Goal: Task Accomplishment & Management: Complete application form

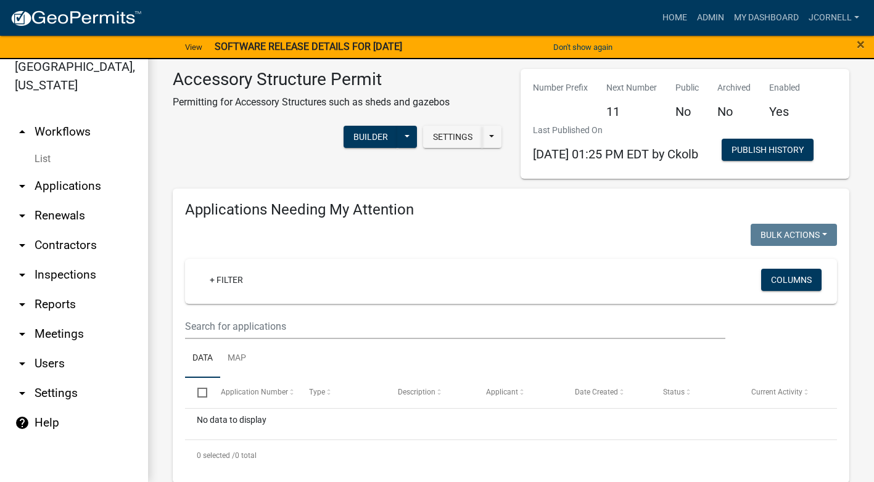
scroll to position [606, 0]
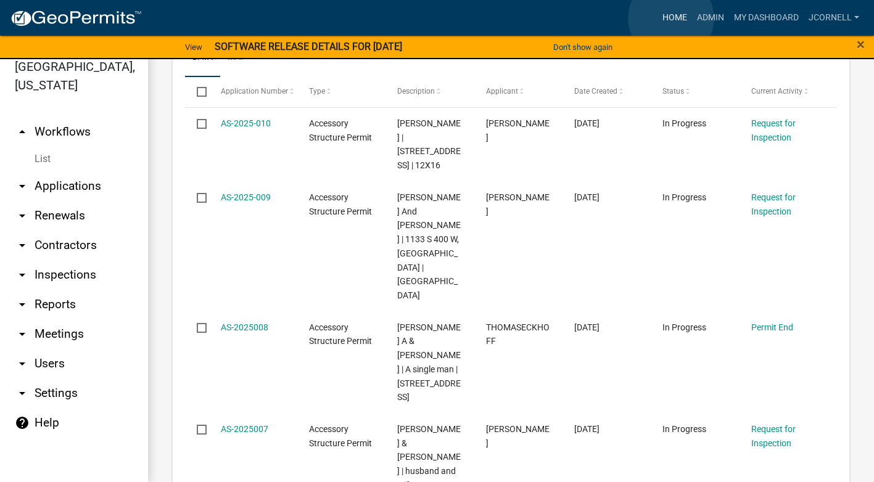
click at [671, 19] on link "Home" at bounding box center [675, 17] width 35 height 23
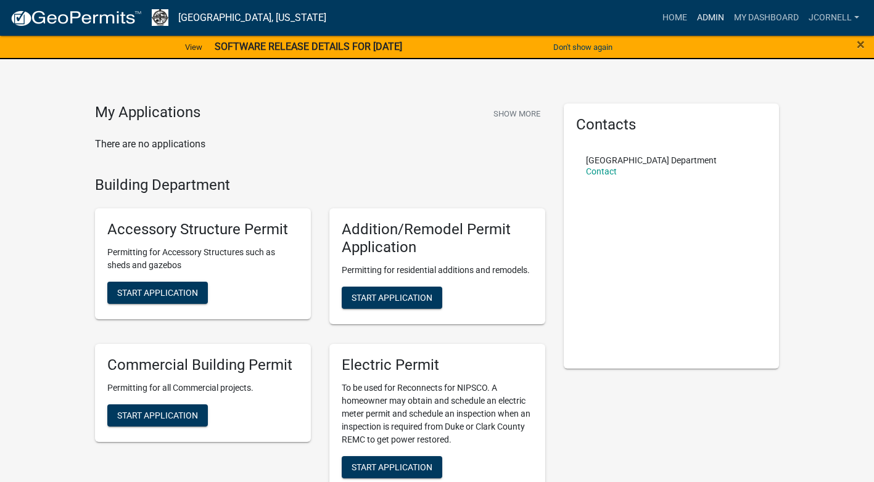
click at [711, 20] on link "Admin" at bounding box center [710, 17] width 37 height 23
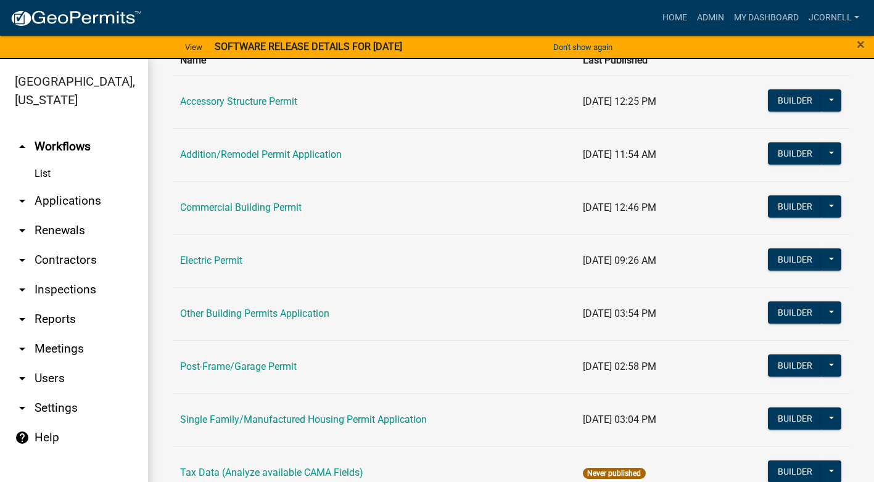
scroll to position [123, 0]
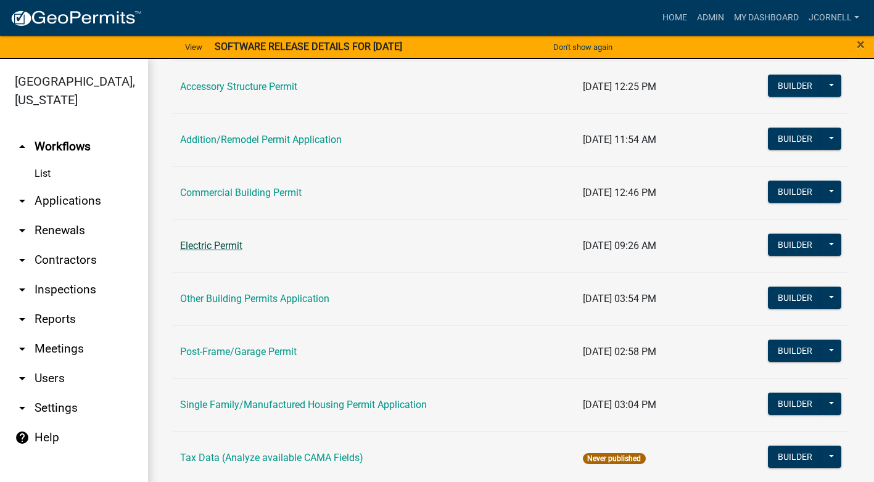
click at [231, 246] on link "Electric Permit" at bounding box center [211, 246] width 62 height 12
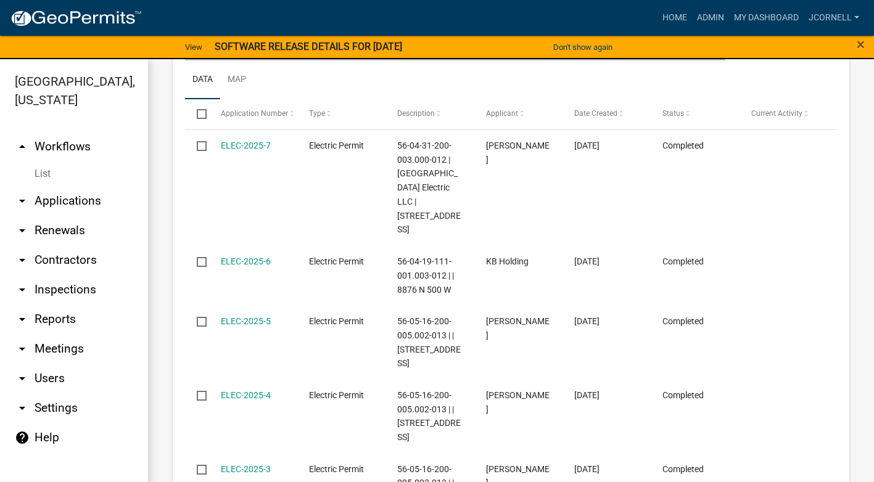
scroll to position [617, 0]
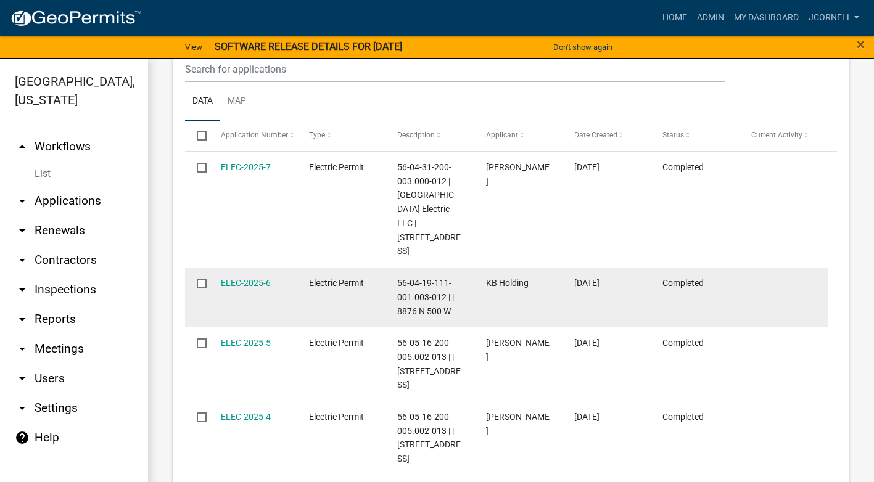
click at [469, 270] on datatable-body-cell "56-04-19-111-001.003-012 | | 8876 N 500 W" at bounding box center [430, 298] width 88 height 60
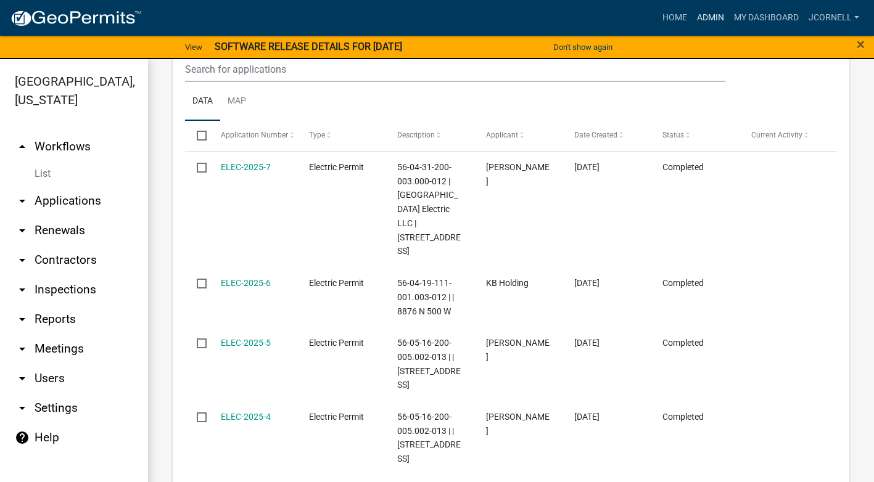
click at [707, 13] on link "Admin" at bounding box center [710, 17] width 37 height 23
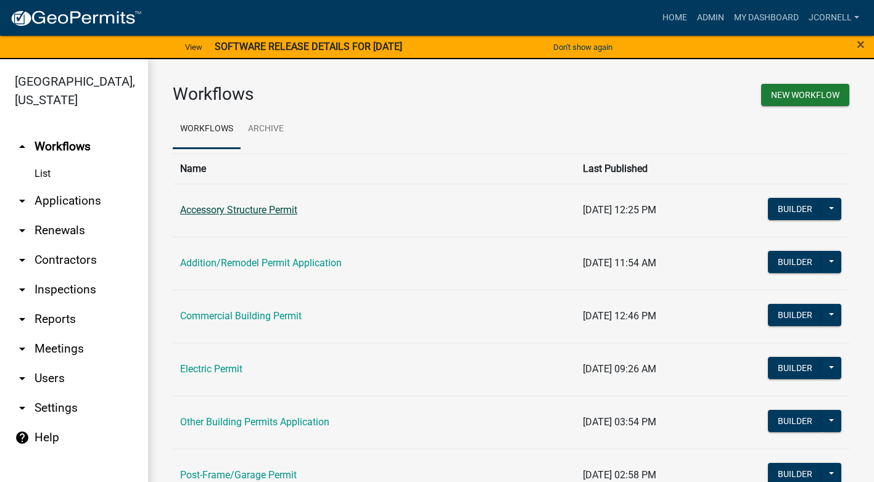
click at [289, 211] on link "Accessory Structure Permit" at bounding box center [238, 210] width 117 height 12
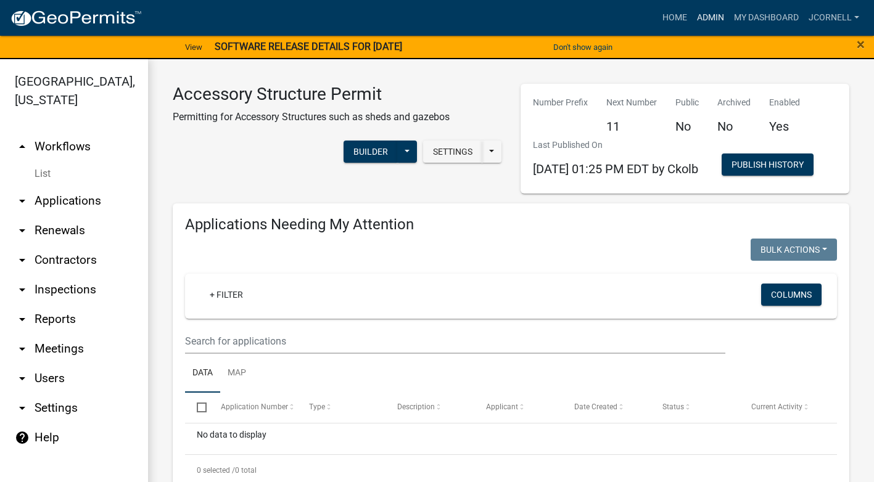
click at [716, 9] on link "Admin" at bounding box center [710, 17] width 37 height 23
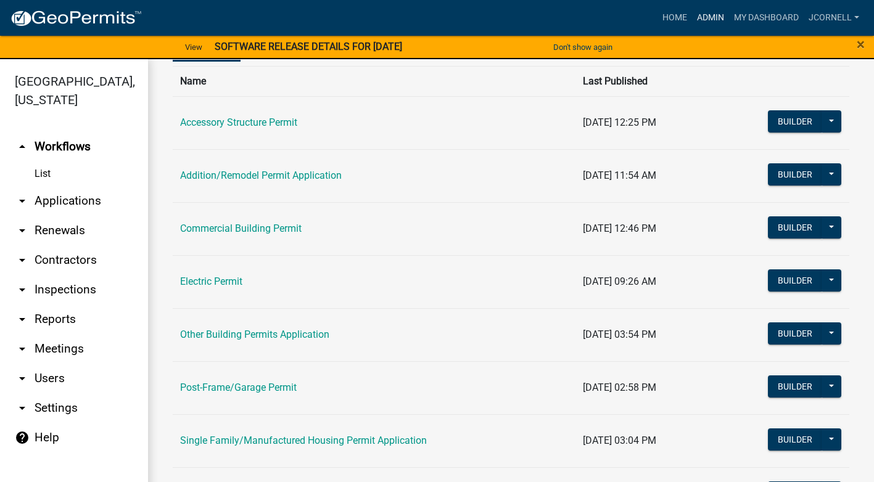
scroll to position [123, 0]
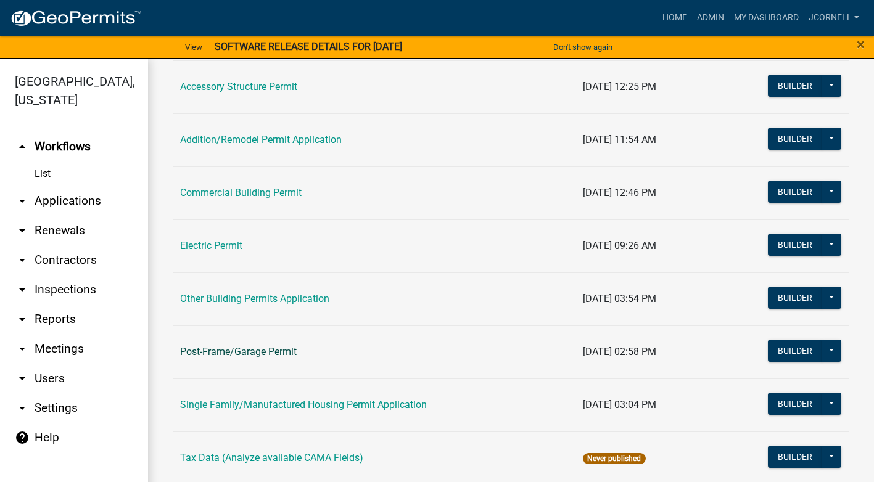
click at [254, 352] on link "Post-Frame/Garage Permit" at bounding box center [238, 352] width 117 height 12
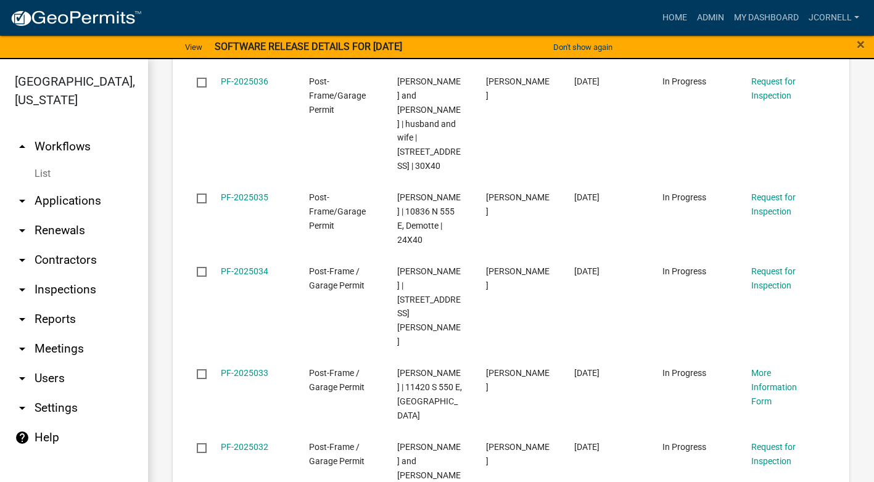
scroll to position [15, 0]
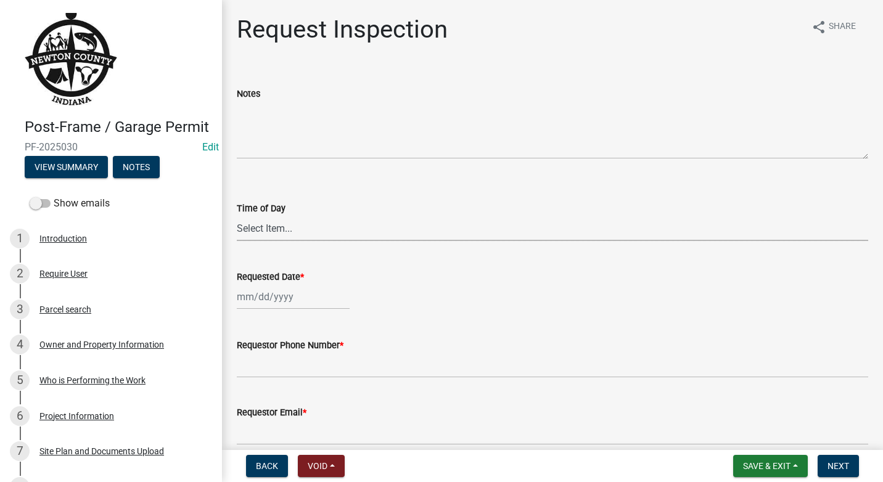
click at [316, 226] on select "Select Item... AM PM" at bounding box center [553, 228] width 632 height 25
click at [237, 216] on select "Select Item... AM PM" at bounding box center [553, 228] width 632 height 25
select select "8aacb760-3938-4776-aad4-75b78dc682eb"
click at [290, 302] on div at bounding box center [293, 296] width 113 height 25
select select "9"
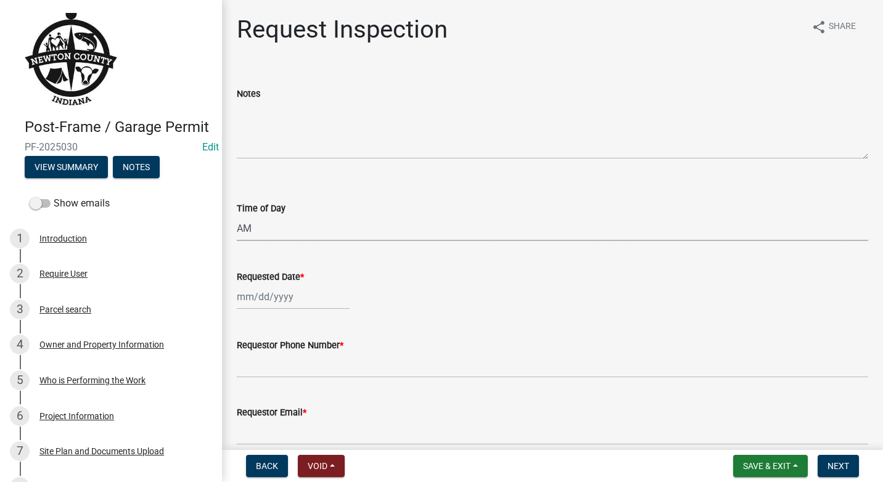
select select "2025"
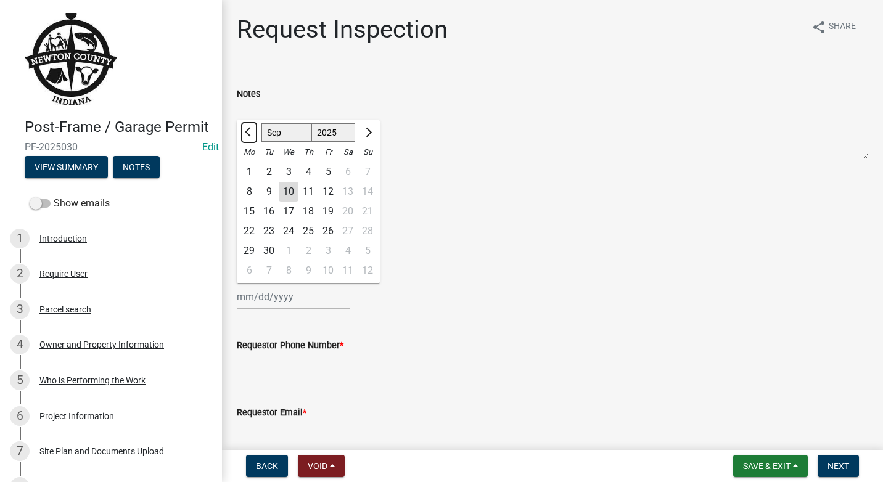
click at [252, 129] on button "Previous month" at bounding box center [249, 133] width 15 height 20
select select "8"
click at [266, 249] on div "26" at bounding box center [269, 251] width 20 height 20
type input "[DATE]"
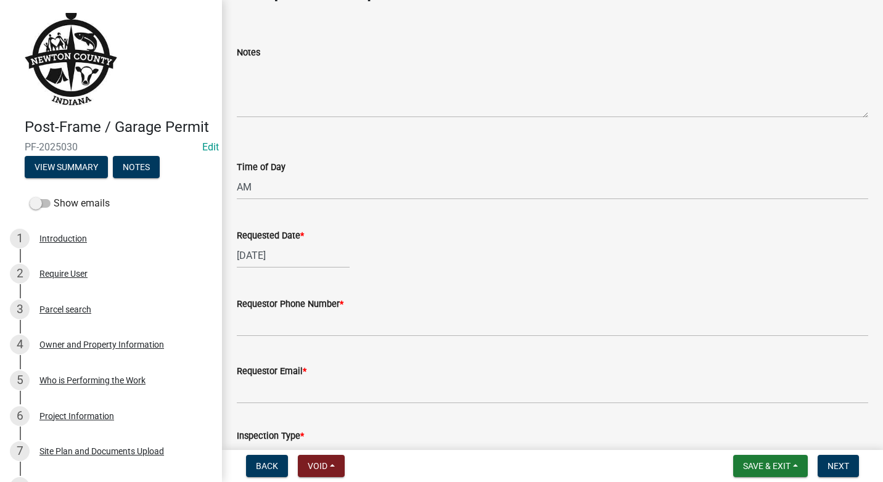
scroll to position [62, 0]
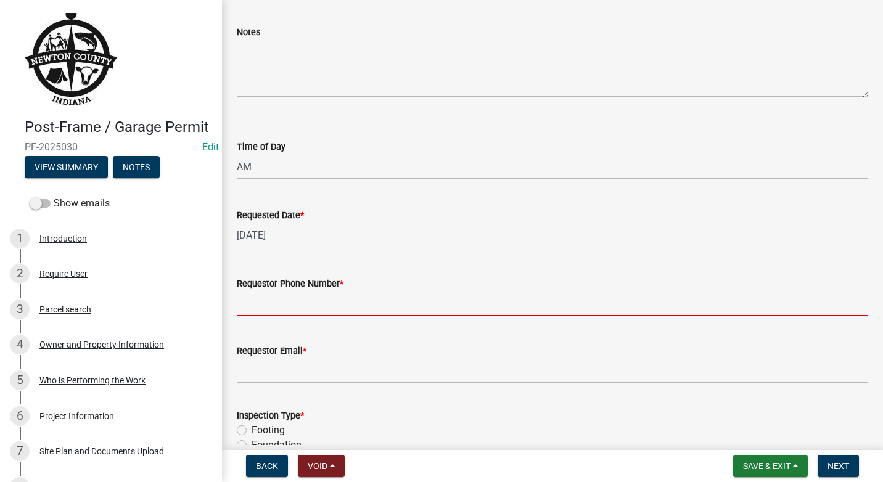
click at [310, 310] on input "Requestor Phone Number *" at bounding box center [553, 303] width 632 height 25
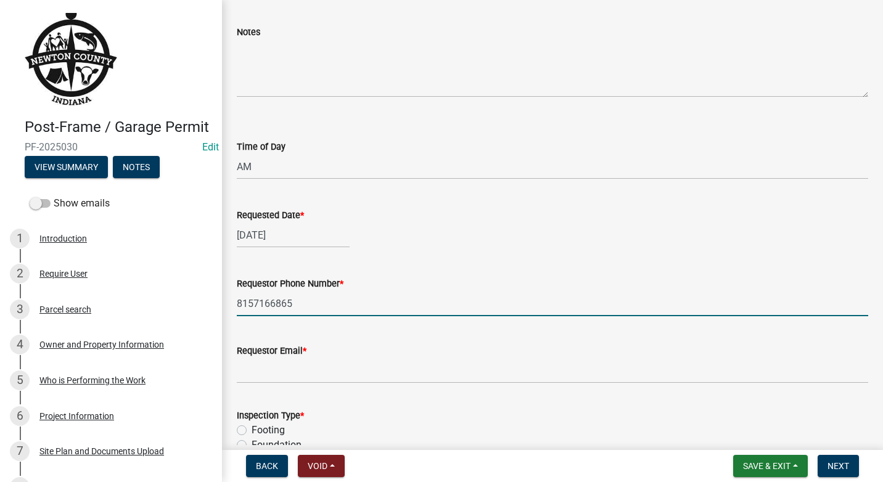
type input "8157166865"
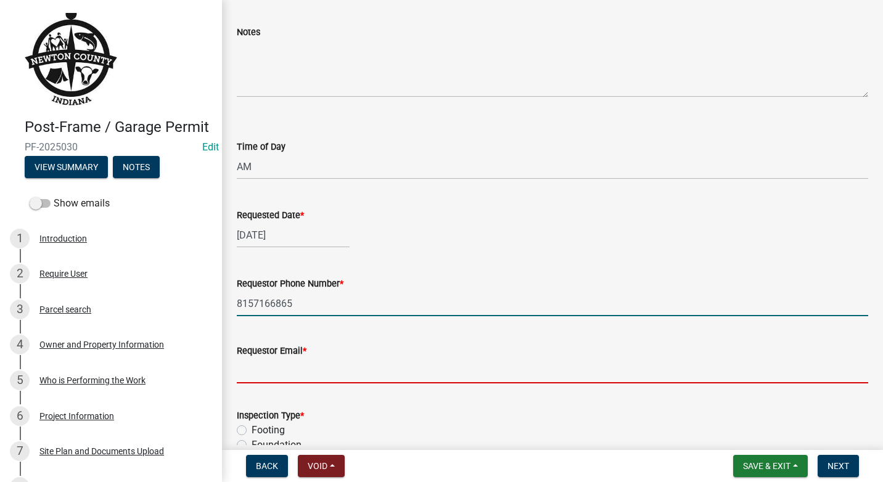
click at [339, 374] on input "Requestor Email *" at bounding box center [553, 370] width 632 height 25
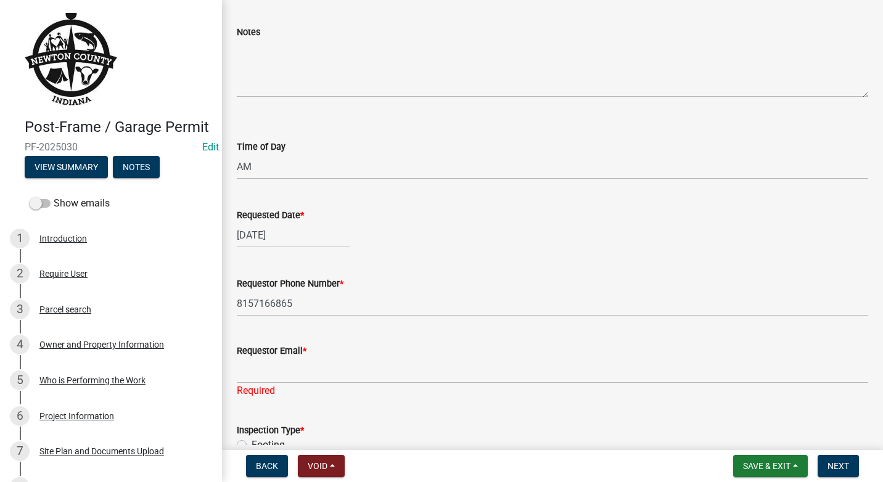
click at [512, 352] on div "Requestor Email *" at bounding box center [553, 351] width 632 height 15
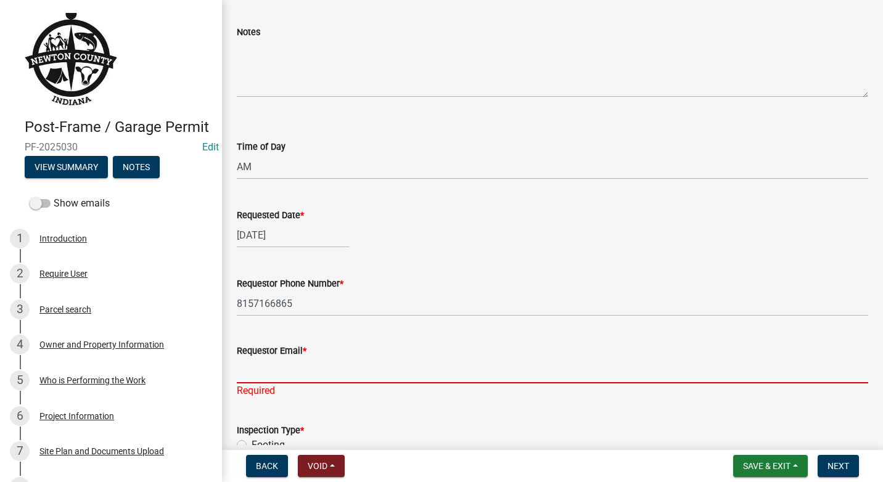
click at [361, 376] on input "Requestor Email *" at bounding box center [553, 370] width 632 height 25
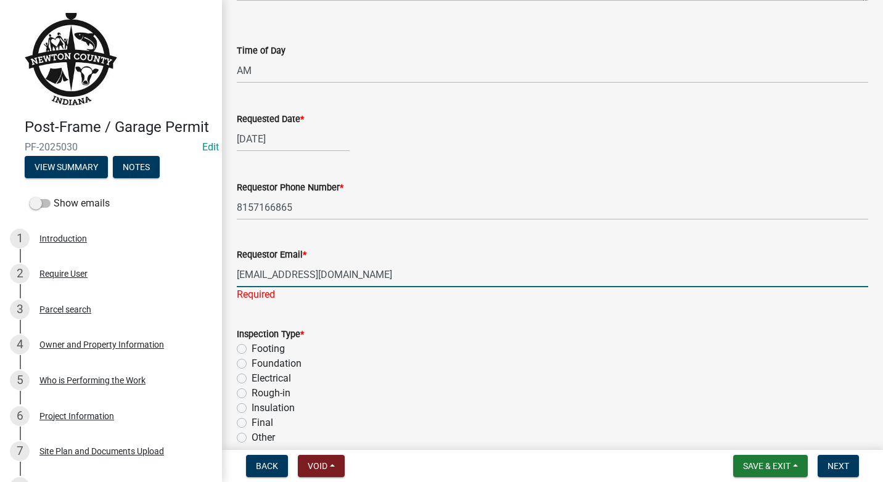
scroll to position [185, 0]
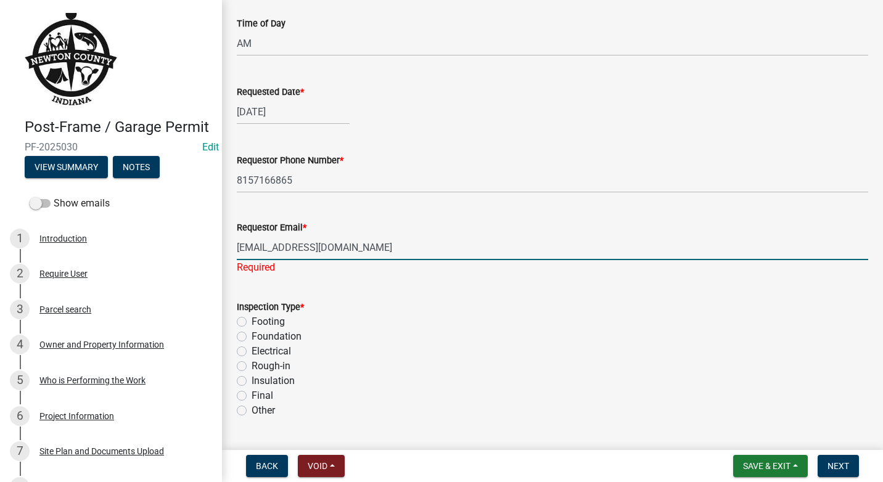
type input "[EMAIL_ADDRESS][DOMAIN_NAME]"
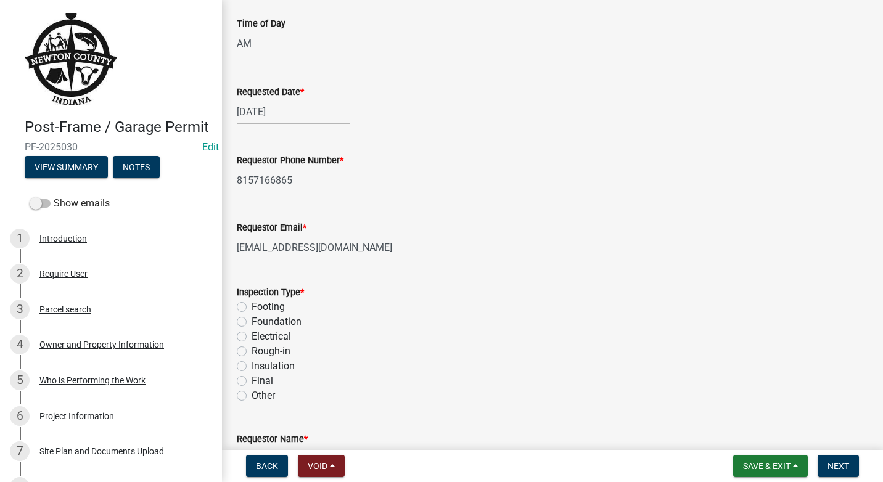
click at [243, 322] on div "Inspection Type * Footing Foundation Electrical Rough-in Insulation Final Other" at bounding box center [553, 344] width 632 height 118
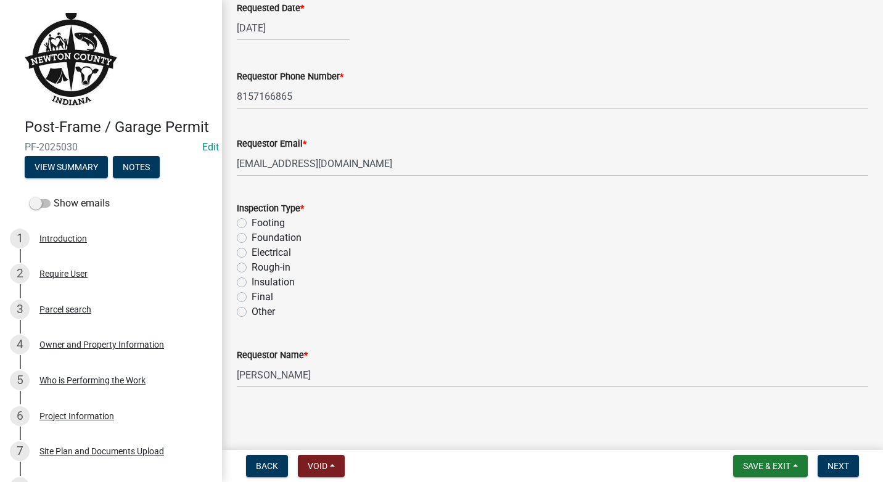
scroll to position [270, 0]
click at [252, 223] on label "Footing" at bounding box center [268, 222] width 33 height 15
click at [252, 223] on input "Footing" at bounding box center [256, 219] width 8 height 8
radio input "true"
click at [311, 381] on input "[PERSON_NAME]" at bounding box center [553, 374] width 632 height 25
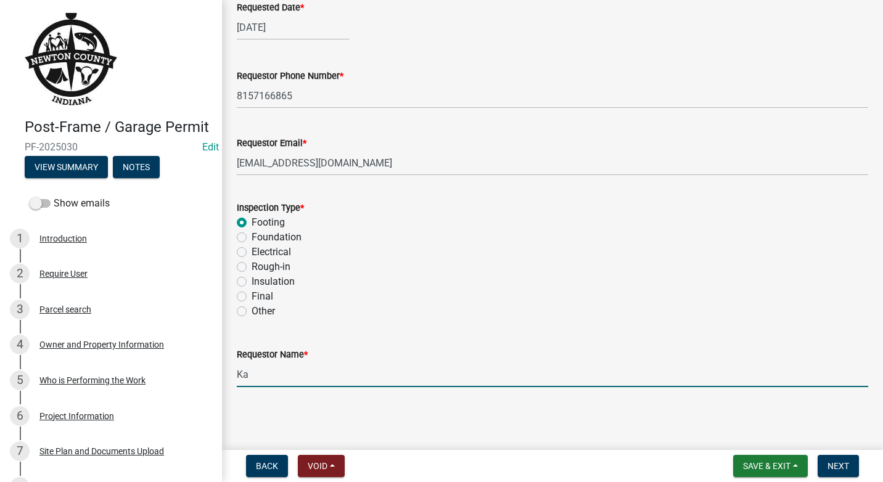
type input "K"
type input "[PERSON_NAME]"
drag, startPoint x: 841, startPoint y: 462, endPoint x: 841, endPoint y: 452, distance: 9.9
click at [841, 454] on nav "Back Void Withdraw Lock Expire Void Save & Exit Save Save & Exit Next" at bounding box center [552, 466] width 661 height 32
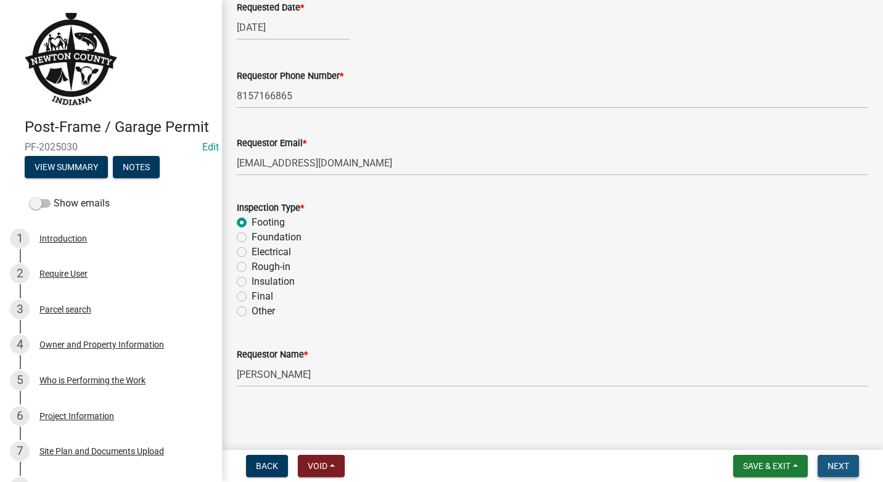
click at [836, 466] on span "Next" at bounding box center [839, 466] width 22 height 10
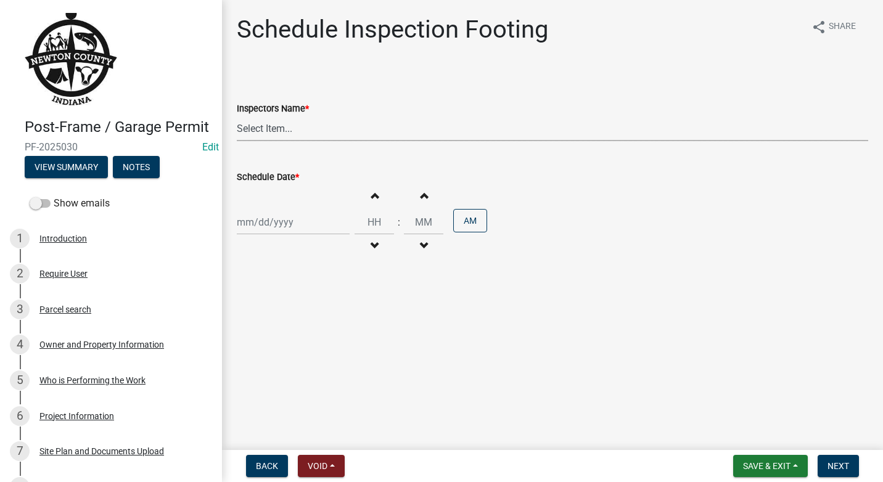
click at [286, 125] on select "Select Item... jcornell ([PERSON_NAME]) cvanderborg ([PERSON_NAME])" at bounding box center [553, 128] width 632 height 25
select select "ecc854ab-63d8-45dc-90da-232b9cdbb1ad"
click at [237, 116] on select "Select Item... jcornell ([PERSON_NAME]) cvanderborg ([PERSON_NAME])" at bounding box center [553, 128] width 632 height 25
select select "9"
select select "2025"
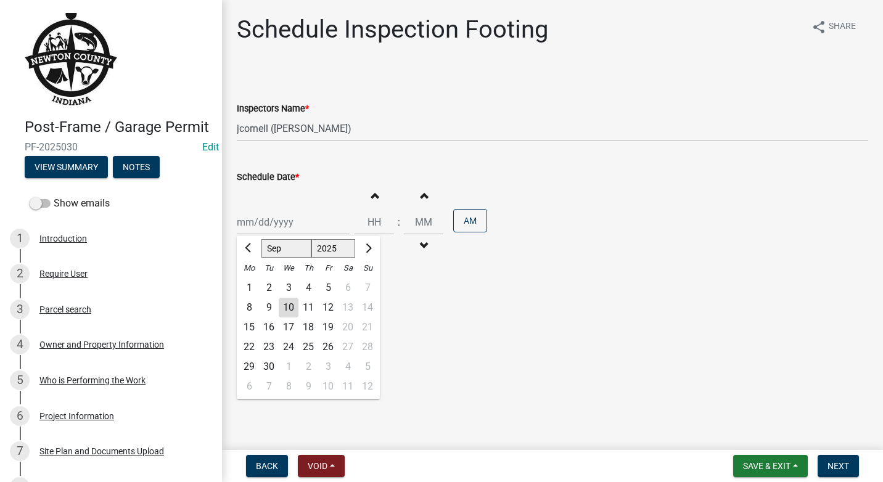
click at [319, 226] on div "[PERSON_NAME] Feb Mar Apr [PERSON_NAME][DATE] Oct Nov [DATE] 1526 1527 1528 152…" at bounding box center [293, 222] width 113 height 25
click at [253, 245] on button "Previous month" at bounding box center [249, 249] width 15 height 20
select select "8"
click at [268, 368] on div "26" at bounding box center [269, 367] width 20 height 20
type input "[DATE]"
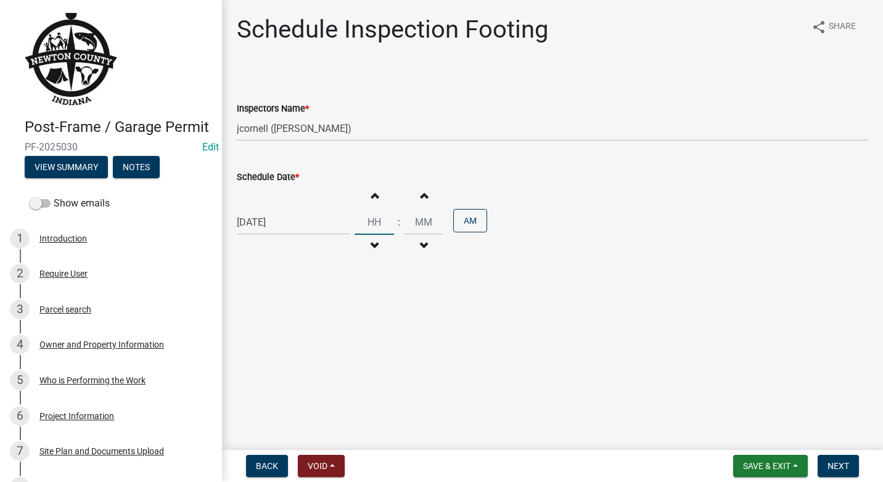
click at [384, 223] on input "Hours" at bounding box center [374, 222] width 39 height 25
type input "11"
click at [430, 223] on input "00" at bounding box center [423, 222] width 39 height 25
click at [421, 196] on span "button" at bounding box center [424, 196] width 6 height 10
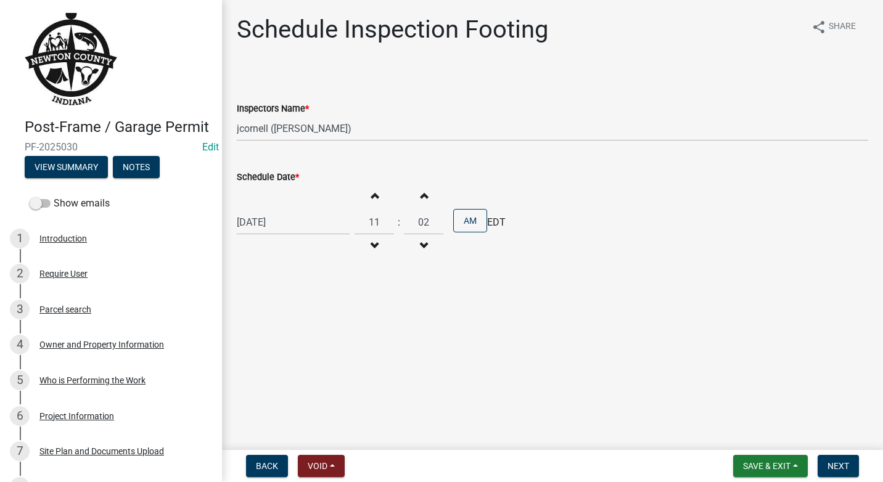
click at [421, 196] on span "button" at bounding box center [424, 196] width 6 height 10
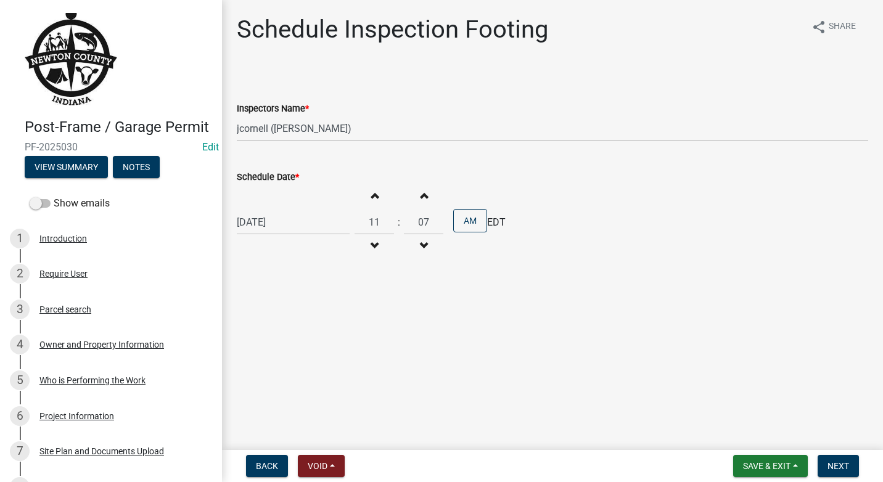
click at [421, 196] on span "button" at bounding box center [424, 196] width 6 height 10
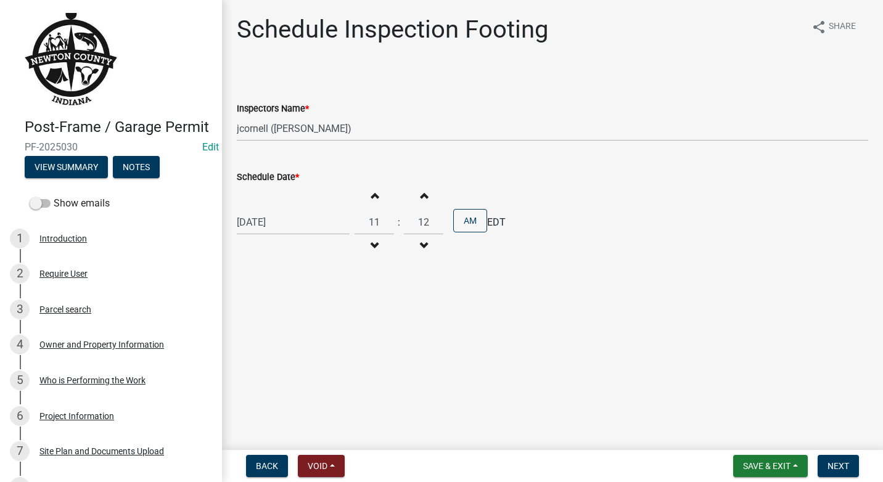
click at [421, 196] on span "button" at bounding box center [424, 196] width 6 height 10
type input "15"
click at [827, 463] on button "Next" at bounding box center [838, 466] width 41 height 22
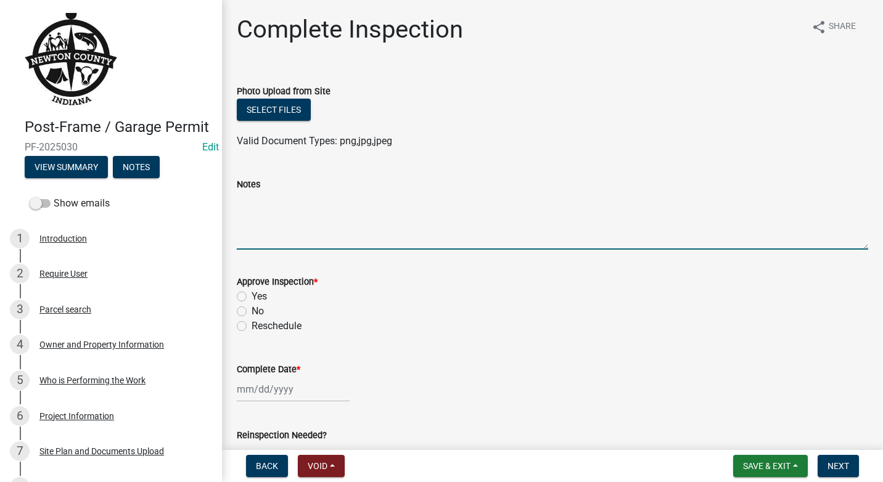
click at [267, 221] on textarea "Notes" at bounding box center [553, 221] width 632 height 58
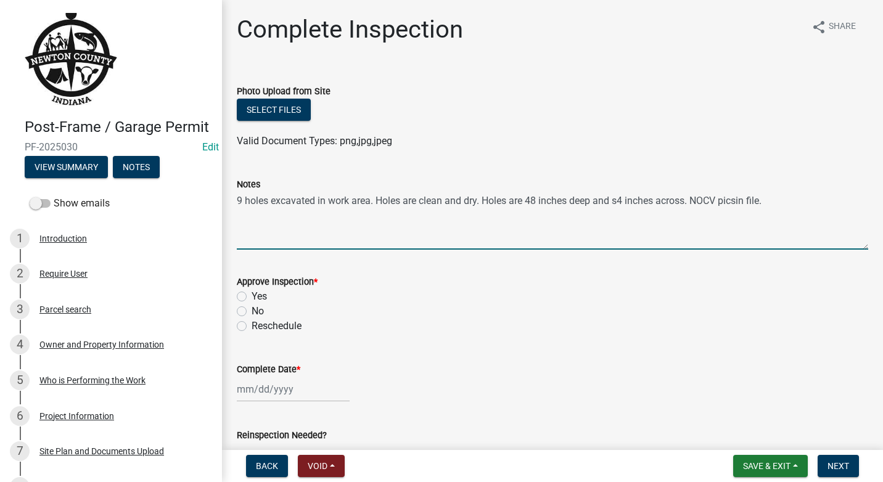
type textarea "9 holes excavated in work area. Holes are clean and dry. Holes are 48 inches de…"
click at [252, 298] on label "Yes" at bounding box center [259, 296] width 15 height 15
click at [252, 297] on input "Yes" at bounding box center [256, 293] width 8 height 8
radio input "true"
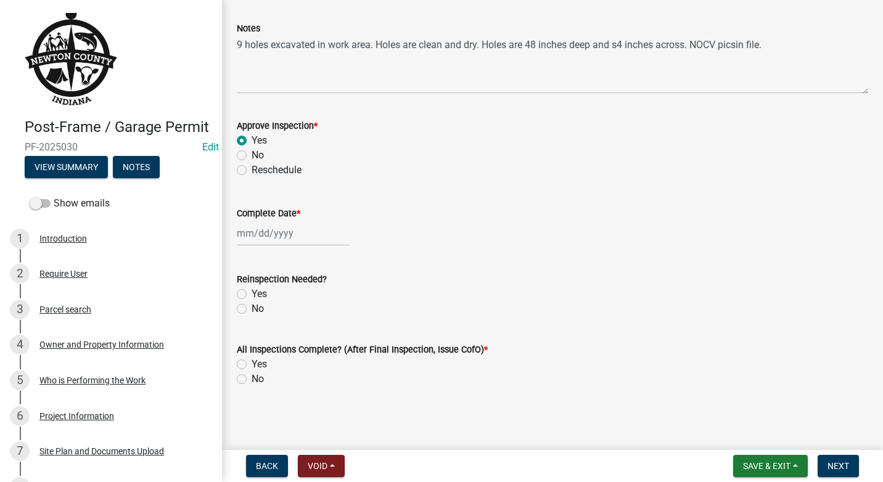
scroll to position [157, 0]
click at [316, 234] on div at bounding box center [293, 232] width 113 height 25
select select "9"
select select "2025"
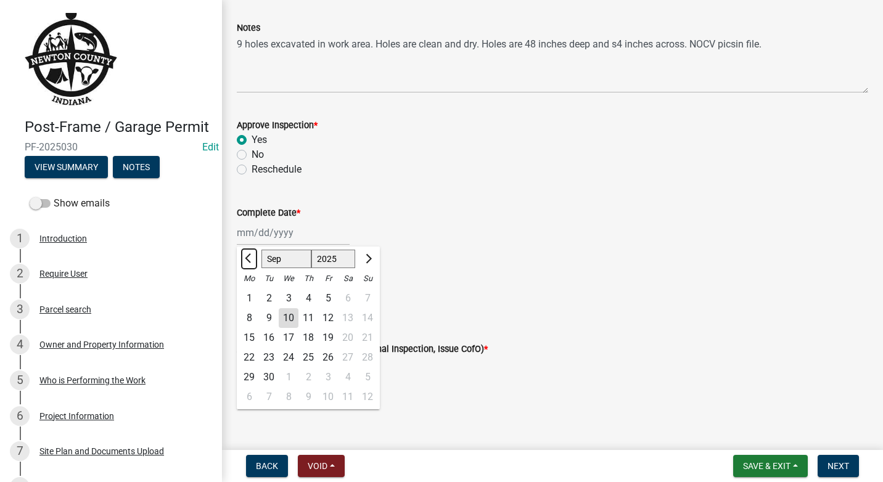
click at [243, 256] on button "Previous month" at bounding box center [249, 259] width 15 height 20
select select "8"
click at [267, 380] on div "26" at bounding box center [269, 378] width 20 height 20
type input "[DATE]"
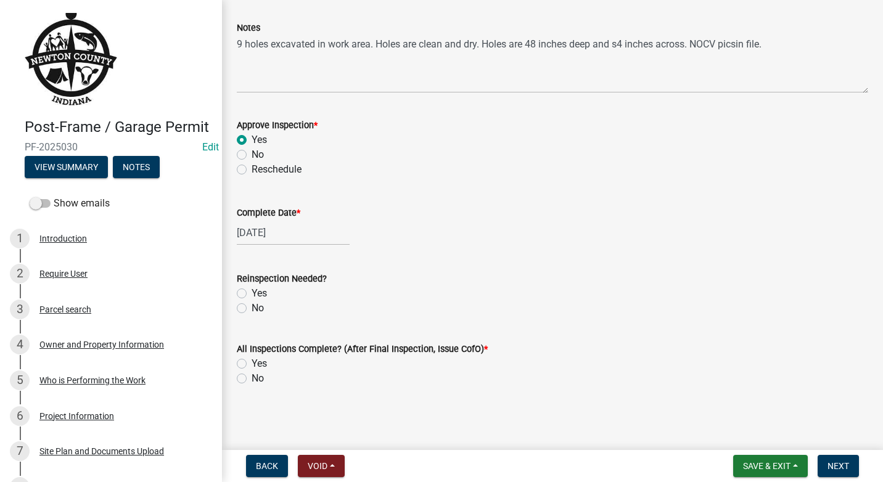
click at [252, 310] on label "No" at bounding box center [258, 308] width 12 height 15
click at [252, 309] on input "No" at bounding box center [256, 305] width 8 height 8
radio input "true"
click at [252, 379] on label "No" at bounding box center [258, 378] width 12 height 15
click at [252, 379] on input "No" at bounding box center [256, 375] width 8 height 8
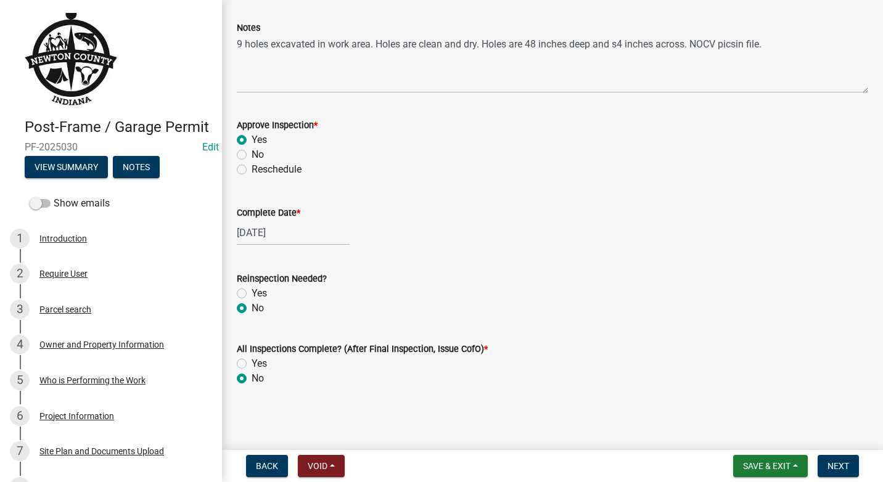
radio input "true"
click at [759, 465] on span "Save & Exit" at bounding box center [766, 466] width 47 height 10
click at [760, 430] on button "Save & Exit" at bounding box center [758, 434] width 99 height 30
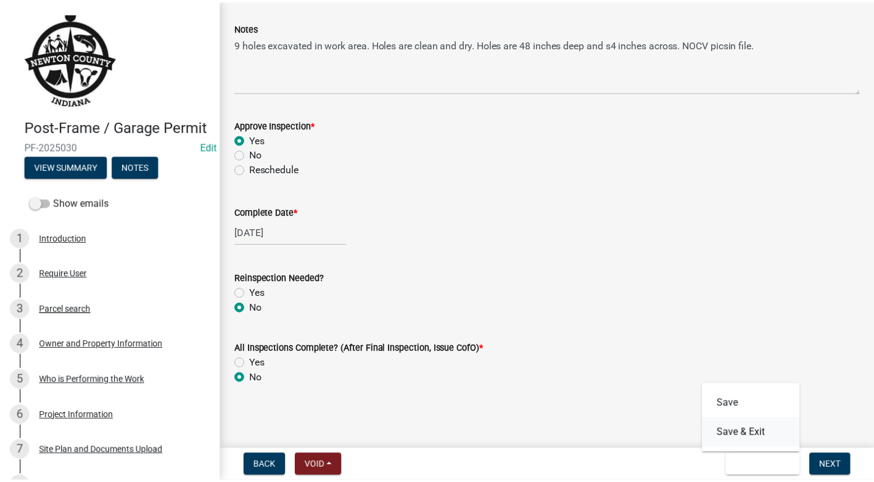
scroll to position [0, 0]
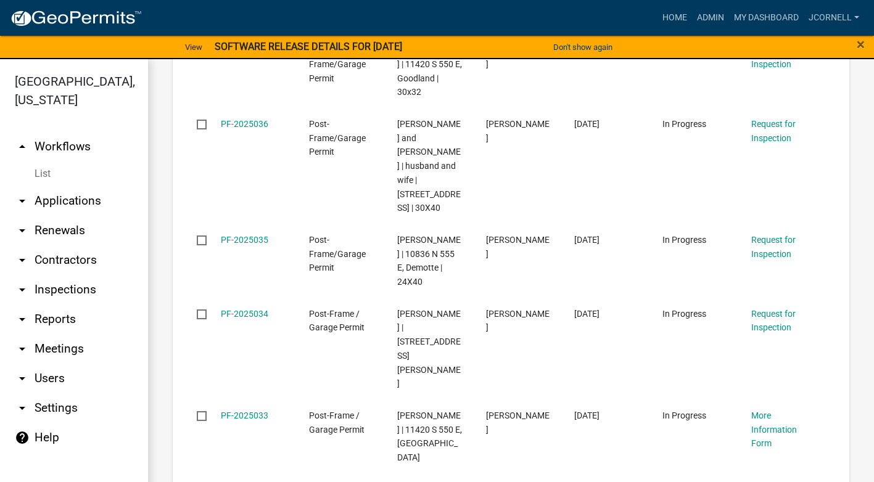
scroll to position [15, 0]
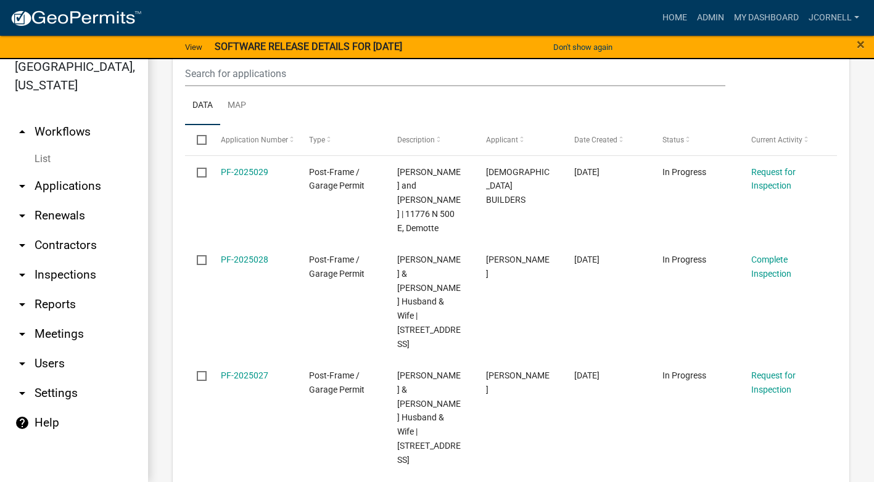
scroll to position [2211, 0]
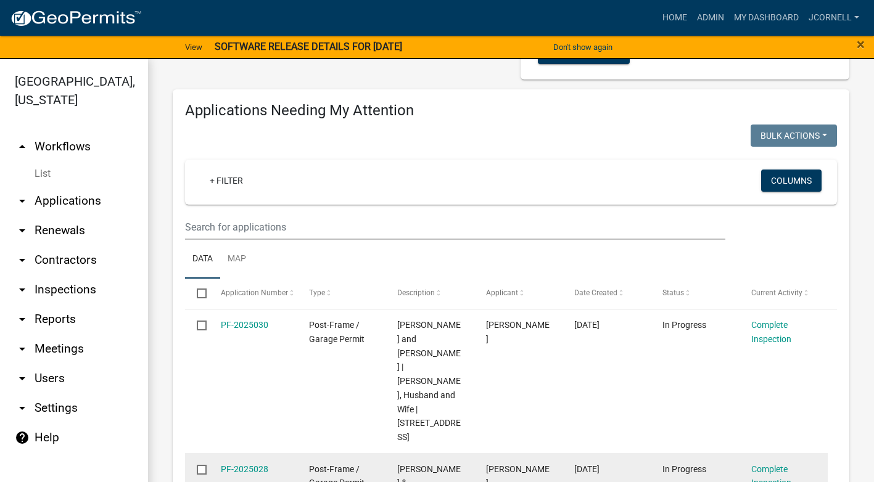
scroll to position [123, 0]
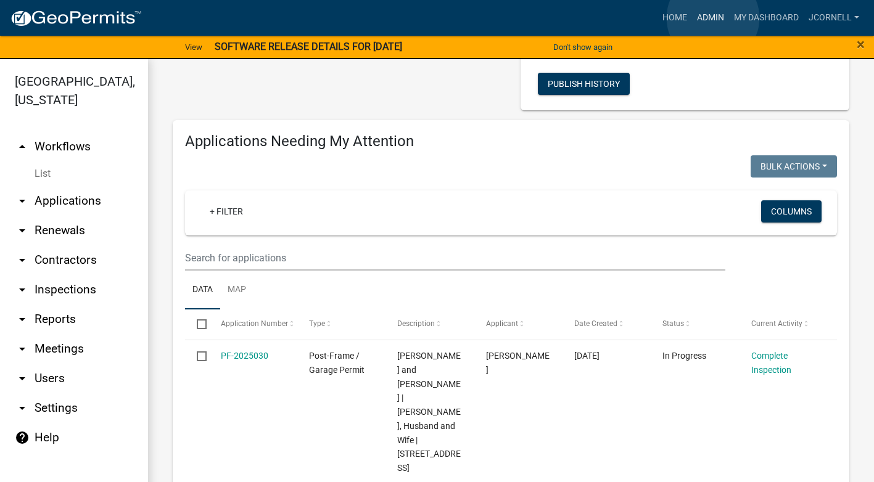
click at [713, 18] on link "Admin" at bounding box center [710, 17] width 37 height 23
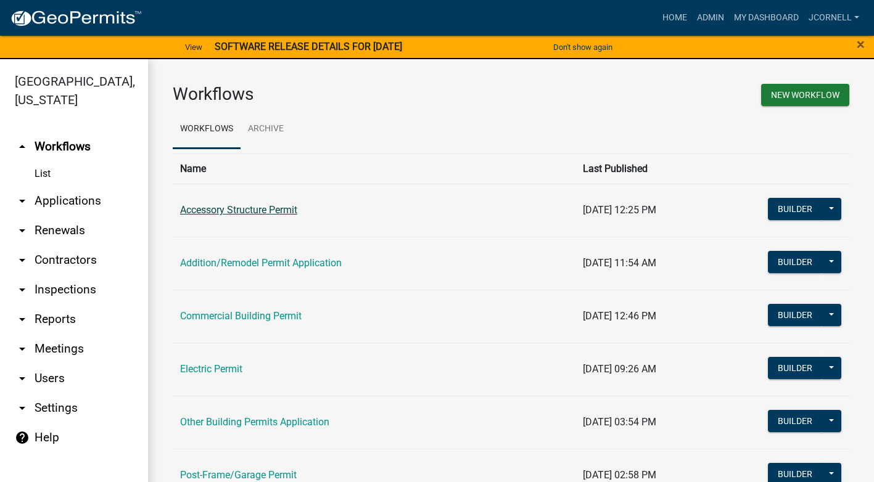
click at [284, 207] on link "Accessory Structure Permit" at bounding box center [238, 210] width 117 height 12
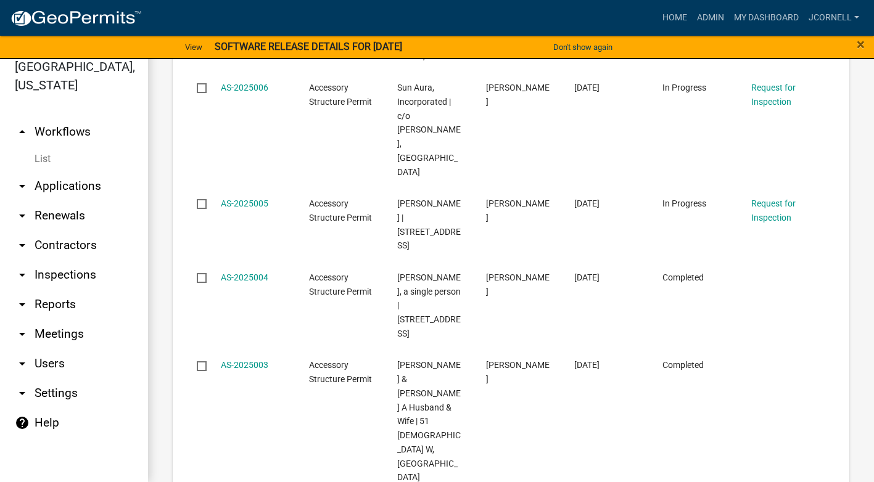
scroll to position [791, 0]
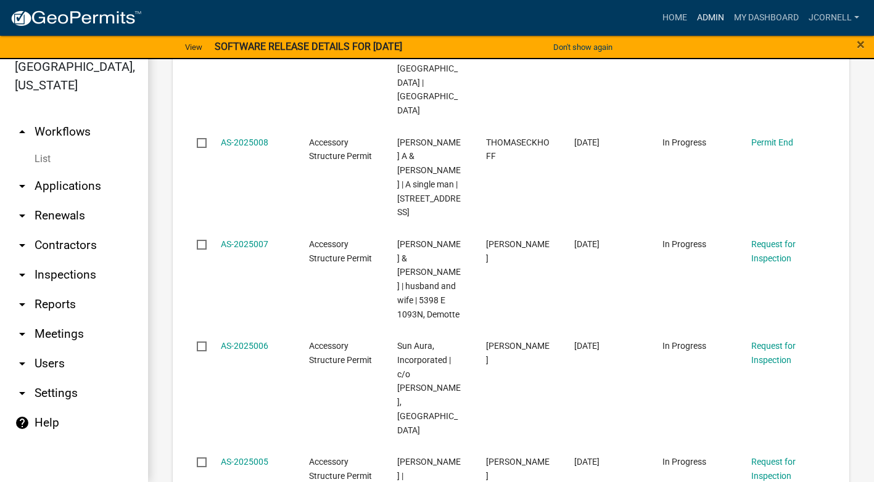
click at [708, 21] on link "Admin" at bounding box center [710, 17] width 37 height 23
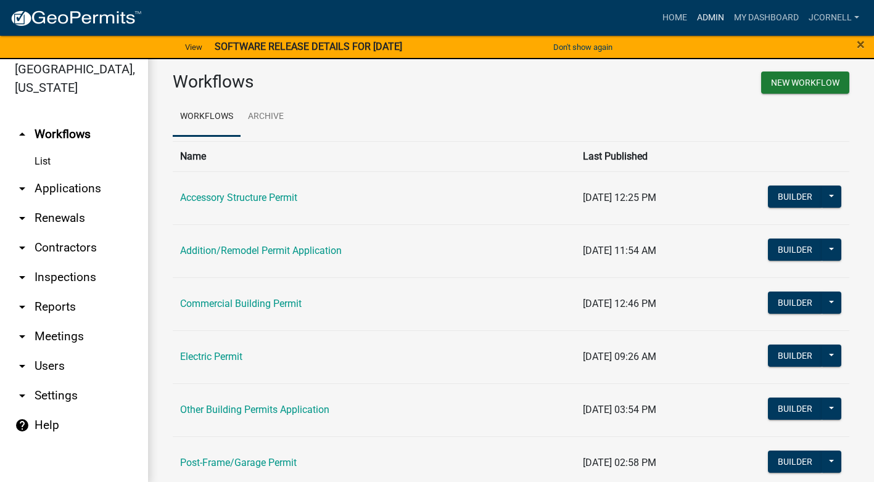
scroll to position [15, 0]
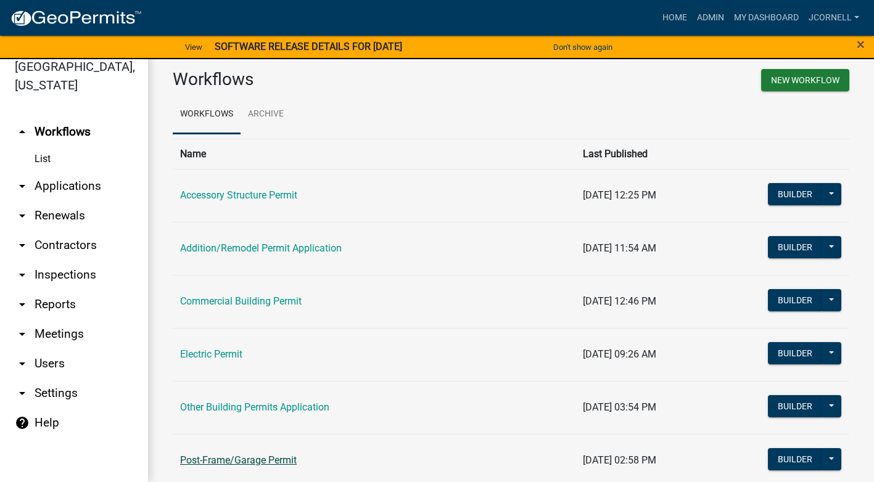
click at [262, 458] on link "Post-Frame/Garage Permit" at bounding box center [238, 461] width 117 height 12
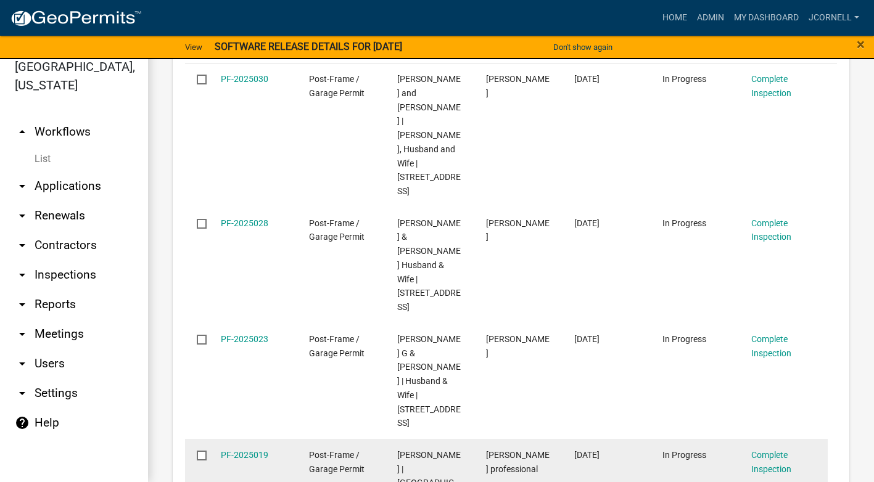
scroll to position [370, 0]
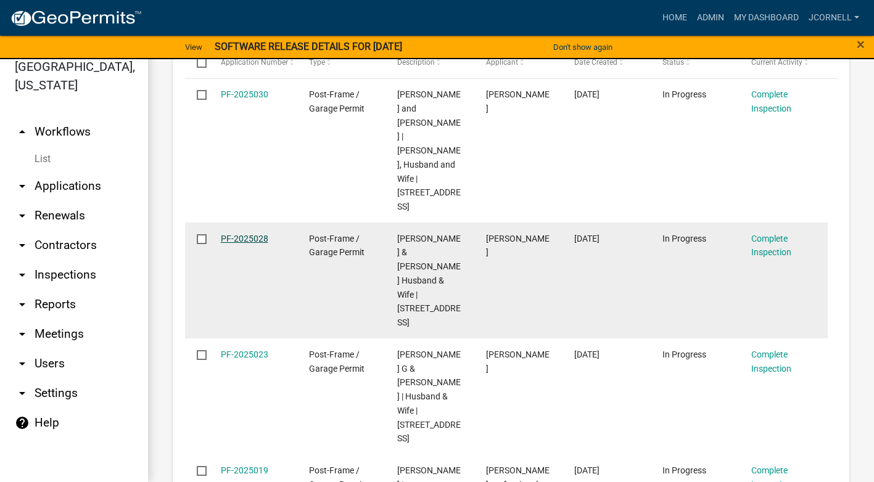
click at [249, 234] on link "PF-2025028" at bounding box center [244, 239] width 47 height 10
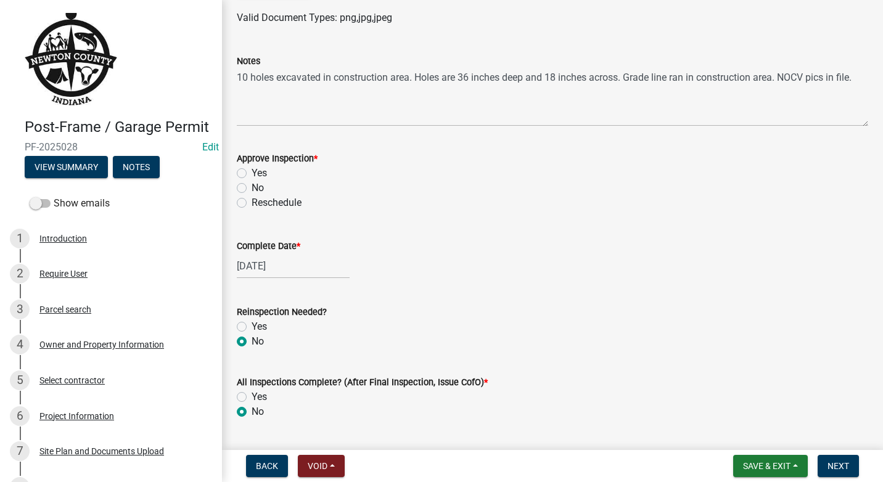
scroll to position [157, 0]
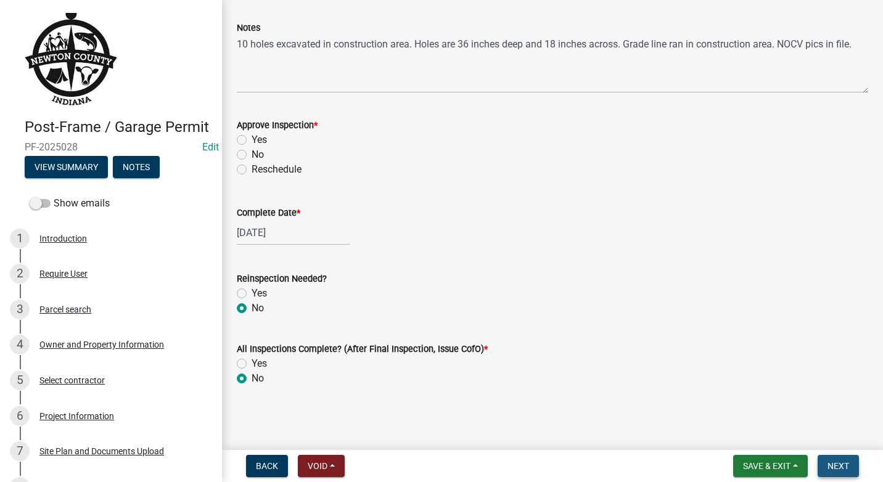
click at [843, 466] on span "Next" at bounding box center [839, 466] width 22 height 10
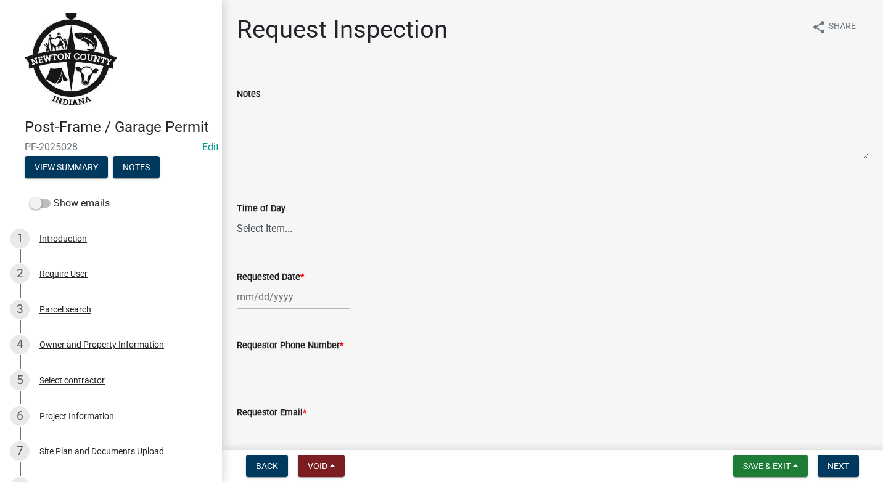
click at [295, 210] on div "Time of Day" at bounding box center [553, 208] width 632 height 15
click at [305, 229] on select "Select Item... AM PM" at bounding box center [553, 228] width 632 height 25
click at [237, 216] on select "Select Item... AM PM" at bounding box center [553, 228] width 632 height 25
select select "8aacb760-3938-4776-aad4-75b78dc682eb"
click at [322, 297] on div at bounding box center [293, 296] width 113 height 25
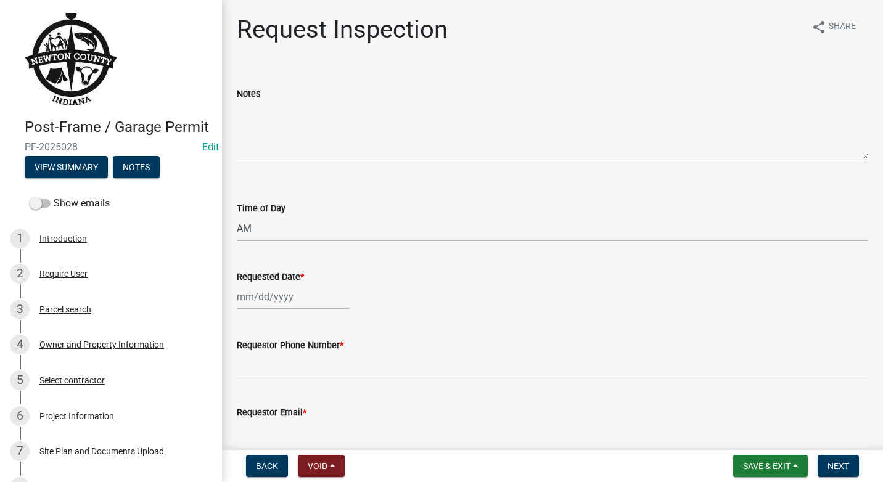
select select "9"
select select "2025"
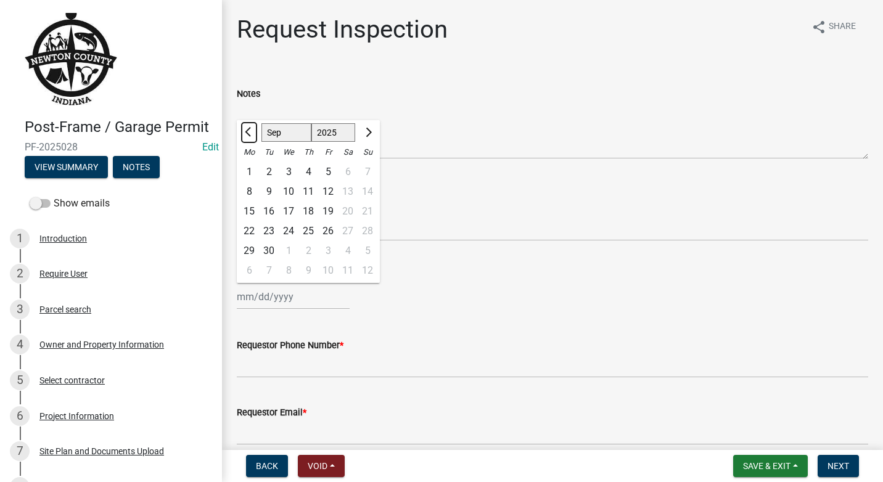
click at [246, 128] on button "Previous month" at bounding box center [249, 133] width 15 height 20
select select "8"
click at [307, 186] on div "7" at bounding box center [309, 192] width 20 height 20
type input "[DATE]"
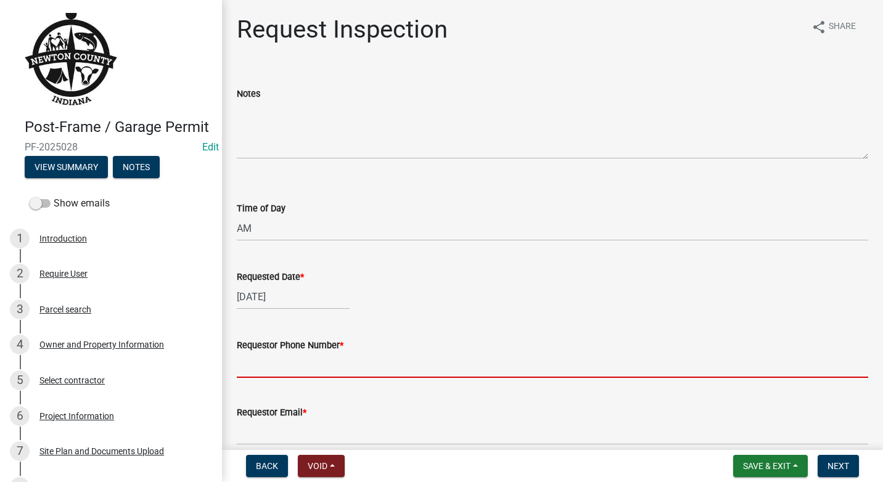
click at [364, 366] on input "Requestor Phone Number *" at bounding box center [553, 365] width 632 height 25
click at [389, 361] on input "Requestor Phone Number *" at bounding box center [553, 365] width 632 height 25
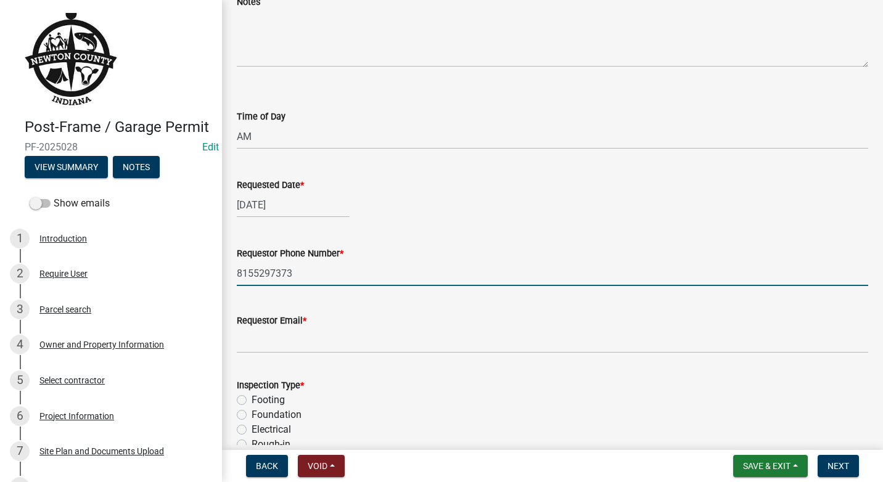
scroll to position [123, 0]
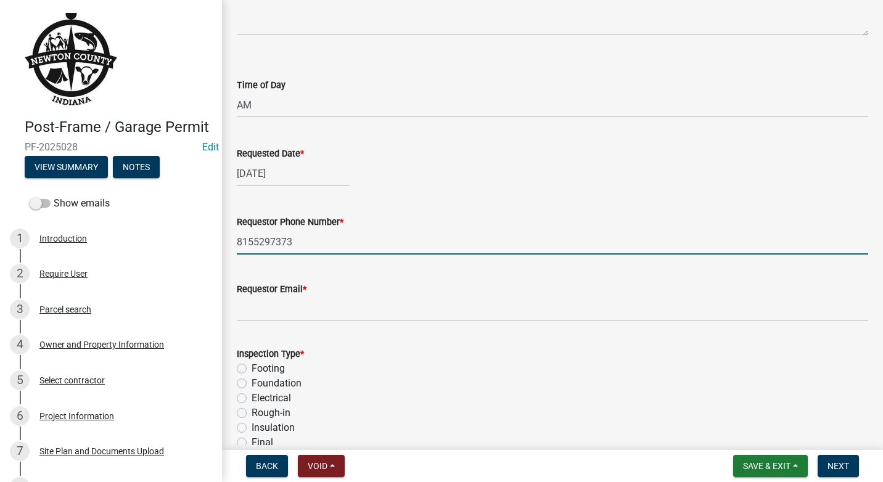
type input "8155297373"
click at [289, 307] on input "Requestor Email *" at bounding box center [553, 309] width 632 height 25
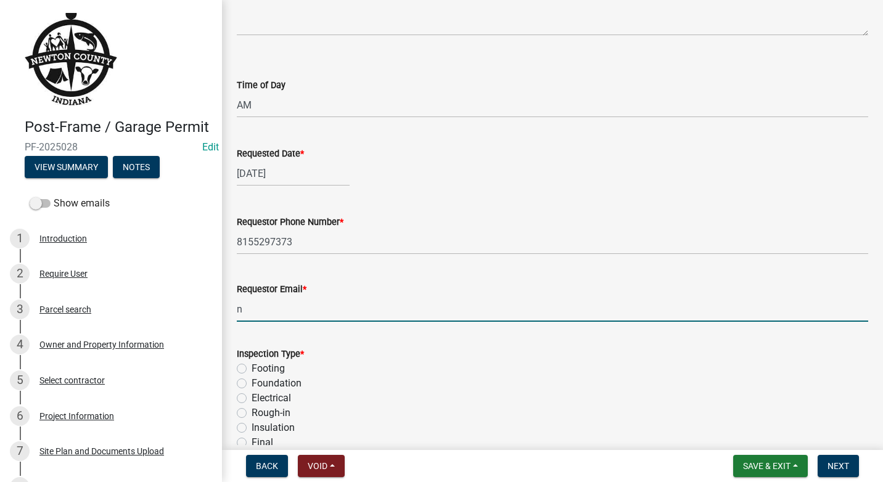
click at [542, 294] on div "Requestor Email *" at bounding box center [553, 289] width 632 height 15
click at [263, 313] on input "n" at bounding box center [553, 309] width 632 height 25
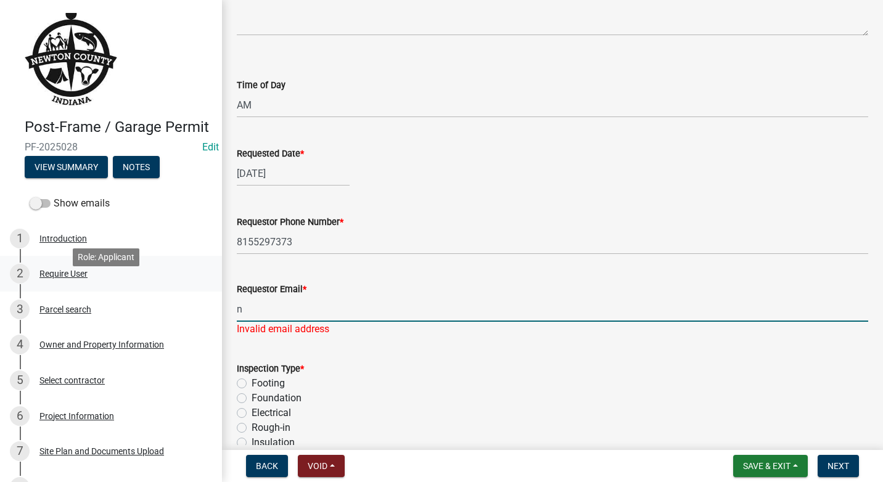
drag, startPoint x: 386, startPoint y: 313, endPoint x: 192, endPoint y: 303, distance: 193.3
click at [192, 303] on div "Post-Frame / Garage Permit PF-2025028 Edit View Summary Notes Show emails 1 Int…" at bounding box center [441, 241] width 883 height 482
click at [402, 314] on input "n" at bounding box center [553, 309] width 632 height 25
drag, startPoint x: 381, startPoint y: 306, endPoint x: 222, endPoint y: 300, distance: 159.3
click at [222, 300] on div "Request Inspection share Share Notes Time of Day Select Item... AM PM Requested…" at bounding box center [552, 230] width 661 height 678
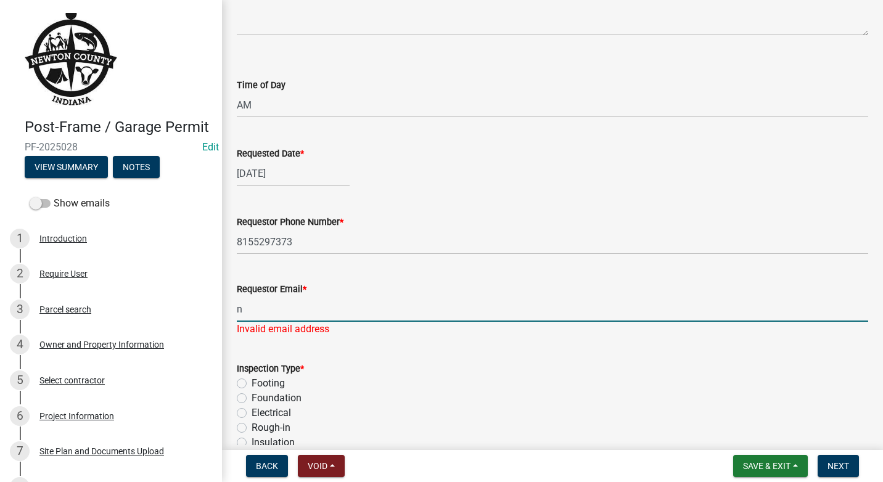
click at [406, 309] on input "n" at bounding box center [553, 309] width 632 height 25
type input "[EMAIL_ADDRESS][DOMAIN_NAME]"
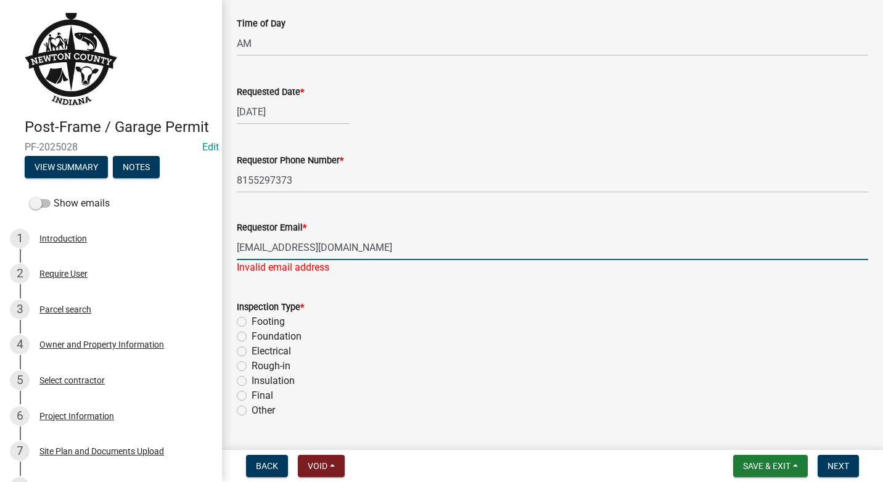
click at [242, 396] on div "Inspection Type * Footing Foundation Electrical Rough-in Insulation Final Other" at bounding box center [553, 359] width 632 height 118
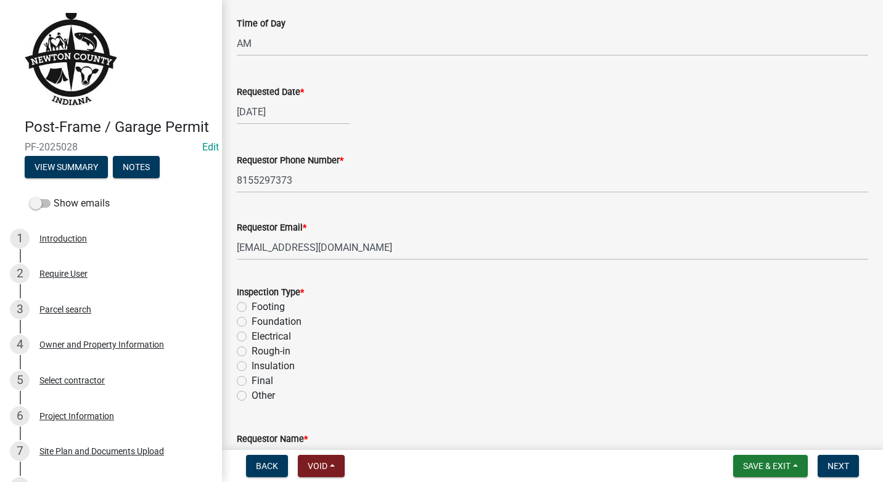
drag, startPoint x: 237, startPoint y: 379, endPoint x: 249, endPoint y: 381, distance: 11.3
click at [252, 381] on label "Final" at bounding box center [263, 381] width 22 height 15
click at [252, 381] on input "Final" at bounding box center [256, 378] width 8 height 8
radio input "true"
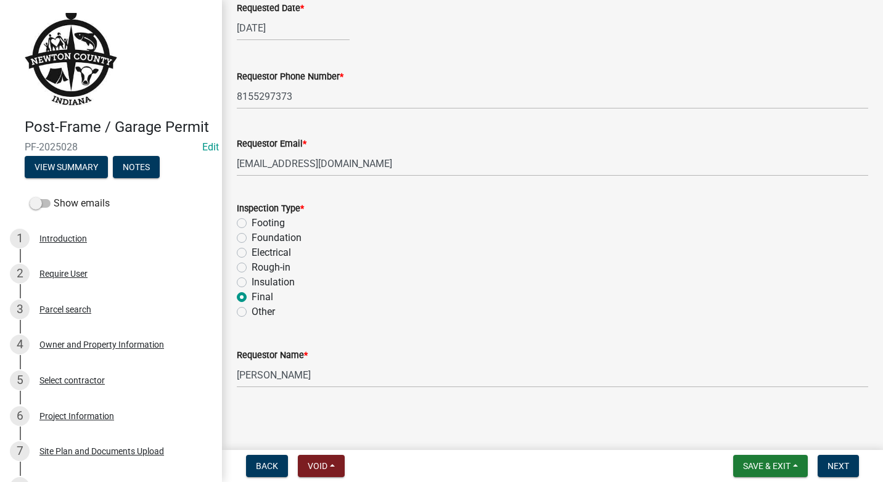
scroll to position [270, 0]
click at [316, 379] on input "[PERSON_NAME]" at bounding box center [553, 374] width 632 height 25
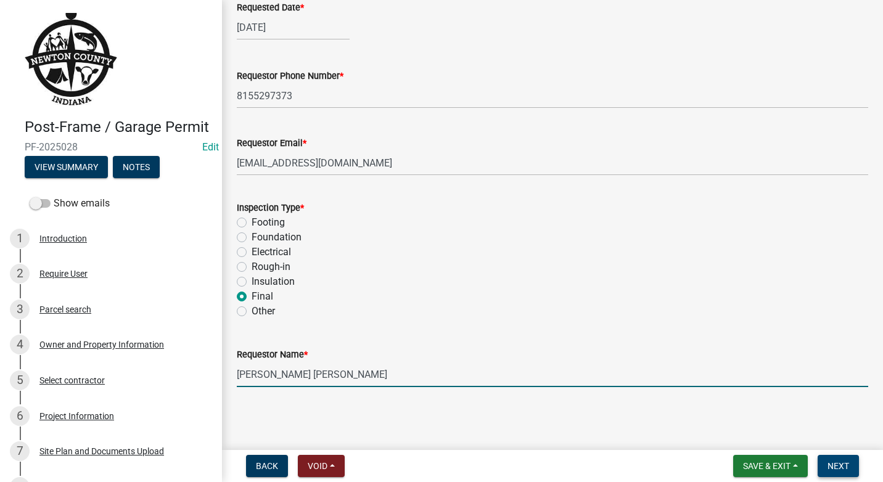
type input "[PERSON_NAME] [PERSON_NAME]"
click at [843, 467] on span "Next" at bounding box center [839, 466] width 22 height 10
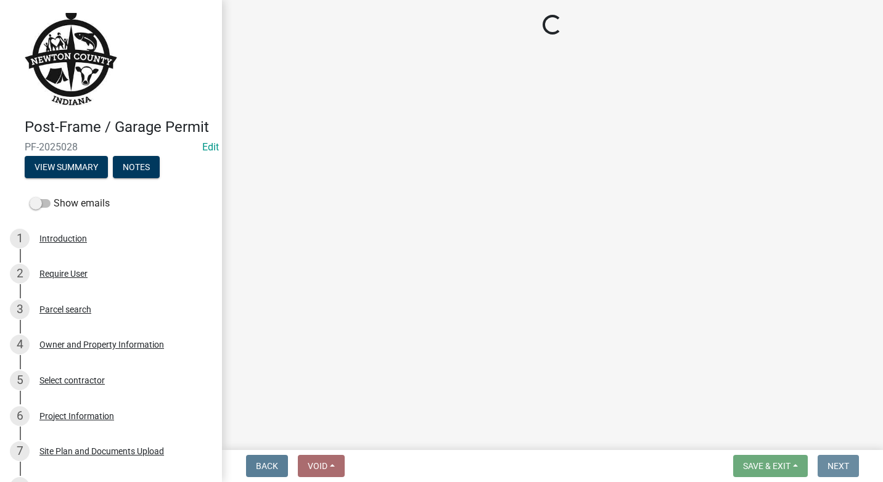
scroll to position [0, 0]
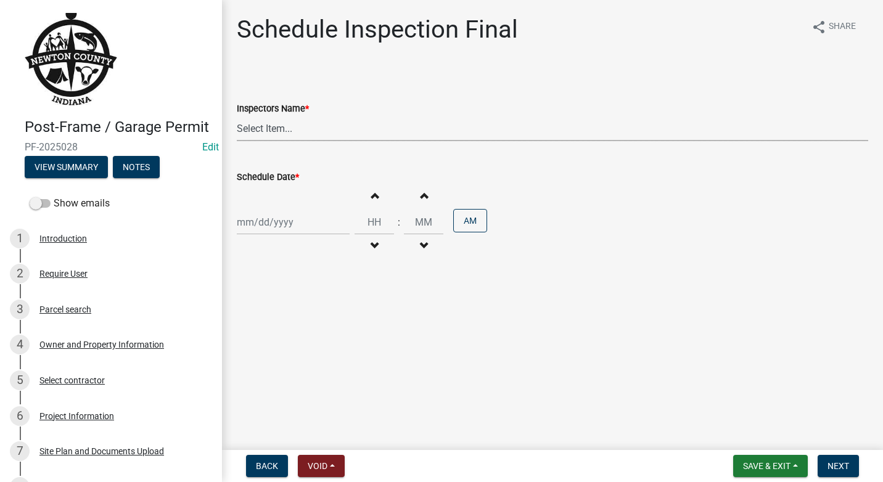
click at [304, 130] on select "Select Item... jcornell ([PERSON_NAME]) cvanderborg ([PERSON_NAME])" at bounding box center [553, 128] width 632 height 25
select select "ecc854ab-63d8-45dc-90da-232b9cdbb1ad"
click at [237, 116] on select "Select Item... jcornell ([PERSON_NAME]) cvanderborg ([PERSON_NAME])" at bounding box center [553, 128] width 632 height 25
select select "9"
select select "2025"
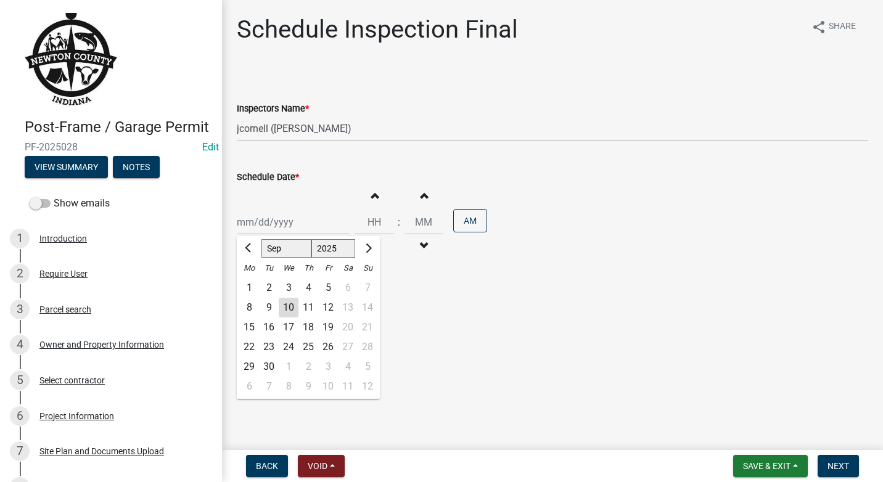
click at [324, 216] on div "[PERSON_NAME] Feb Mar Apr [PERSON_NAME][DATE] Oct Nov [DATE] 1526 1527 1528 152…" at bounding box center [293, 222] width 113 height 25
click at [254, 243] on button "Previous month" at bounding box center [249, 249] width 15 height 20
select select "8"
click at [308, 306] on div "7" at bounding box center [309, 308] width 20 height 20
type input "[DATE]"
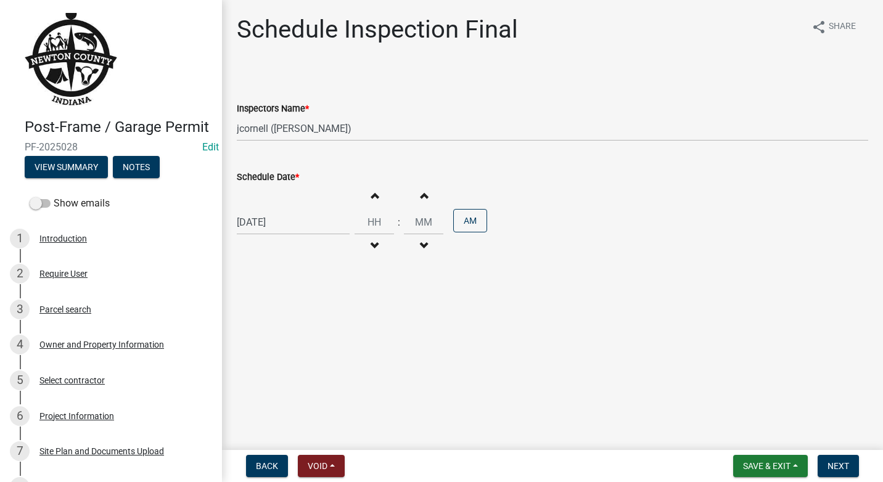
click at [371, 200] on span "button" at bounding box center [374, 196] width 6 height 10
type input "01"
type input "00"
click at [371, 200] on span "button" at bounding box center [374, 196] width 6 height 10
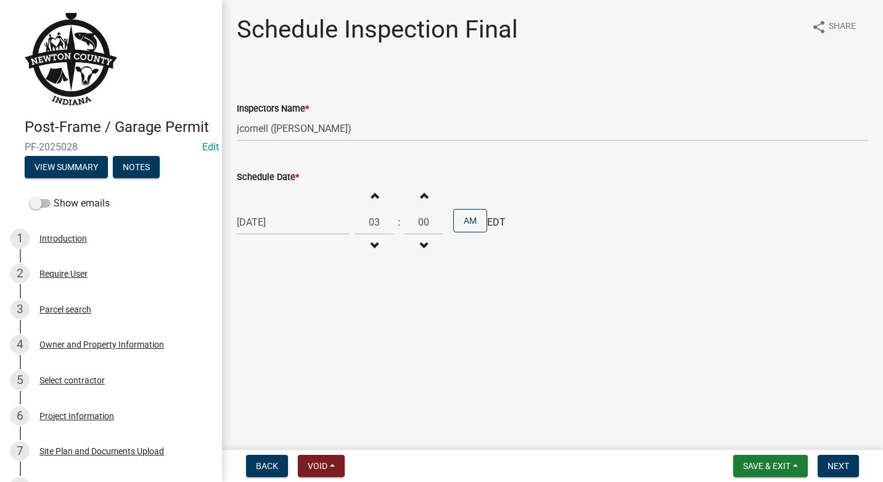
click at [371, 200] on span "button" at bounding box center [374, 196] width 6 height 10
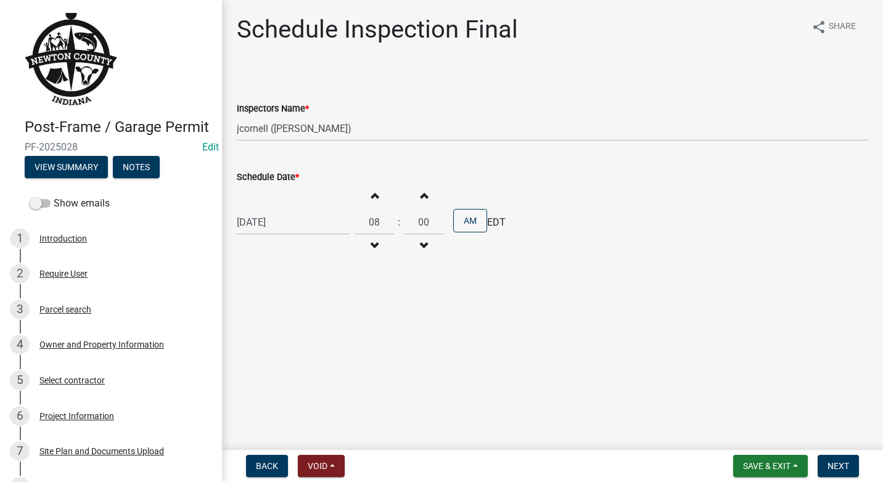
click at [371, 200] on span "button" at bounding box center [374, 196] width 6 height 10
type input "11"
click at [427, 200] on button "Increment minutes" at bounding box center [424, 195] width 26 height 22
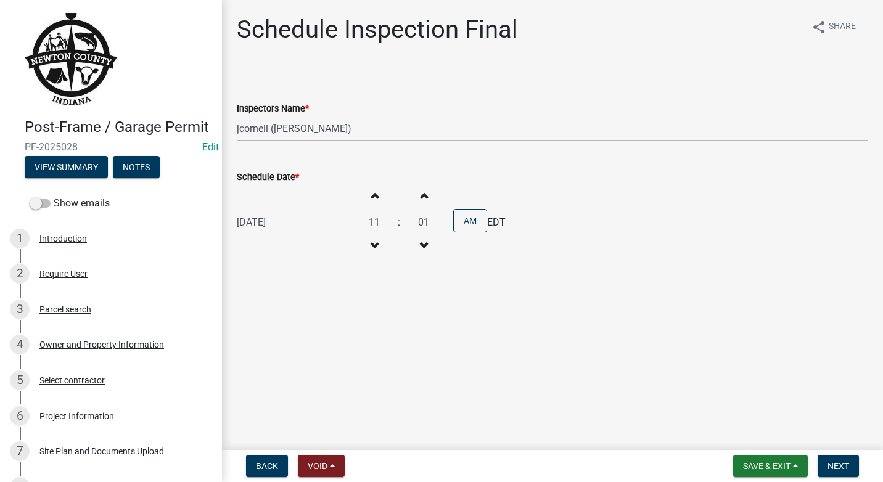
click at [427, 200] on button "Increment minutes" at bounding box center [424, 195] width 26 height 22
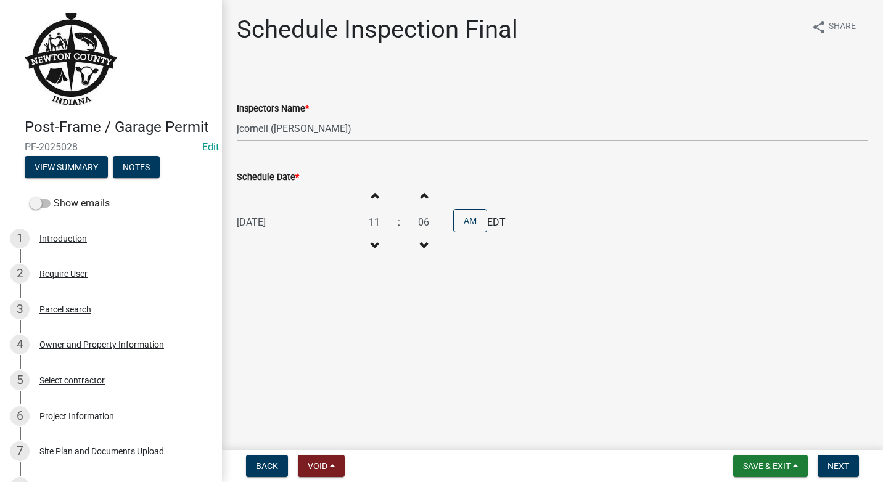
click at [427, 200] on button "Increment minutes" at bounding box center [424, 195] width 26 height 22
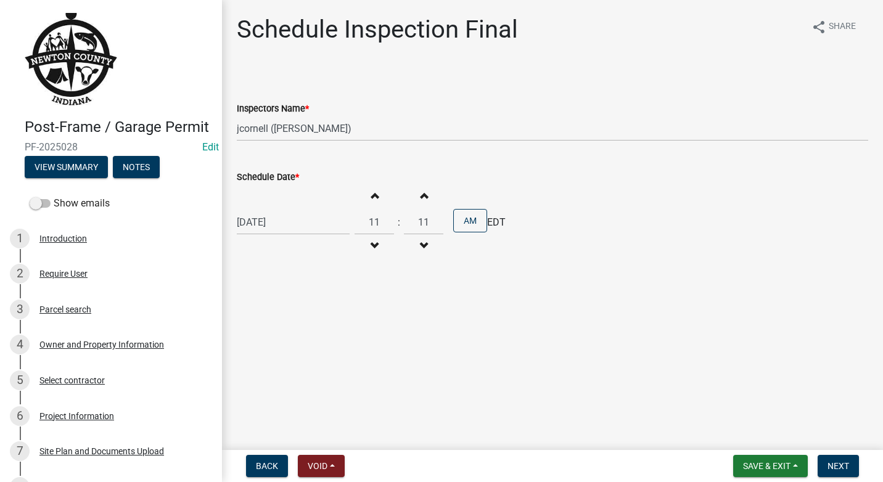
click at [427, 200] on button "Increment minutes" at bounding box center [424, 195] width 26 height 22
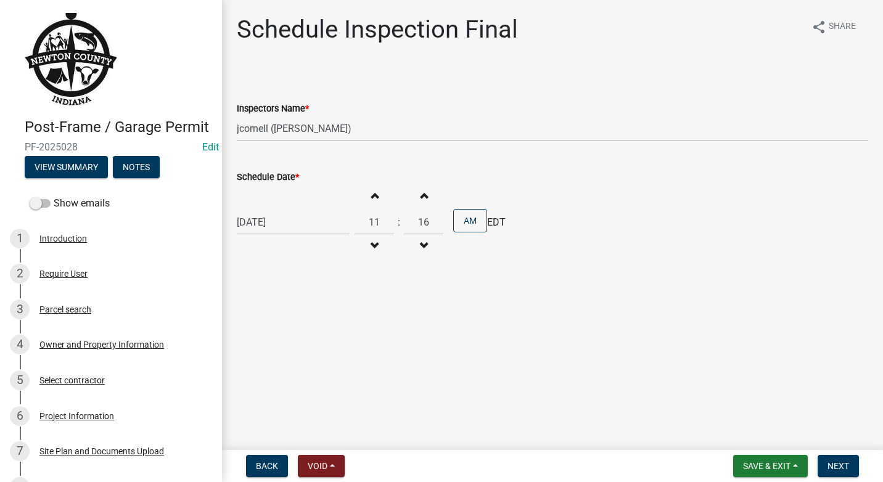
click at [427, 200] on button "Increment minutes" at bounding box center [424, 195] width 26 height 22
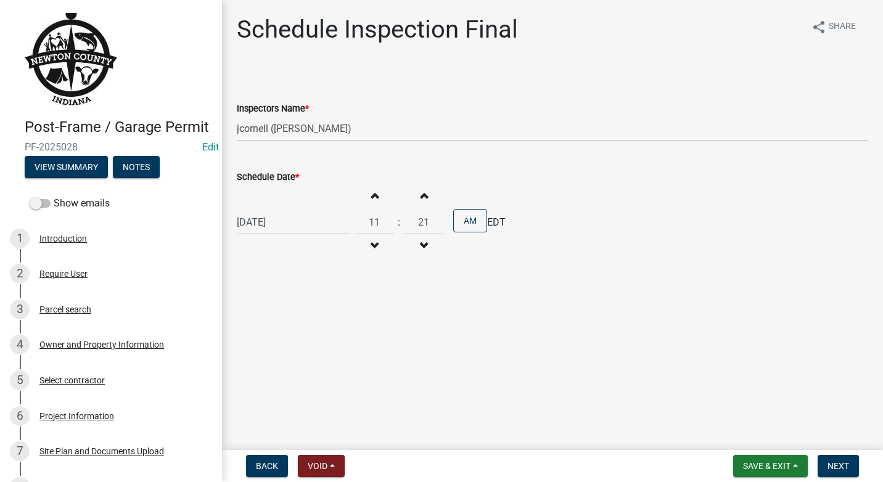
click at [427, 200] on button "Increment minutes" at bounding box center [424, 195] width 26 height 22
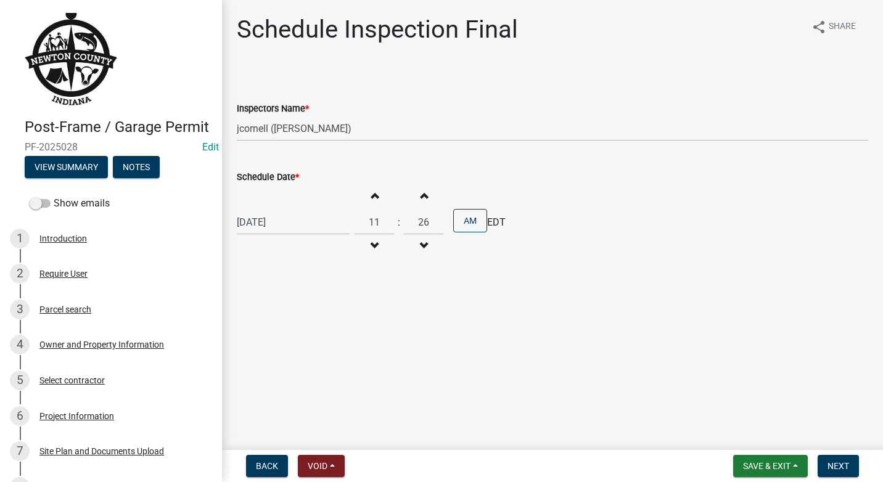
click at [427, 200] on button "Increment minutes" at bounding box center [424, 195] width 26 height 22
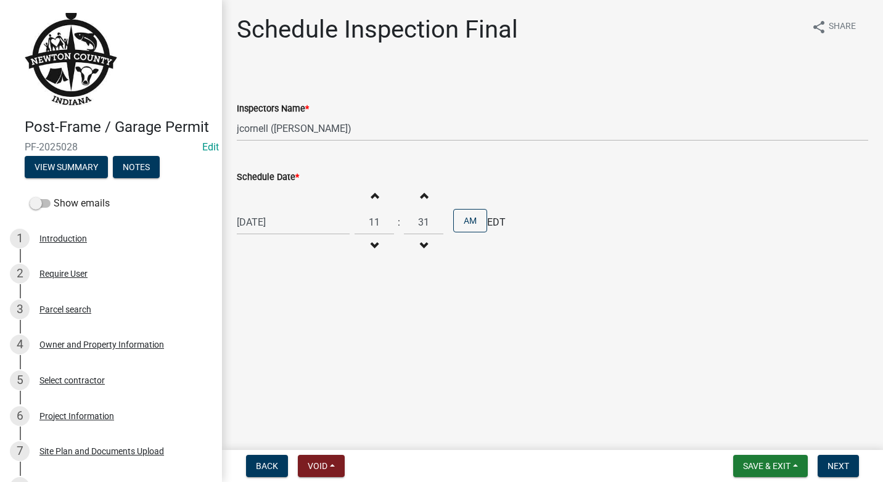
click at [427, 200] on button "Increment minutes" at bounding box center [424, 195] width 26 height 22
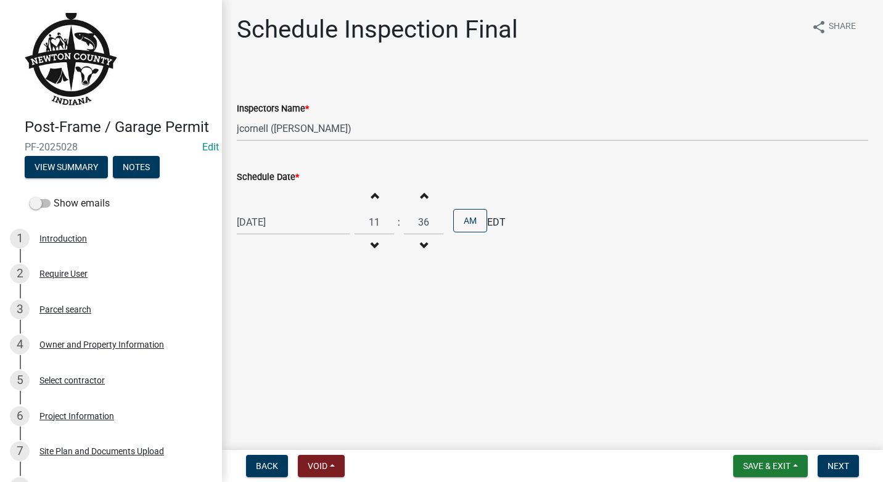
click at [427, 200] on button "Increment minutes" at bounding box center [424, 195] width 26 height 22
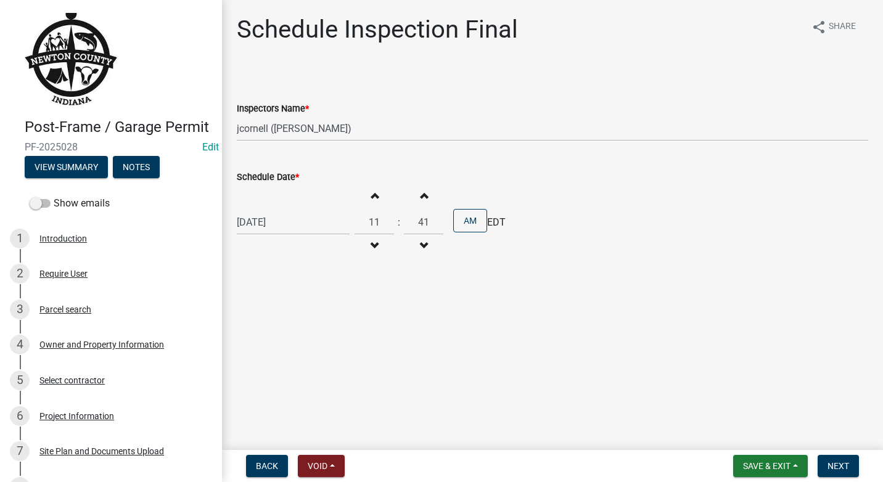
click at [427, 200] on button "Increment minutes" at bounding box center [424, 195] width 26 height 22
type input "45"
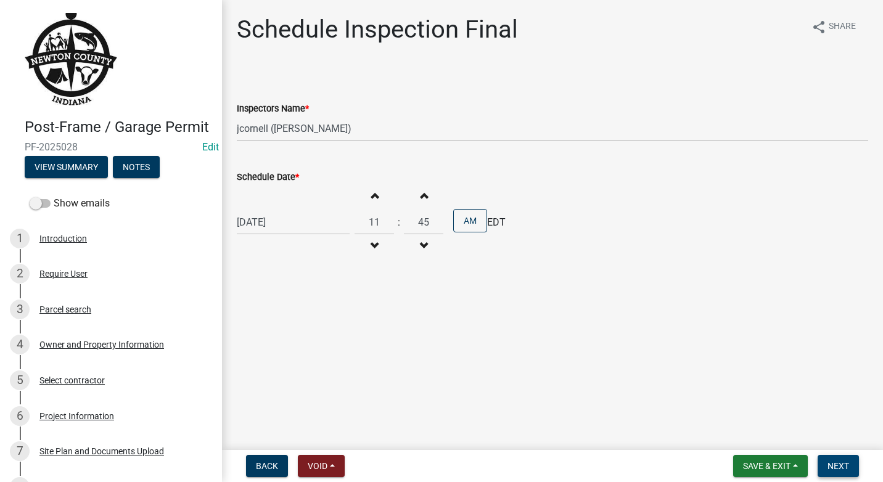
click at [837, 473] on button "Next" at bounding box center [838, 466] width 41 height 22
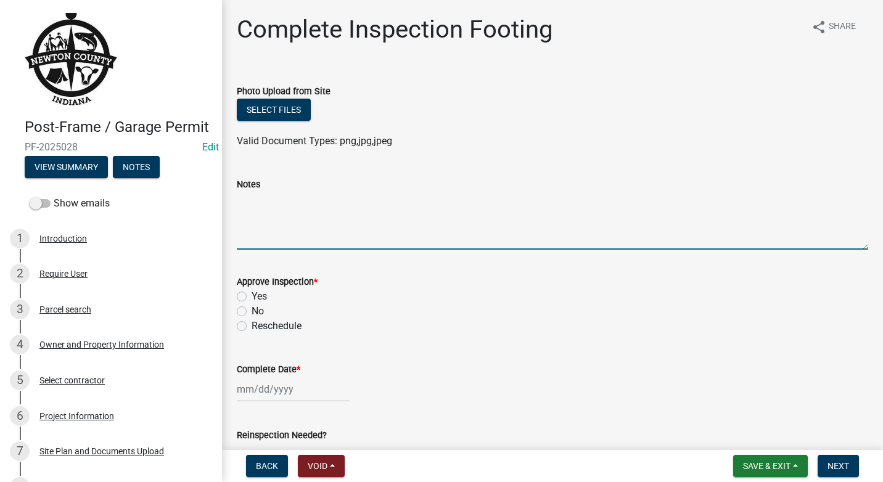
click at [292, 227] on textarea "Notes" at bounding box center [553, 221] width 632 height 58
click at [484, 204] on textarea "All work is completed. Doors are installed and working. all prior inspections" at bounding box center [553, 221] width 632 height 58
click at [565, 206] on textarea "All work is completed. Doors are installed and working. All prior inspections" at bounding box center [553, 221] width 632 height 58
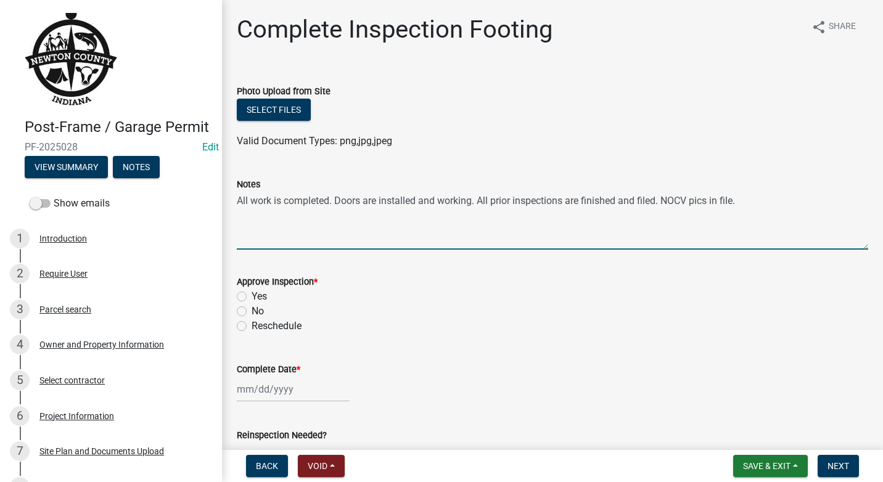
type textarea "All work is completed. Doors are installed and working. All prior inspections a…"
click at [252, 297] on label "Yes" at bounding box center [259, 296] width 15 height 15
click at [252, 297] on input "Yes" at bounding box center [256, 293] width 8 height 8
radio input "true"
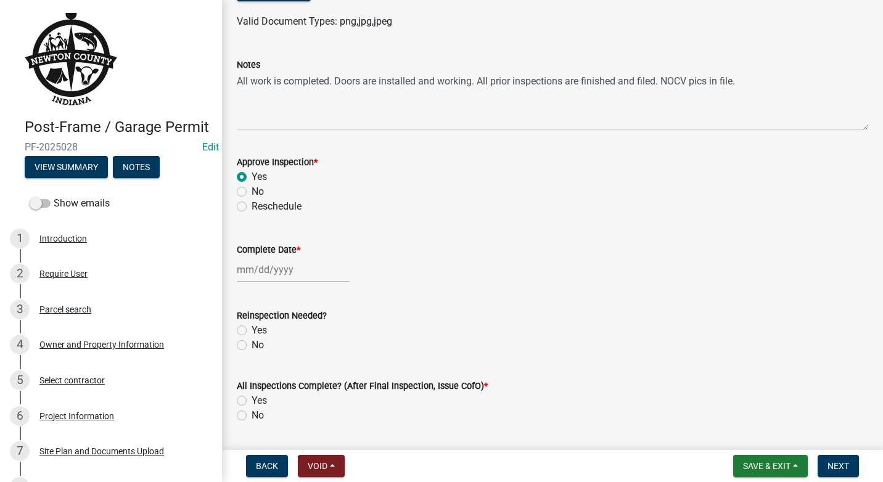
scroll to position [123, 0]
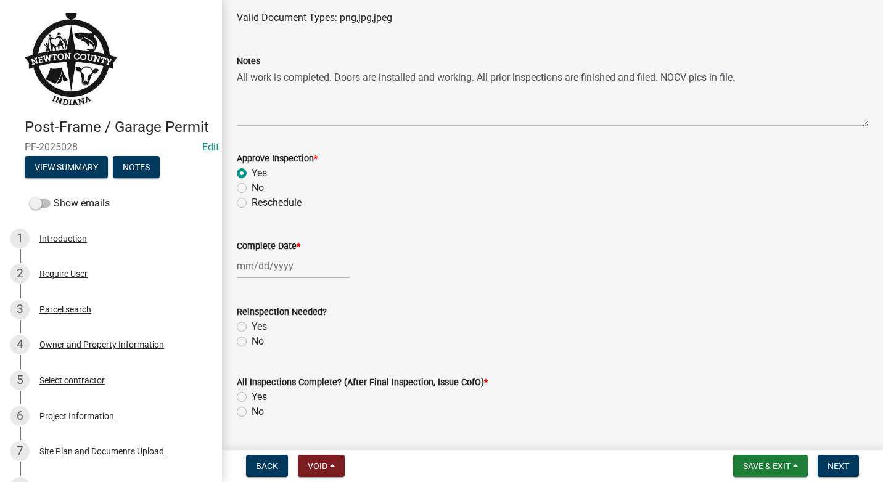
click at [314, 276] on div at bounding box center [293, 266] width 113 height 25
select select "9"
select select "2025"
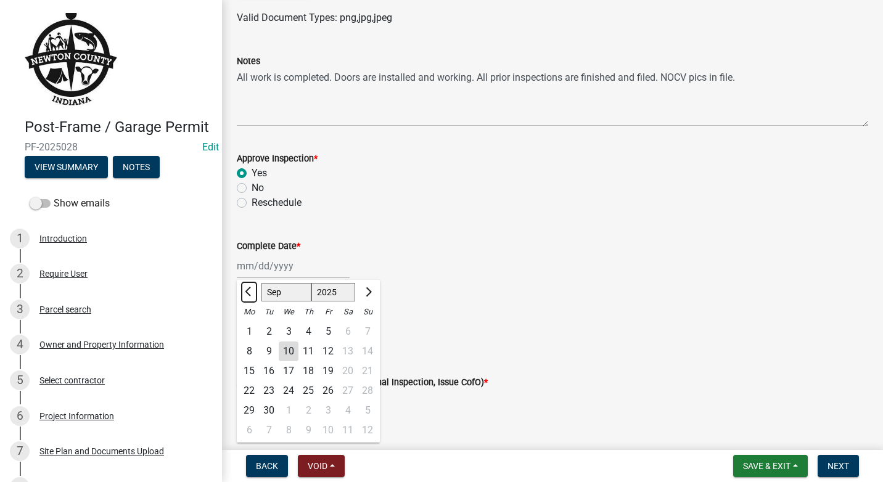
click at [254, 294] on button "Previous month" at bounding box center [249, 293] width 15 height 20
select select "8"
click at [313, 350] on div "7" at bounding box center [309, 352] width 20 height 20
type input "[DATE]"
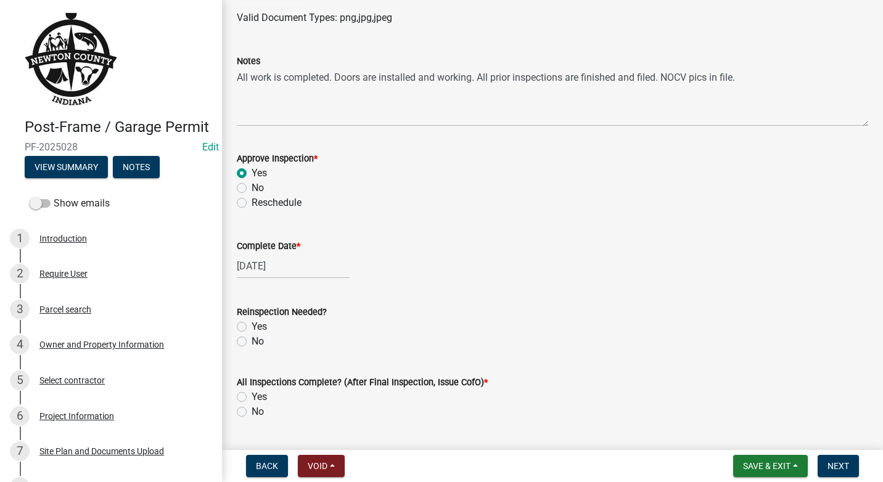
click at [252, 340] on label "No" at bounding box center [258, 341] width 12 height 15
click at [252, 340] on input "No" at bounding box center [256, 338] width 8 height 8
radio input "true"
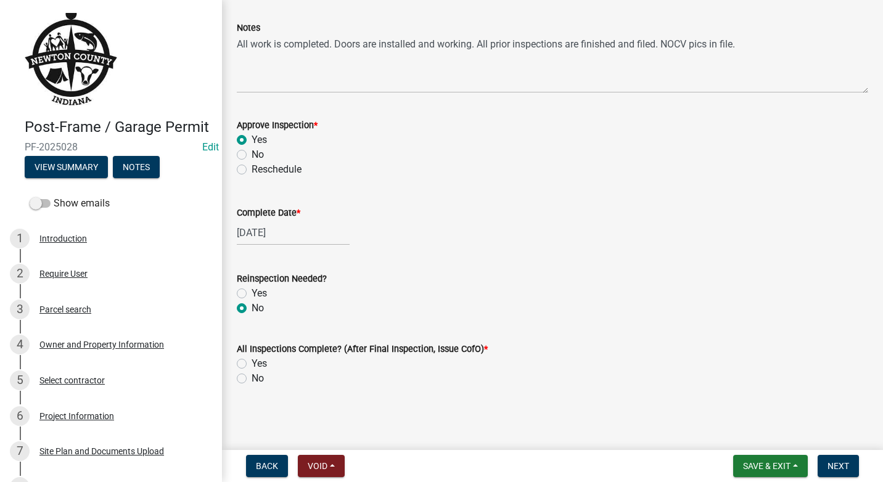
scroll to position [157, 0]
click at [252, 364] on label "Yes" at bounding box center [259, 364] width 15 height 15
click at [252, 364] on input "Yes" at bounding box center [256, 361] width 8 height 8
radio input "true"
click at [846, 471] on span "Next" at bounding box center [839, 466] width 22 height 10
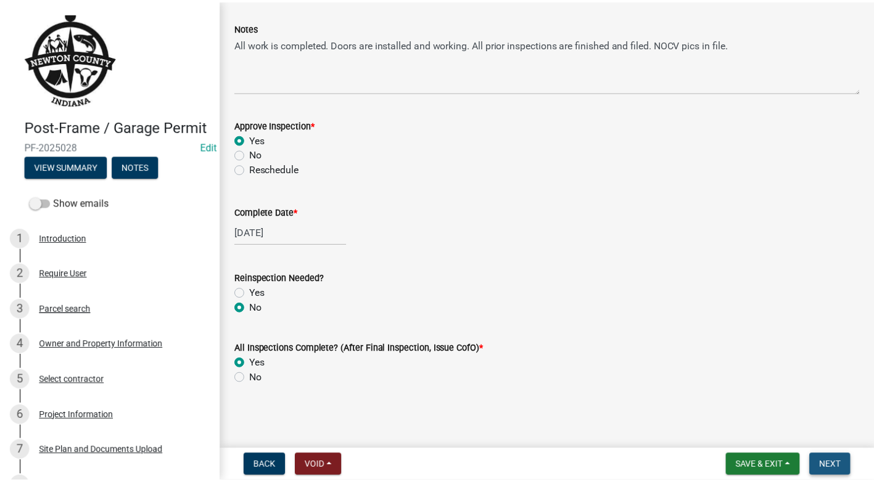
scroll to position [0, 0]
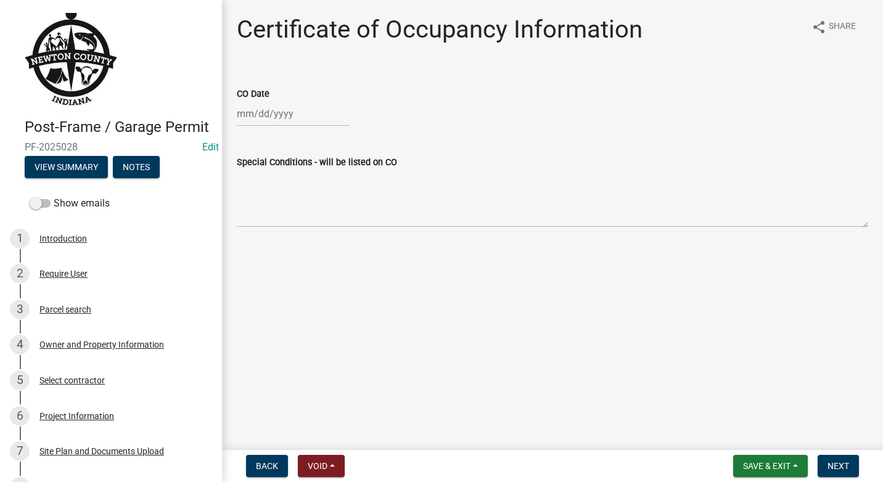
select select "9"
select select "2025"
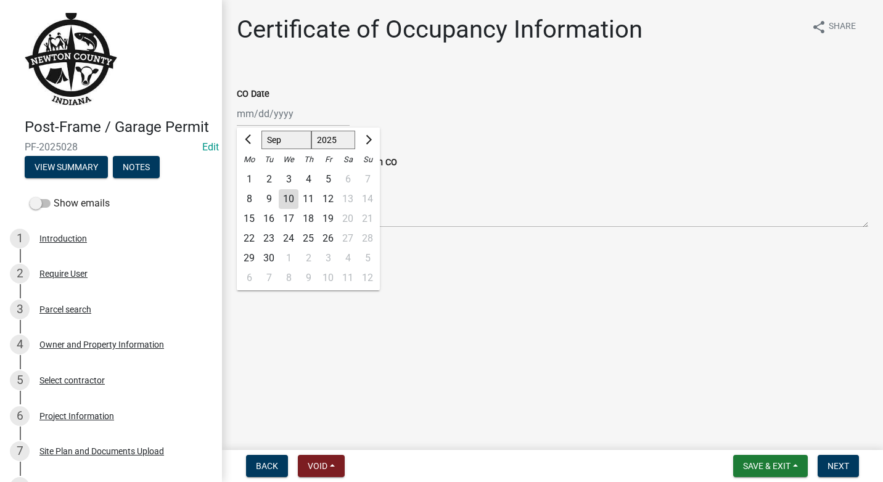
click at [305, 115] on div "[PERSON_NAME] Feb Mar Apr [PERSON_NAME][DATE] Oct Nov [DATE] 1526 1527 1528 152…" at bounding box center [293, 113] width 113 height 25
click at [247, 137] on button "Previous month" at bounding box center [249, 140] width 15 height 20
select select "8"
click at [308, 201] on div "7" at bounding box center [309, 199] width 20 height 20
type input "[DATE]"
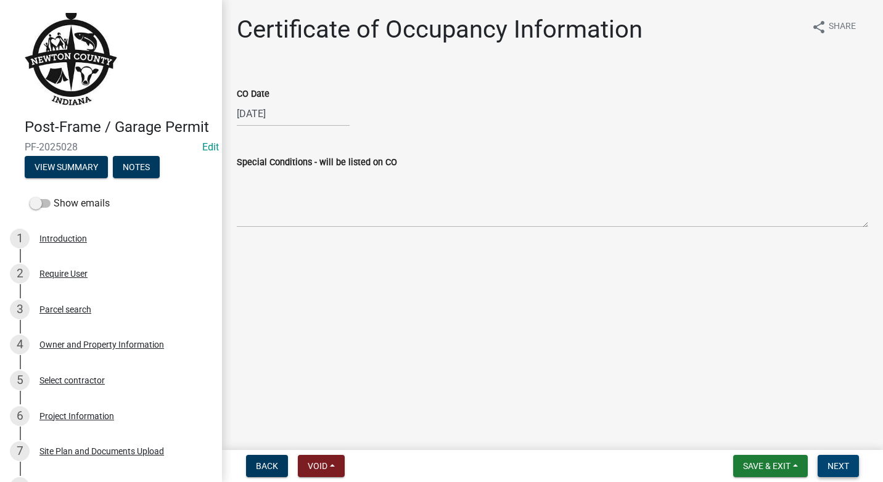
click at [844, 464] on span "Next" at bounding box center [839, 466] width 22 height 10
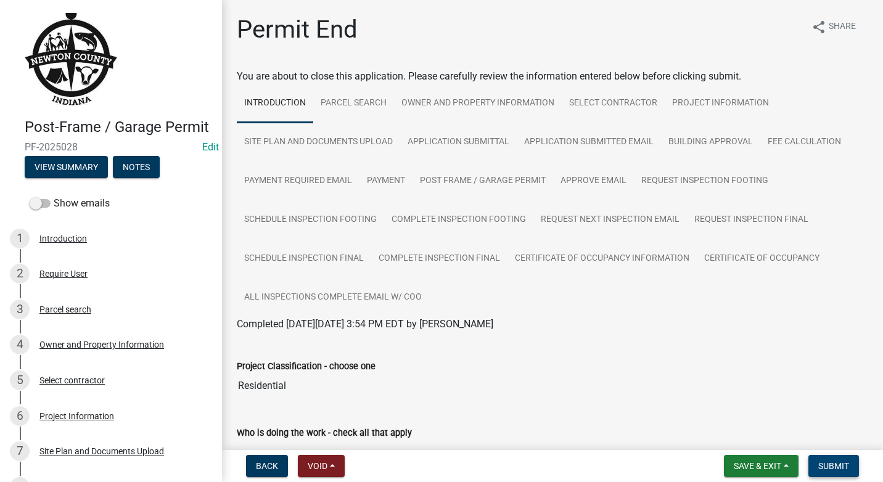
click at [835, 469] on span "Submit" at bounding box center [834, 466] width 31 height 10
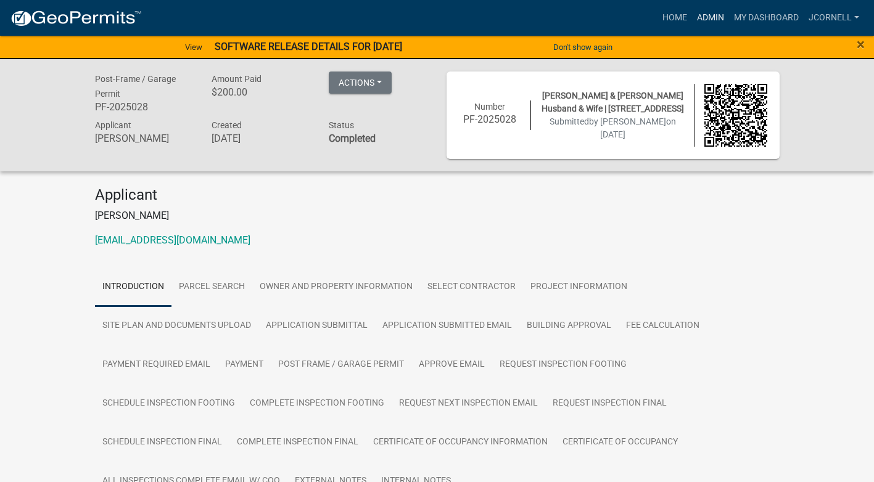
click at [711, 23] on link "Admin" at bounding box center [710, 17] width 37 height 23
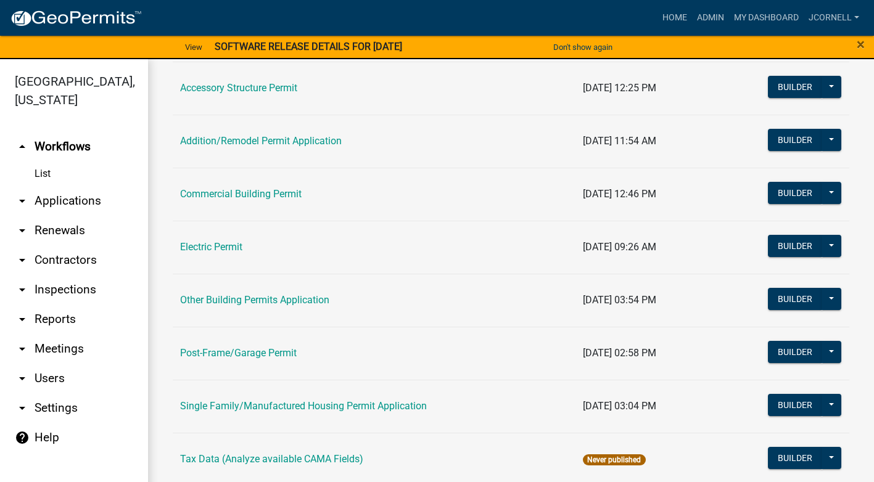
scroll to position [123, 0]
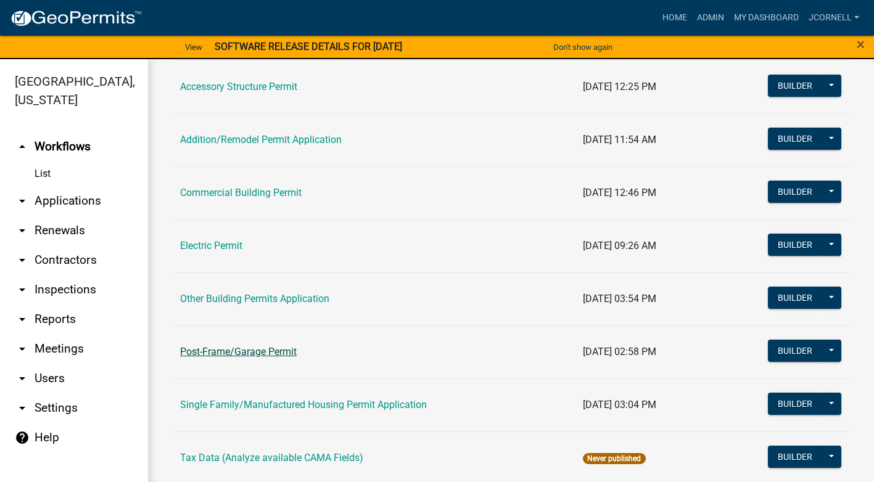
click at [285, 351] on link "Post-Frame/Garage Permit" at bounding box center [238, 352] width 117 height 12
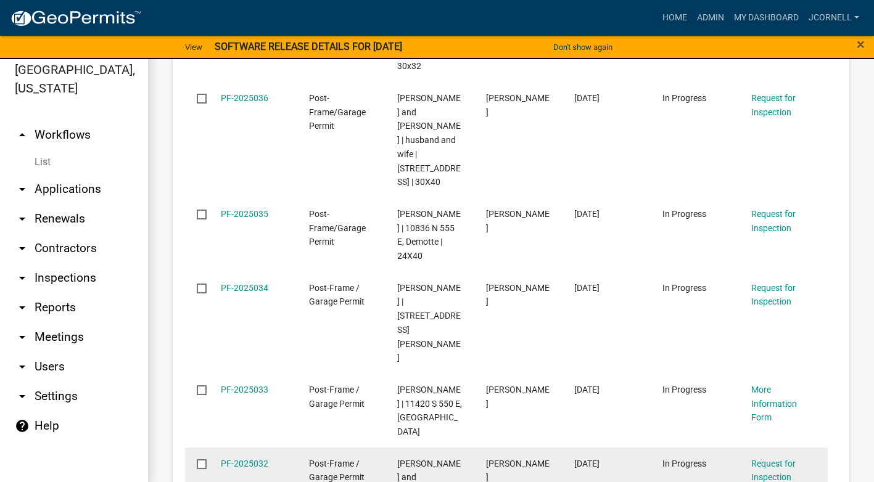
scroll to position [15, 0]
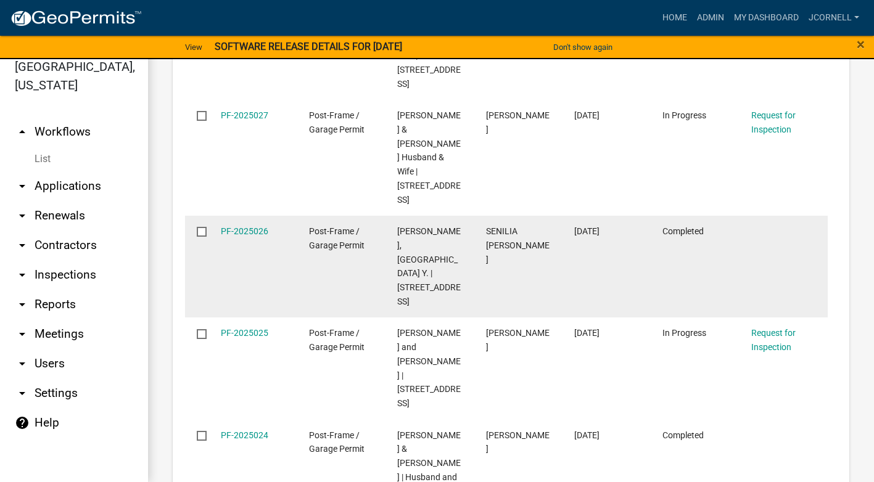
scroll to position [2541, 0]
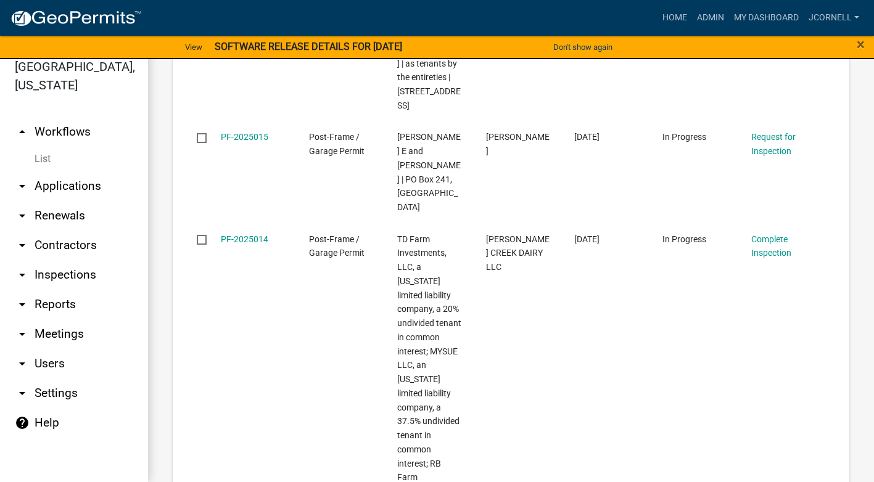
scroll to position [2611, 0]
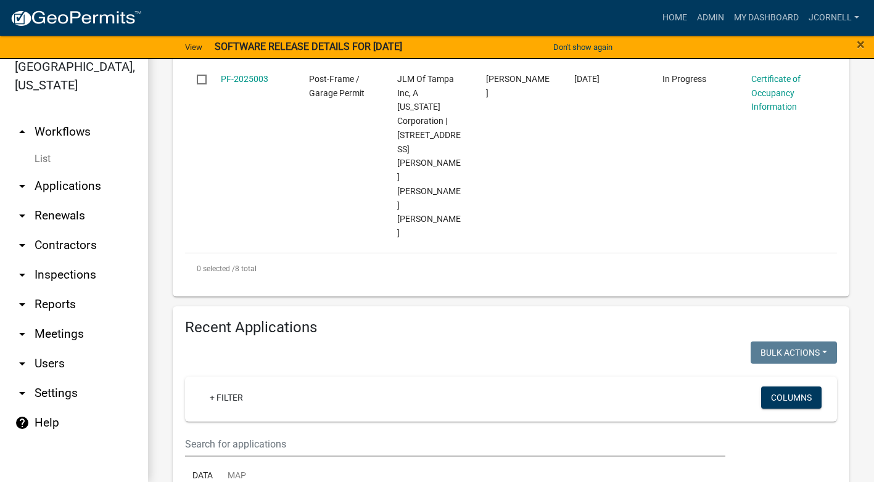
scroll to position [1744, 0]
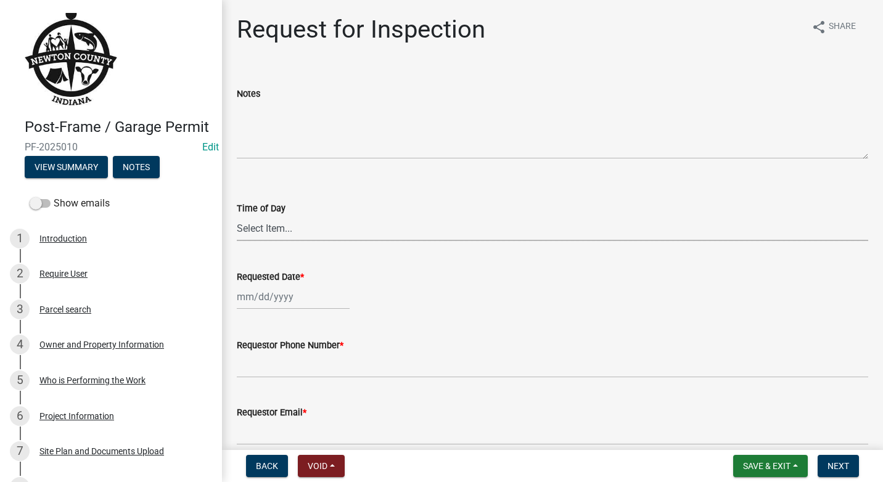
click at [305, 229] on select "Select Item... AM PM" at bounding box center [553, 228] width 632 height 25
click at [237, 216] on select "Select Item... AM PM" at bounding box center [553, 228] width 632 height 25
select select "09b124d7-43c3-4753-bff5-8bc664ad0283"
click at [311, 298] on div at bounding box center [293, 296] width 113 height 25
select select "9"
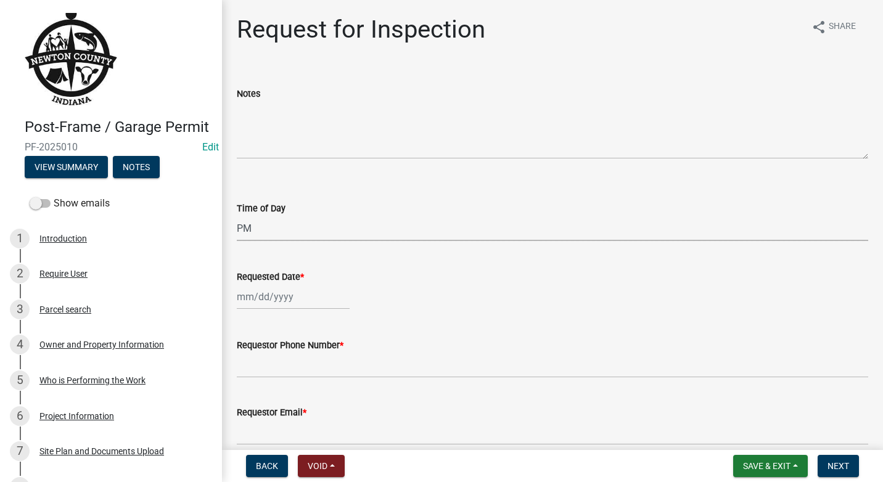
select select "2025"
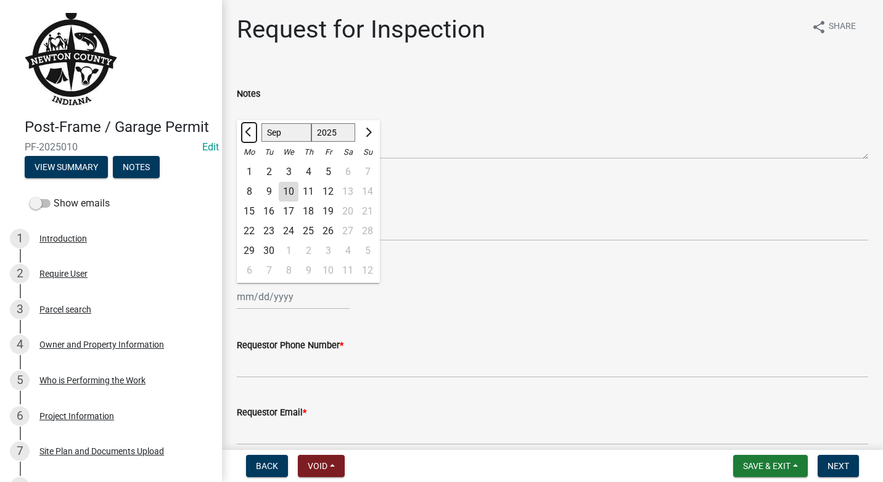
click at [246, 135] on button "Previous month" at bounding box center [249, 133] width 15 height 20
select select "8"
click at [290, 189] on div "6" at bounding box center [289, 192] width 20 height 20
type input "[DATE]"
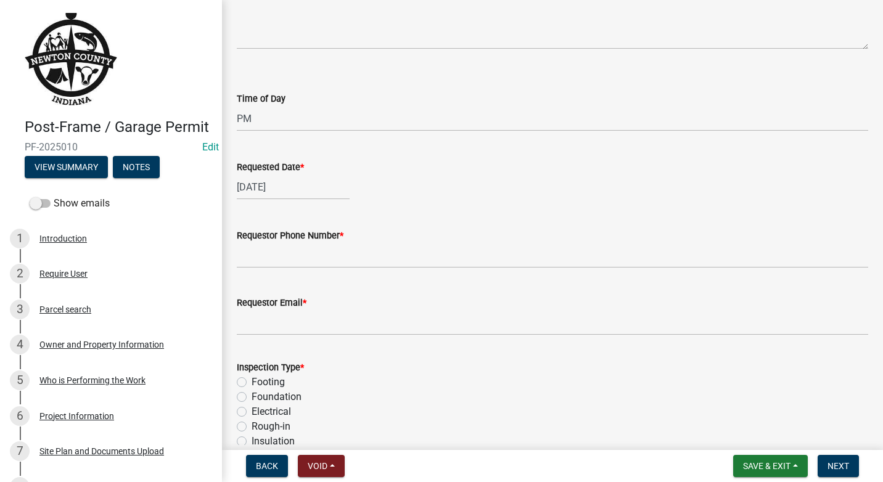
scroll to position [123, 0]
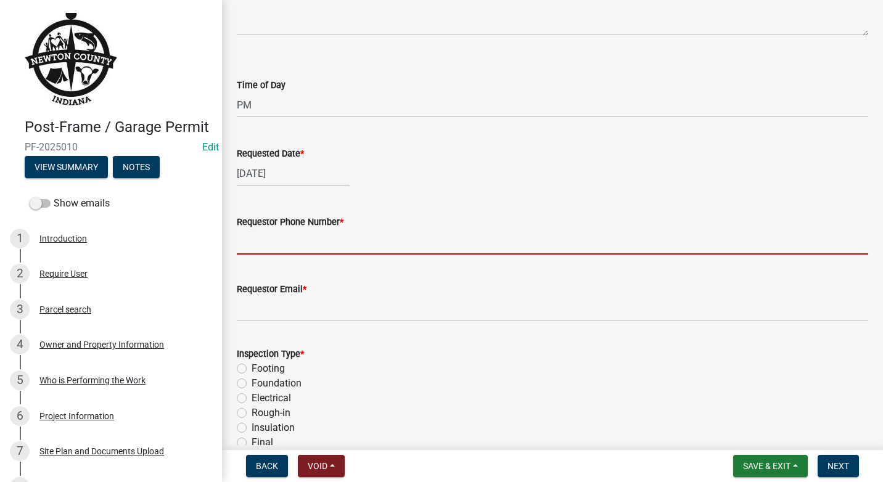
click at [306, 245] on input "Requestor Phone Number *" at bounding box center [553, 241] width 632 height 25
click at [309, 230] on input "Requestor Phone Number *" at bounding box center [553, 241] width 632 height 25
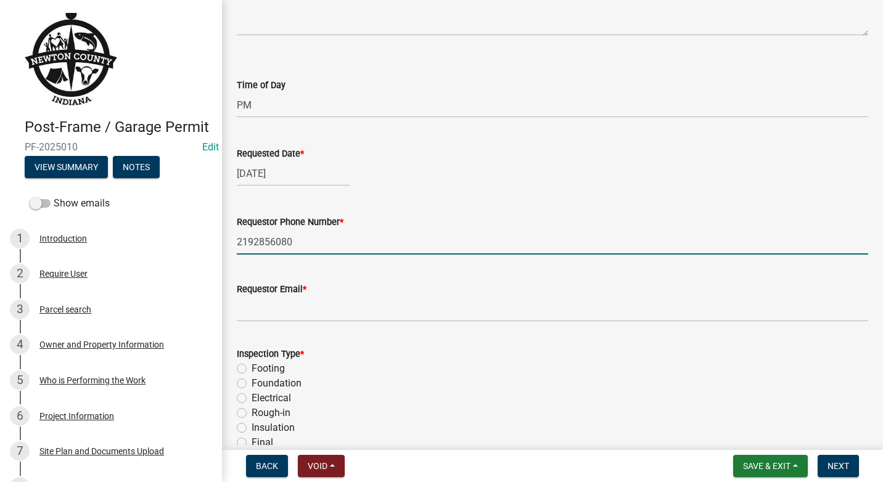
type input "2192856080"
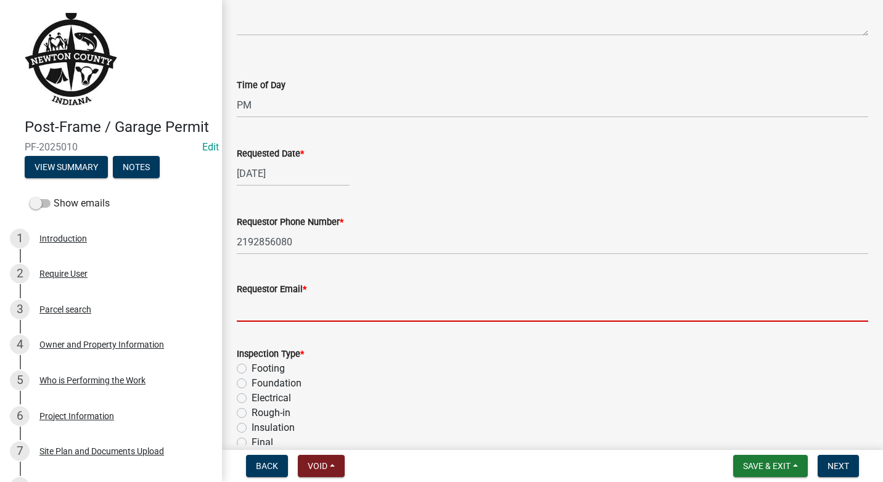
click at [326, 311] on input "Requestor Email *" at bounding box center [553, 309] width 632 height 25
type input "[EMAIL_ADDRESS][DOMAIN_NAME]"
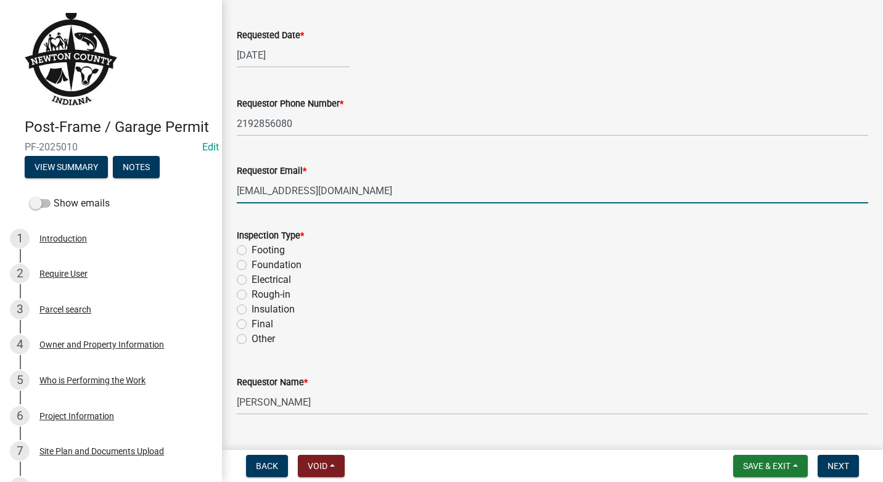
scroll to position [247, 0]
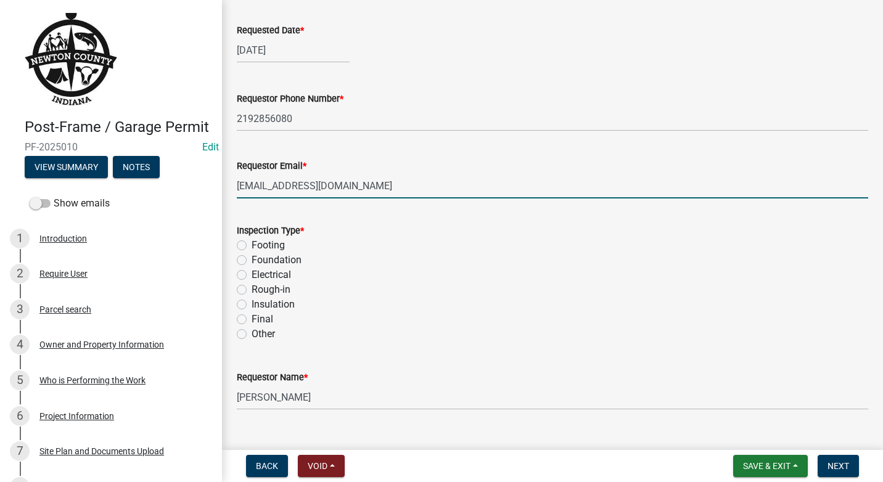
click at [252, 244] on label "Footing" at bounding box center [268, 245] width 33 height 15
click at [252, 244] on input "Footing" at bounding box center [256, 242] width 8 height 8
radio input "true"
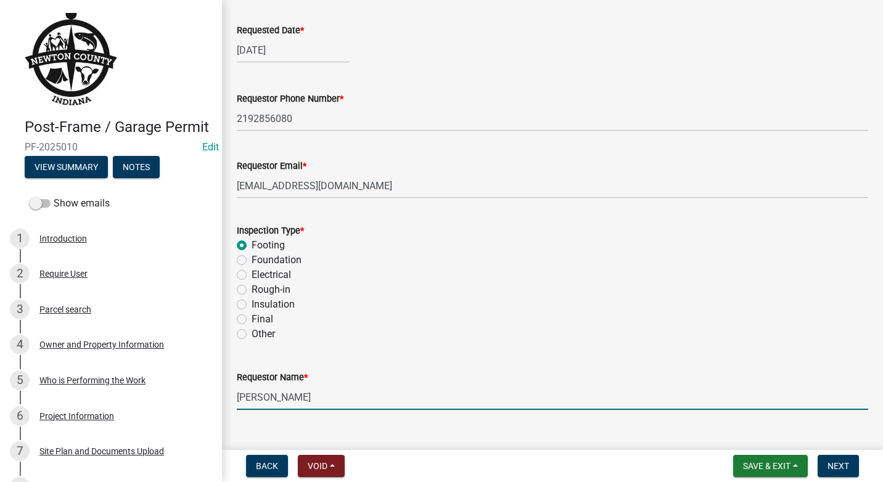
click at [305, 402] on input "[PERSON_NAME]" at bounding box center [553, 397] width 632 height 25
type input "K"
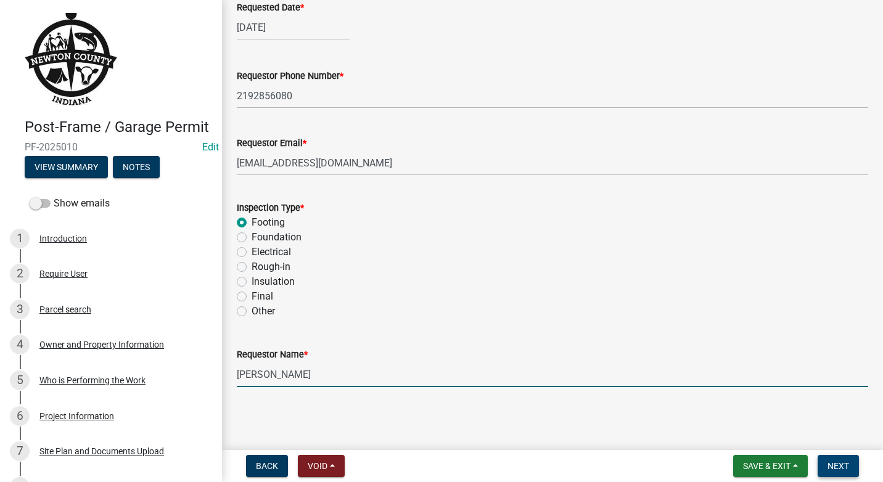
type input "[PERSON_NAME]"
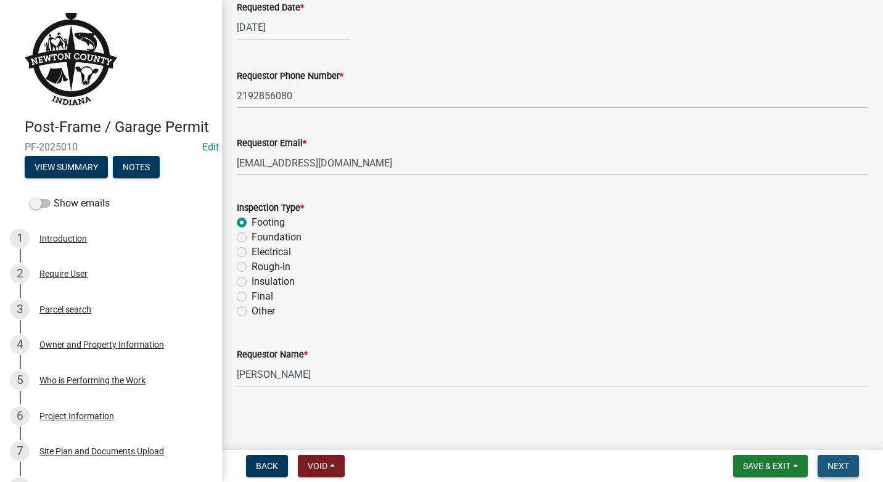
click at [851, 470] on button "Next" at bounding box center [838, 466] width 41 height 22
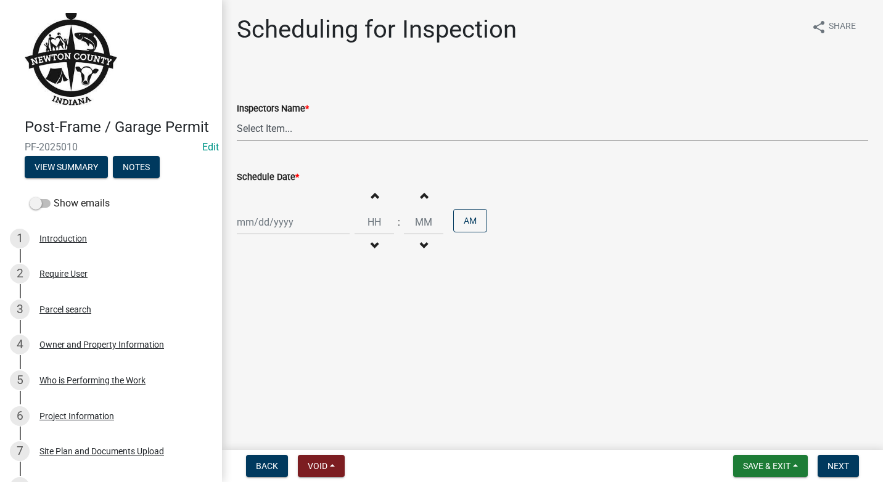
click at [308, 129] on select "Select Item... jcornell ([PERSON_NAME]) cvanderborg ([PERSON_NAME])" at bounding box center [553, 128] width 632 height 25
click at [237, 116] on select "Select Item... jcornell ([PERSON_NAME]) cvanderborg ([PERSON_NAME])" at bounding box center [553, 128] width 632 height 25
click at [436, 134] on select "Select Item... jcornell ([PERSON_NAME]) cvanderborg ([PERSON_NAME])" at bounding box center [553, 128] width 632 height 25
select select "ecc854ab-63d8-45dc-90da-232b9cdbb1ad"
click at [237, 116] on select "Select Item... jcornell ([PERSON_NAME]) cvanderborg ([PERSON_NAME])" at bounding box center [553, 128] width 632 height 25
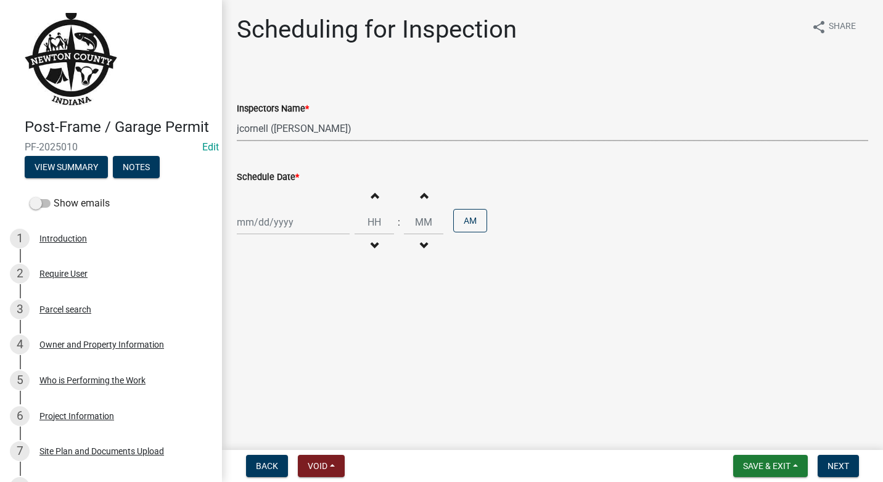
select select "9"
select select "2025"
click at [297, 220] on div "[PERSON_NAME] Feb Mar Apr [PERSON_NAME][DATE] Oct Nov [DATE] 1526 1527 1528 152…" at bounding box center [293, 222] width 113 height 25
click at [242, 246] on button "Previous month" at bounding box center [249, 249] width 15 height 20
select select "8"
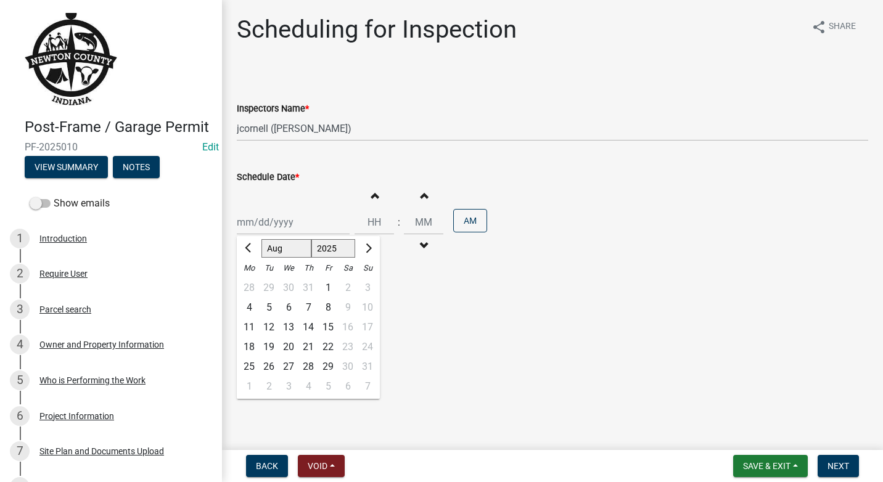
click at [287, 308] on div "6" at bounding box center [289, 308] width 20 height 20
type input "[DATE]"
click at [381, 225] on input "Hours" at bounding box center [374, 222] width 39 height 25
click at [374, 196] on button "Increment hours" at bounding box center [374, 195] width 26 height 22
type input "01"
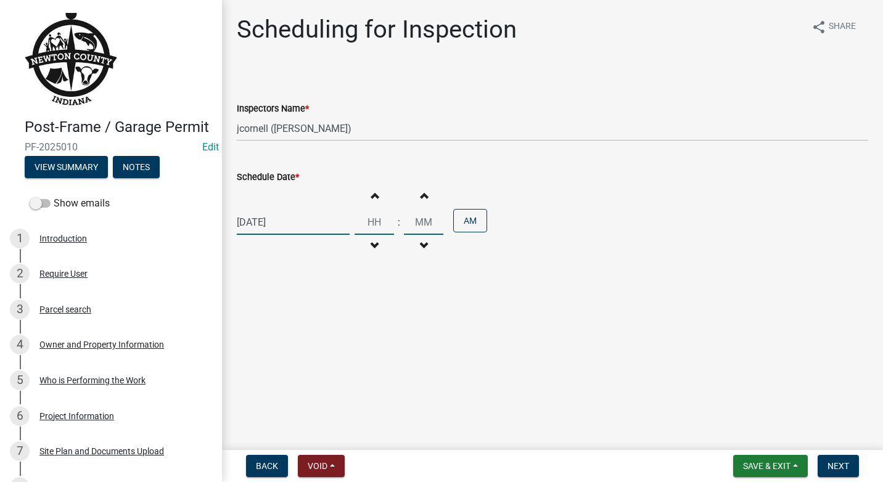
type input "00"
click at [374, 196] on button "Increment hours" at bounding box center [374, 195] width 26 height 22
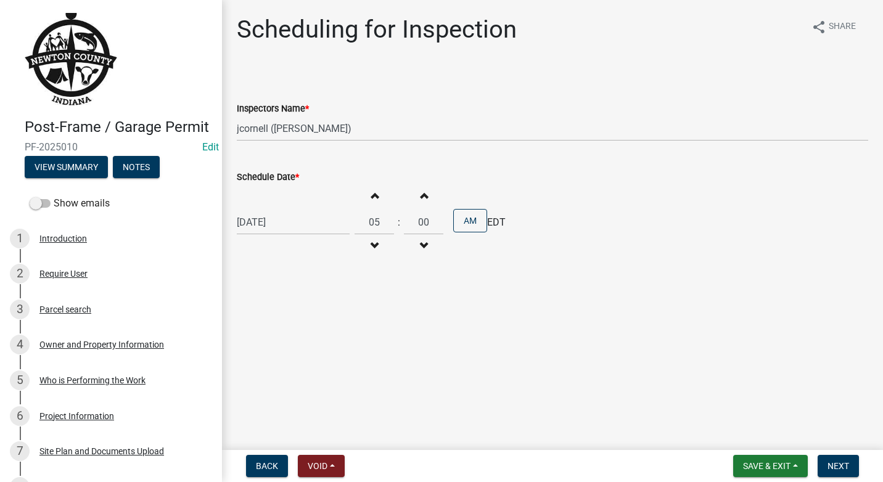
click at [374, 196] on button "Increment hours" at bounding box center [374, 195] width 26 height 22
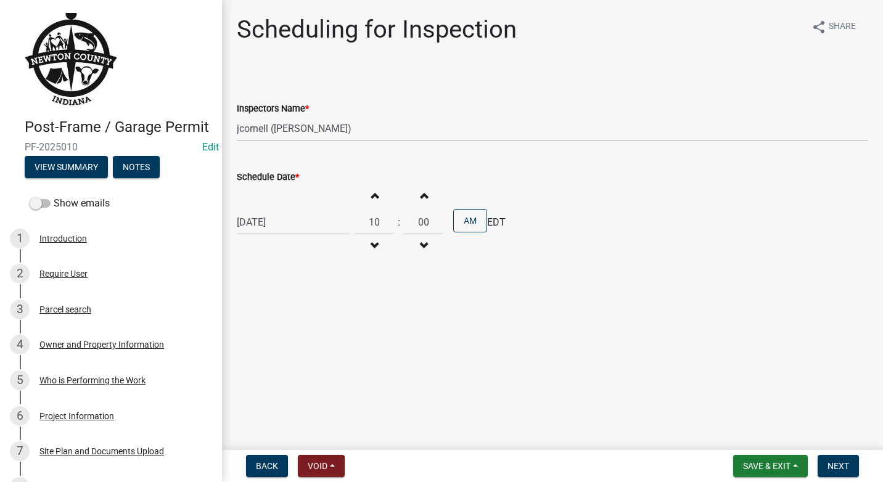
click at [374, 195] on button "Increment hours" at bounding box center [374, 195] width 26 height 22
click at [373, 194] on button "Increment hours" at bounding box center [374, 195] width 26 height 22
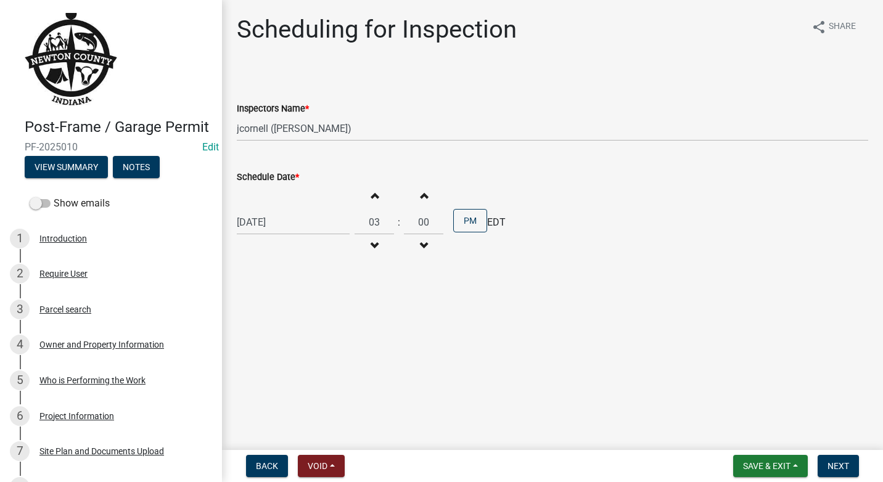
click at [374, 243] on button "Decrement hours" at bounding box center [374, 246] width 26 height 22
type input "02"
click at [421, 196] on span "button" at bounding box center [424, 196] width 6 height 10
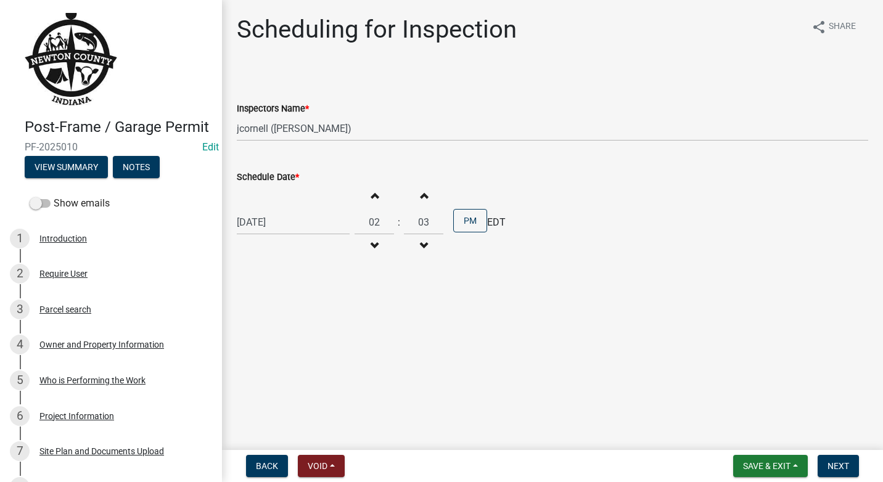
click at [421, 196] on span "button" at bounding box center [424, 196] width 6 height 10
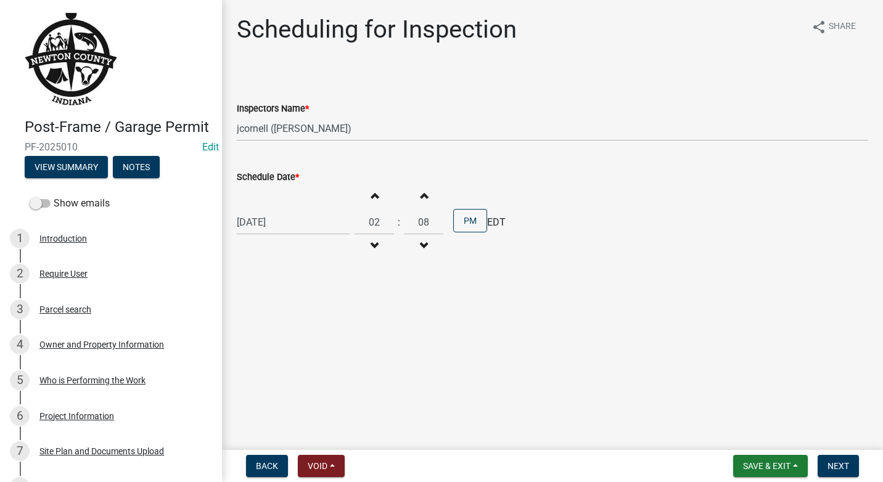
click at [421, 196] on span "button" at bounding box center [424, 196] width 6 height 10
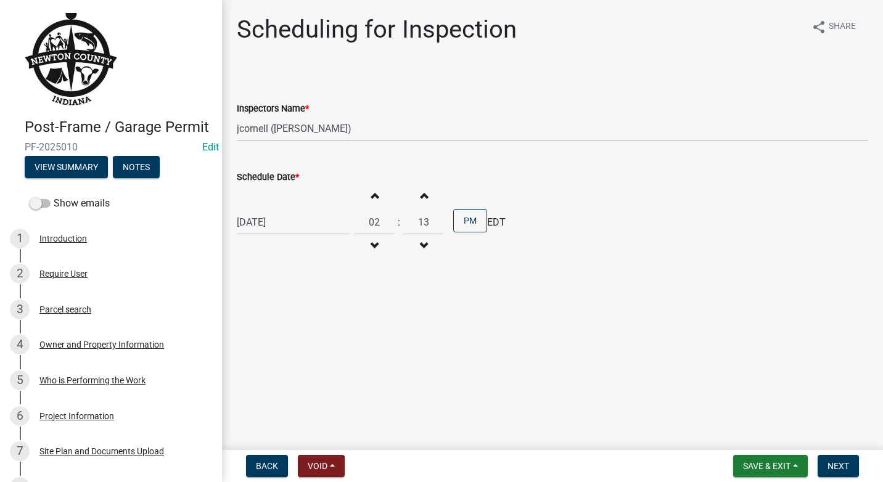
click at [421, 196] on span "button" at bounding box center [424, 196] width 6 height 10
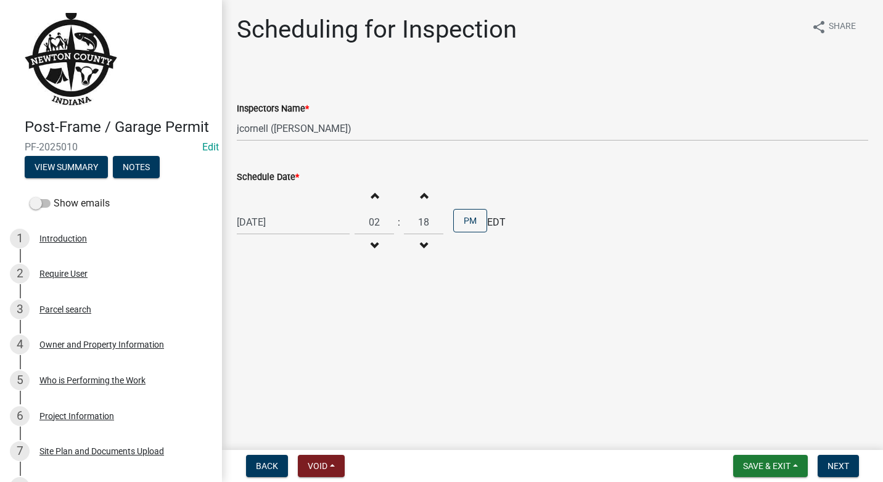
click at [421, 196] on span "button" at bounding box center [424, 196] width 6 height 10
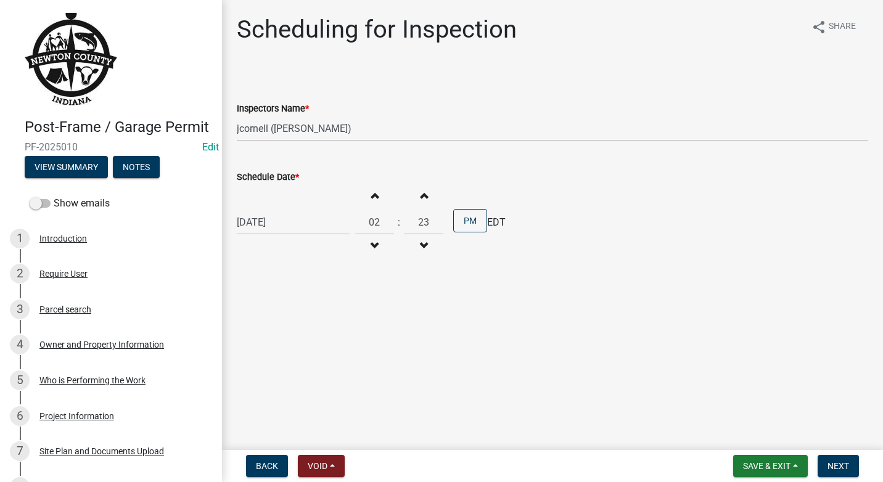
click at [421, 196] on span "button" at bounding box center [424, 196] width 6 height 10
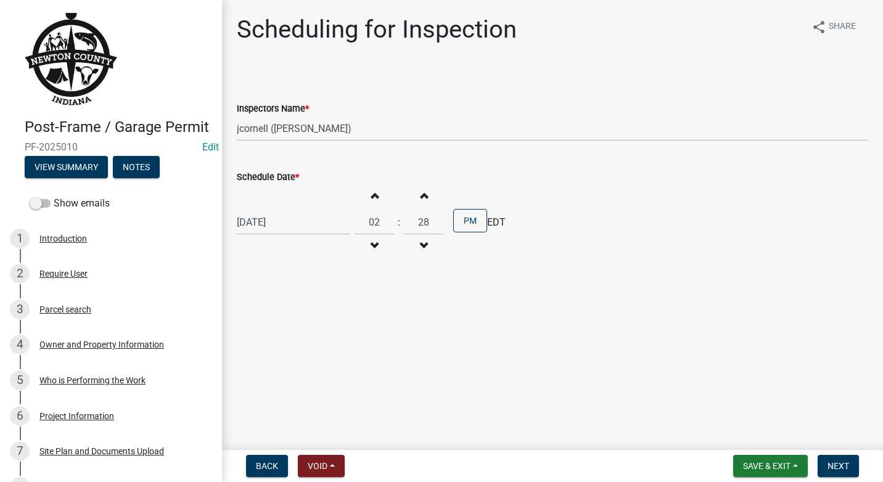
click at [421, 196] on span "button" at bounding box center [424, 196] width 6 height 10
type input "30"
click at [841, 463] on span "Next" at bounding box center [839, 466] width 22 height 10
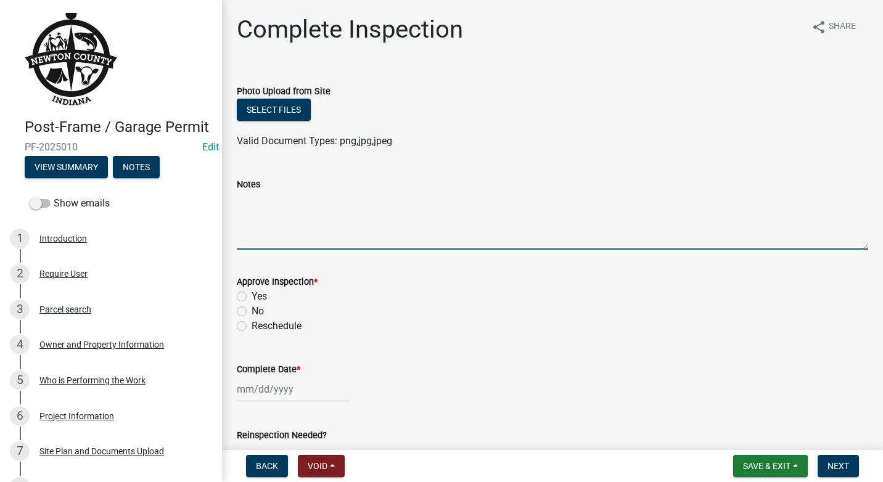
click at [291, 205] on textarea "Notes" at bounding box center [553, 221] width 632 height 58
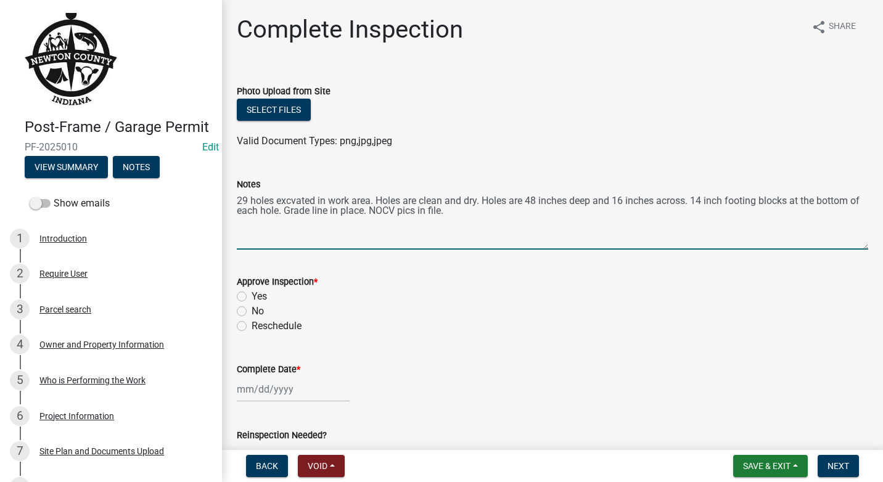
type textarea "29 holes excvated in work area. Holes are clean and dry. Holes are 48 inches de…"
click at [252, 296] on label "Yes" at bounding box center [259, 296] width 15 height 15
click at [252, 296] on input "Yes" at bounding box center [256, 293] width 8 height 8
radio input "true"
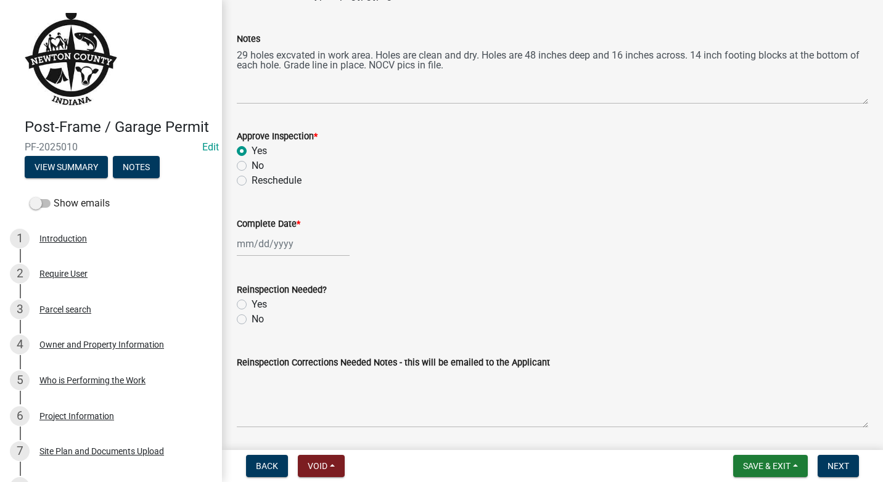
scroll to position [185, 0]
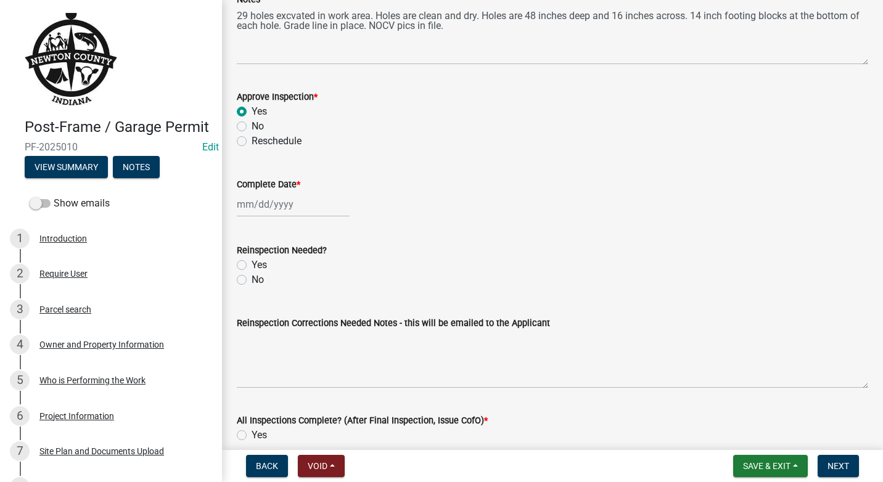
select select "9"
select select "2025"
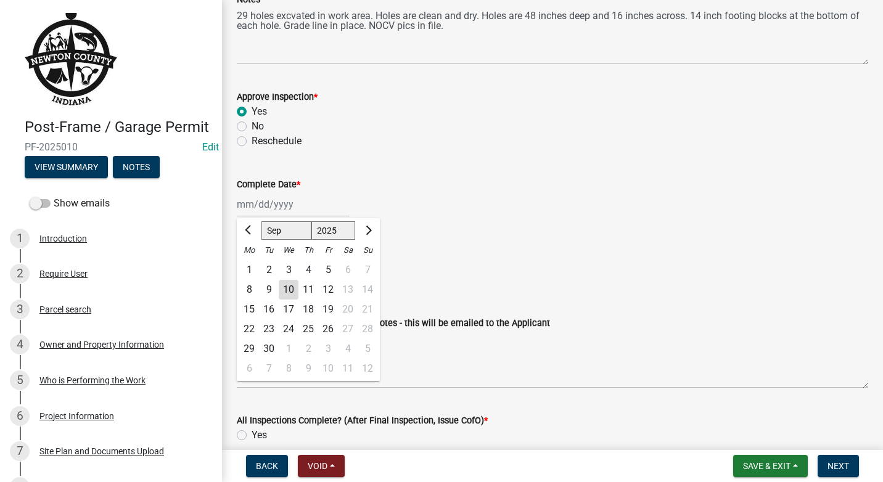
click at [317, 200] on div "[PERSON_NAME] Feb Mar Apr [PERSON_NAME][DATE] Oct Nov [DATE] 1526 1527 1528 152…" at bounding box center [293, 204] width 113 height 25
click at [245, 225] on button "Previous month" at bounding box center [249, 231] width 15 height 20
select select "8"
click at [295, 294] on div "6" at bounding box center [289, 290] width 20 height 20
type input "[DATE]"
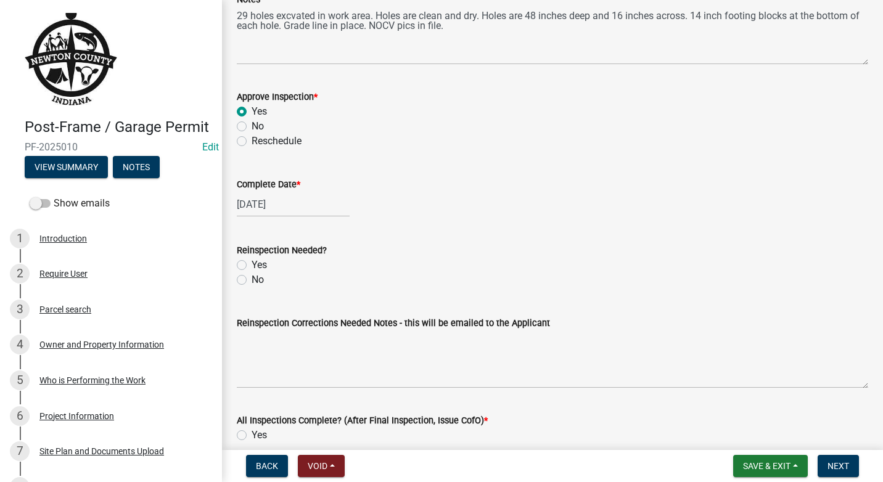
click at [242, 279] on div "No" at bounding box center [553, 280] width 632 height 15
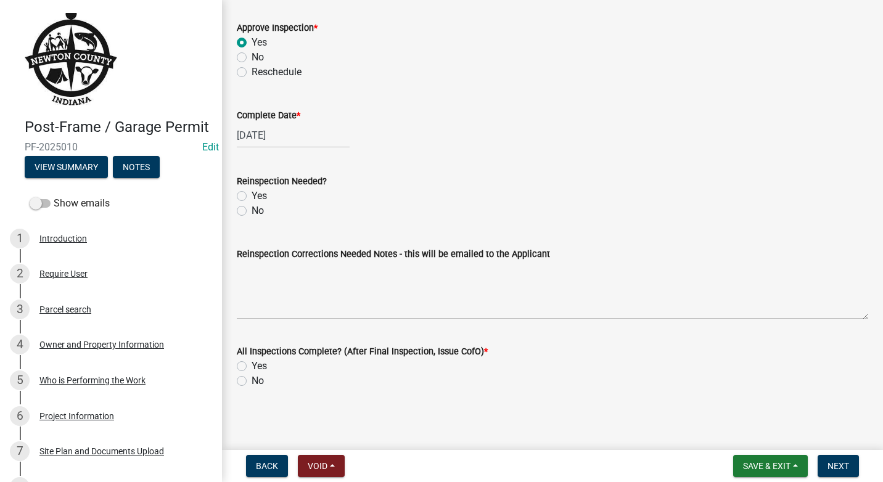
scroll to position [257, 0]
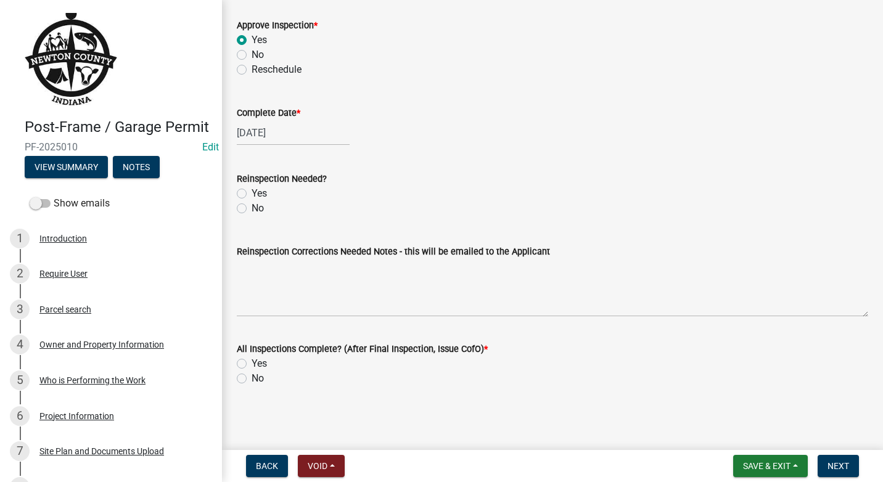
click at [252, 374] on label "No" at bounding box center [258, 378] width 12 height 15
click at [252, 374] on input "No" at bounding box center [256, 375] width 8 height 8
radio input "true"
click at [774, 461] on span "Save & Exit" at bounding box center [766, 466] width 47 height 10
click at [768, 430] on button "Save & Exit" at bounding box center [758, 434] width 99 height 30
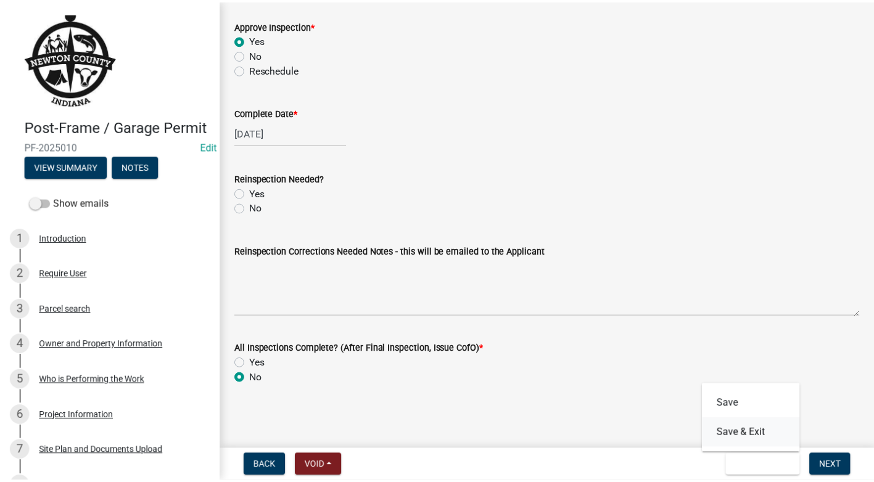
scroll to position [0, 0]
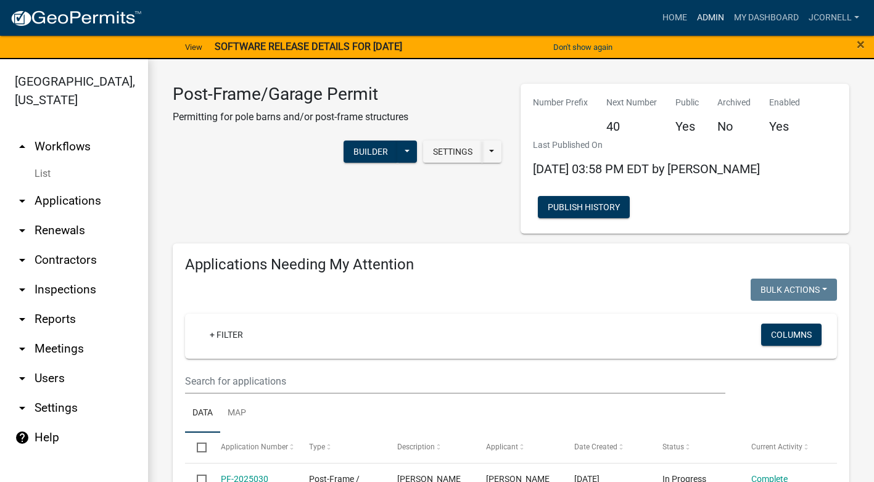
click at [700, 19] on link "Admin" at bounding box center [710, 17] width 37 height 23
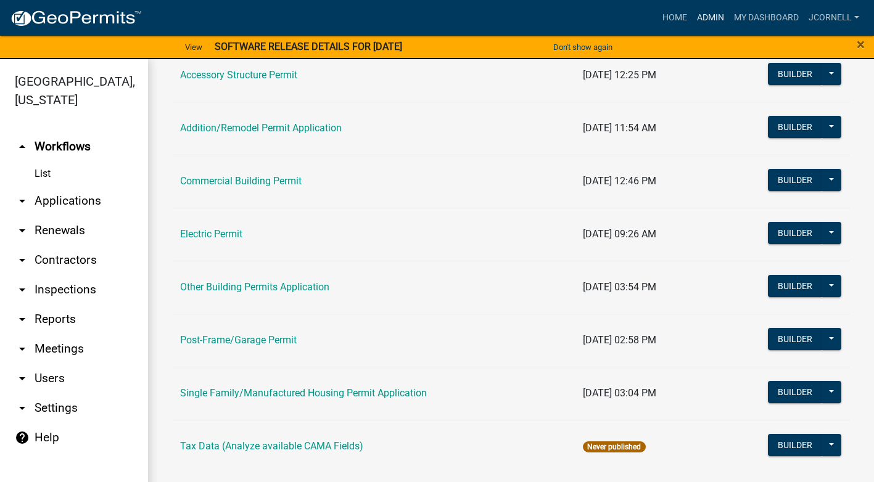
scroll to position [146, 0]
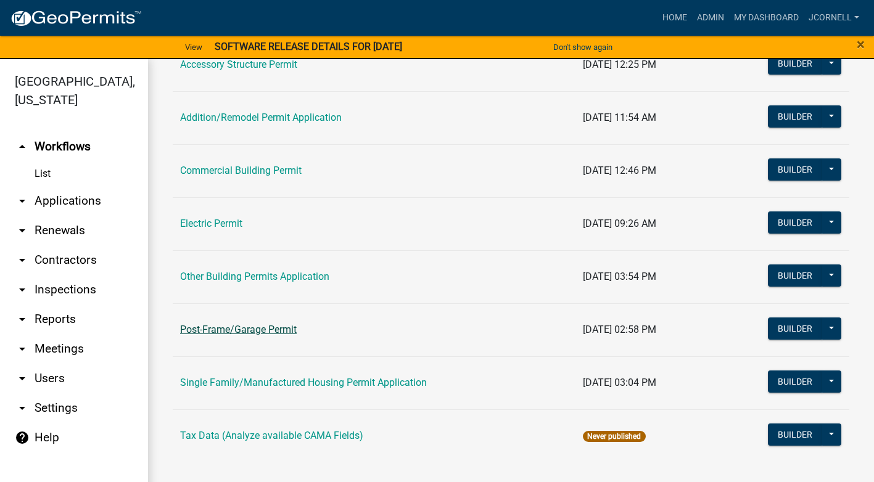
click at [276, 329] on link "Post-Frame/Garage Permit" at bounding box center [238, 330] width 117 height 12
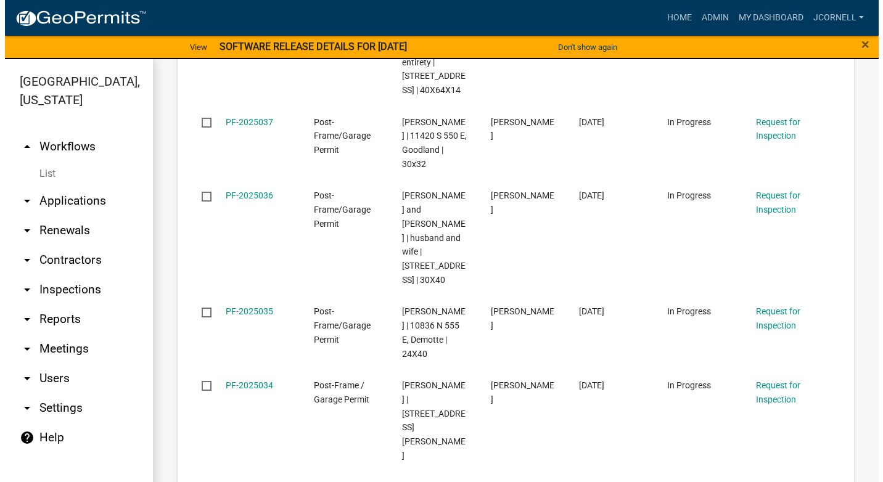
scroll to position [2591, 0]
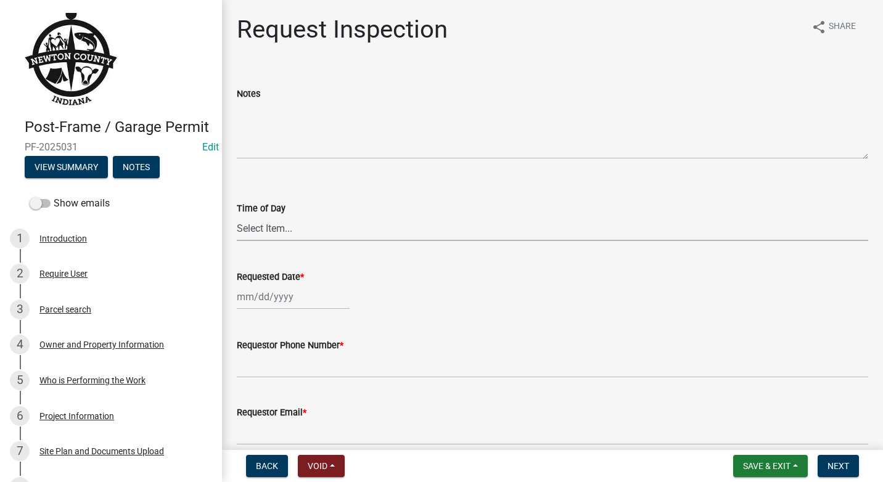
click at [315, 236] on select "Select Item... AM PM" at bounding box center [553, 228] width 632 height 25
click at [237, 216] on select "Select Item... AM PM" at bounding box center [553, 228] width 632 height 25
select select "8aacb760-3938-4776-aad4-75b78dc682eb"
select select "9"
select select "2025"
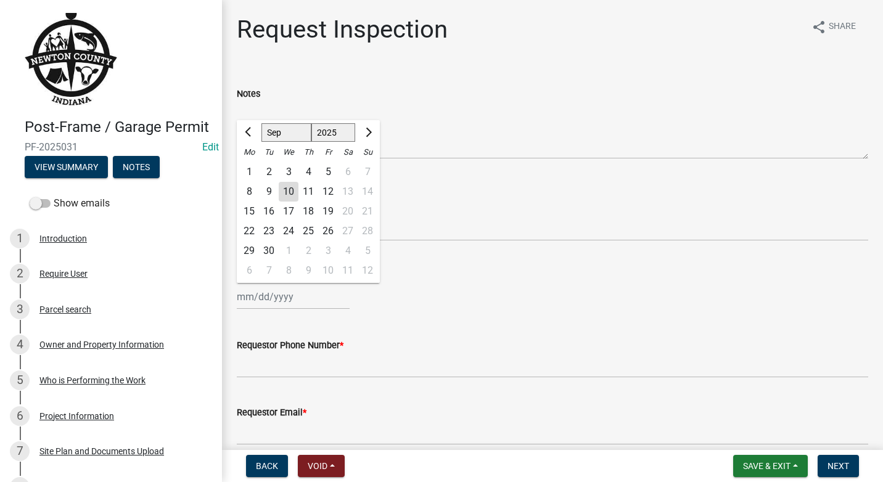
click at [313, 305] on div "[PERSON_NAME] Feb Mar Apr [PERSON_NAME][DATE] Oct Nov [DATE] 1526 1527 1528 152…" at bounding box center [293, 296] width 113 height 25
click at [247, 133] on span "Previous month" at bounding box center [249, 132] width 9 height 9
select select "8"
click at [243, 229] on div "18" at bounding box center [249, 231] width 20 height 20
type input "[DATE]"
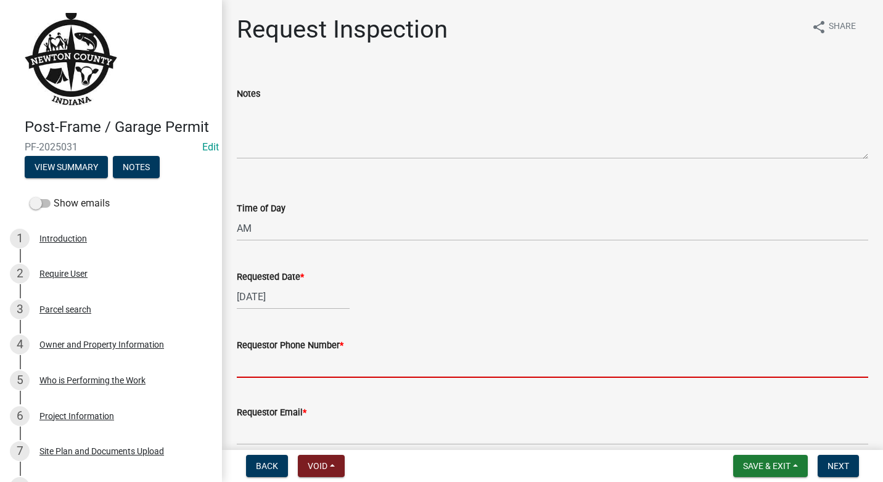
click at [344, 371] on input "Requestor Phone Number *" at bounding box center [553, 365] width 632 height 25
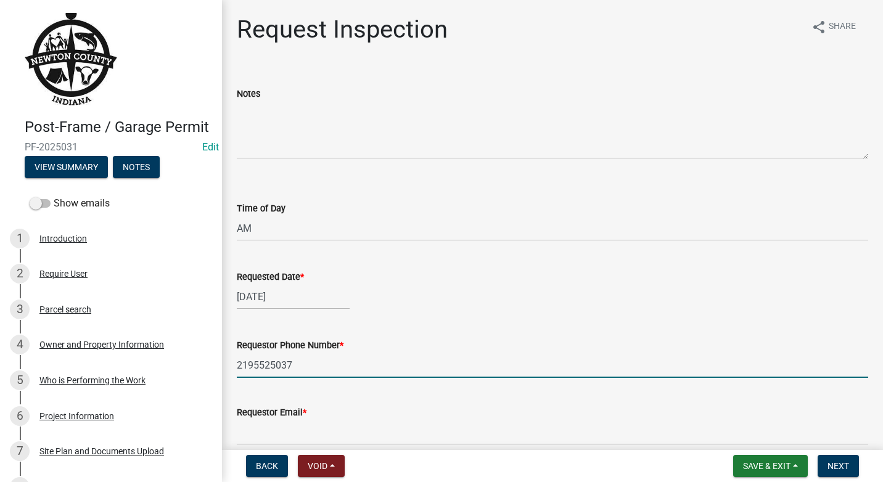
type input "2195525037"
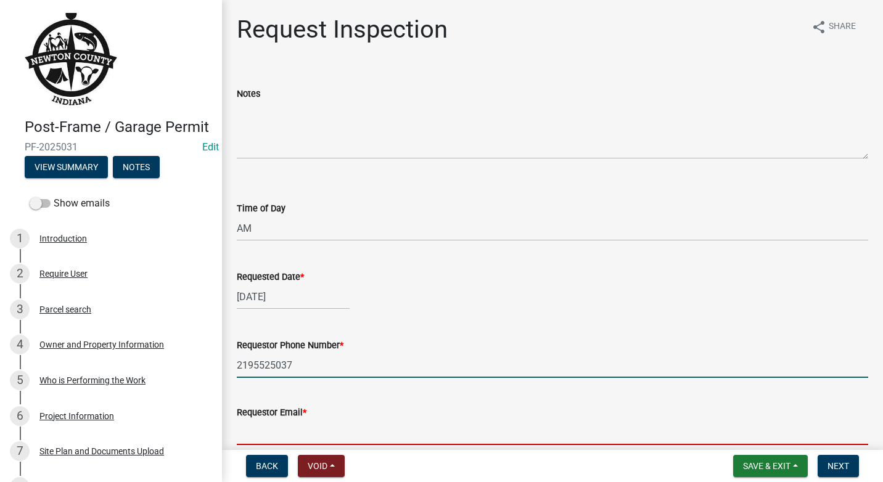
click at [346, 433] on input "Requestor Email *" at bounding box center [553, 432] width 632 height 25
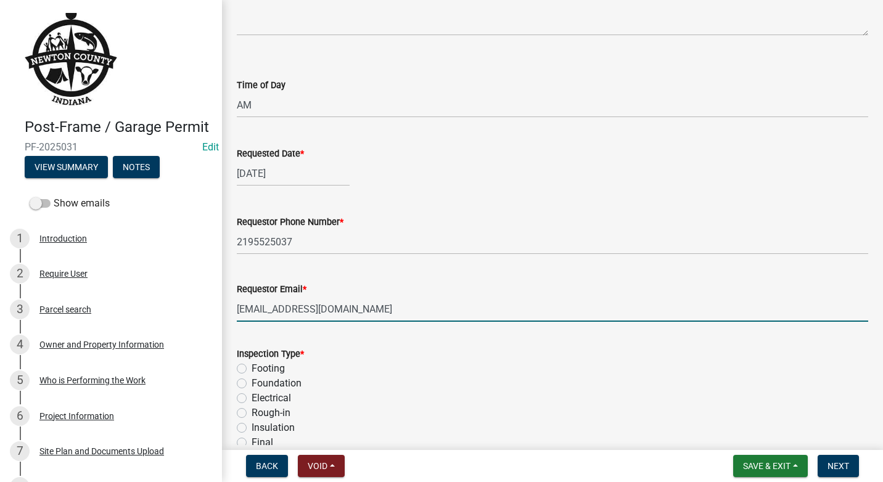
scroll to position [185, 0]
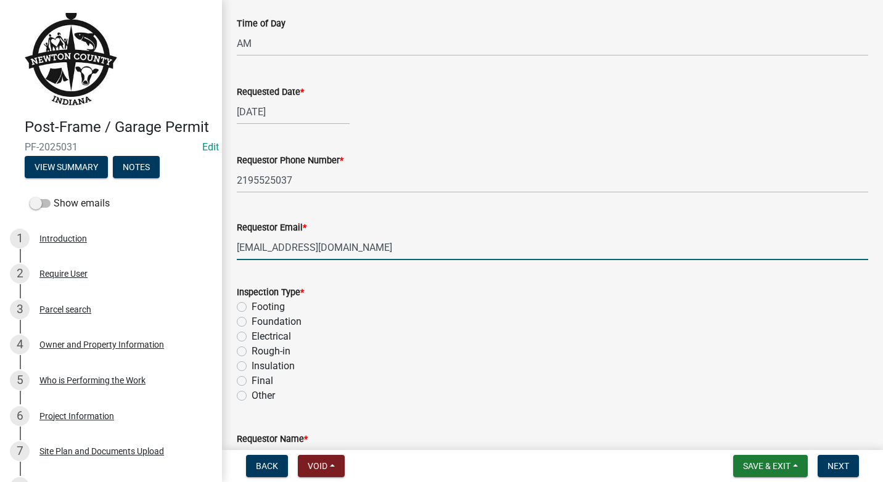
type input "[EMAIL_ADDRESS][DOMAIN_NAME]"
click at [252, 308] on label "Footing" at bounding box center [268, 307] width 33 height 15
click at [252, 308] on input "Footing" at bounding box center [256, 304] width 8 height 8
radio input "true"
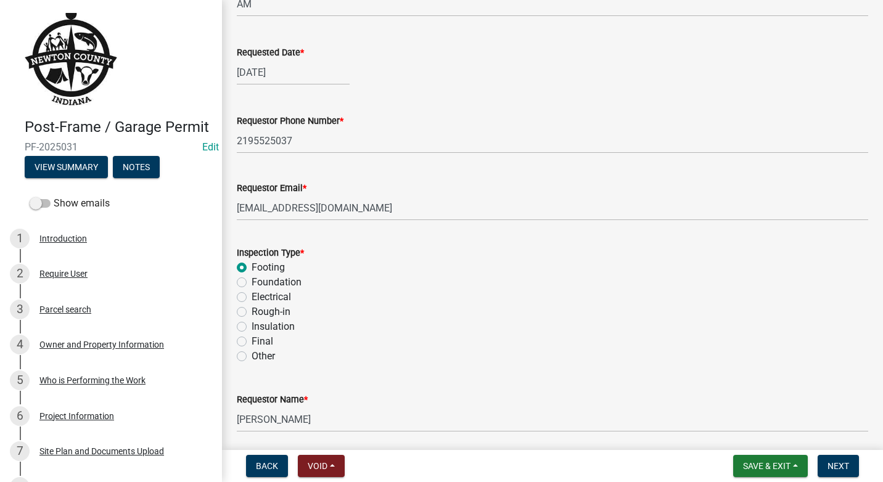
scroll to position [270, 0]
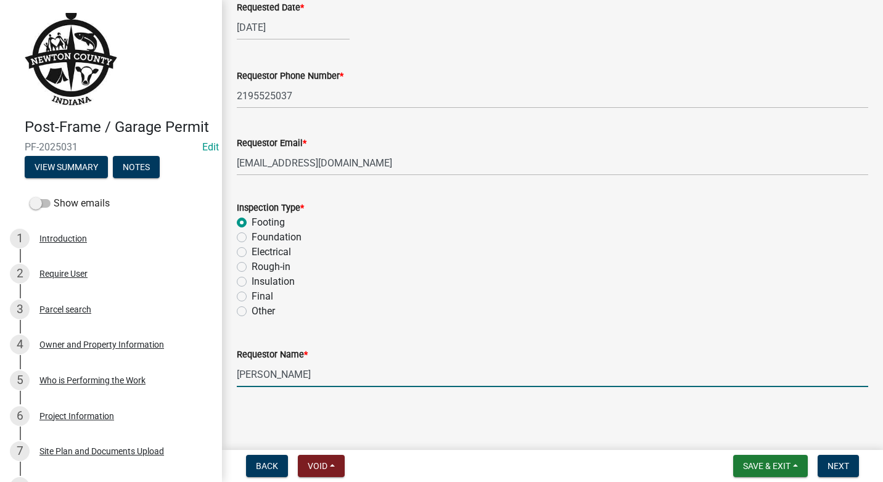
click at [315, 378] on input "[PERSON_NAME]" at bounding box center [553, 374] width 632 height 25
type input "K"
type input "[PERSON_NAME]"
click at [847, 466] on span "Next" at bounding box center [839, 466] width 22 height 10
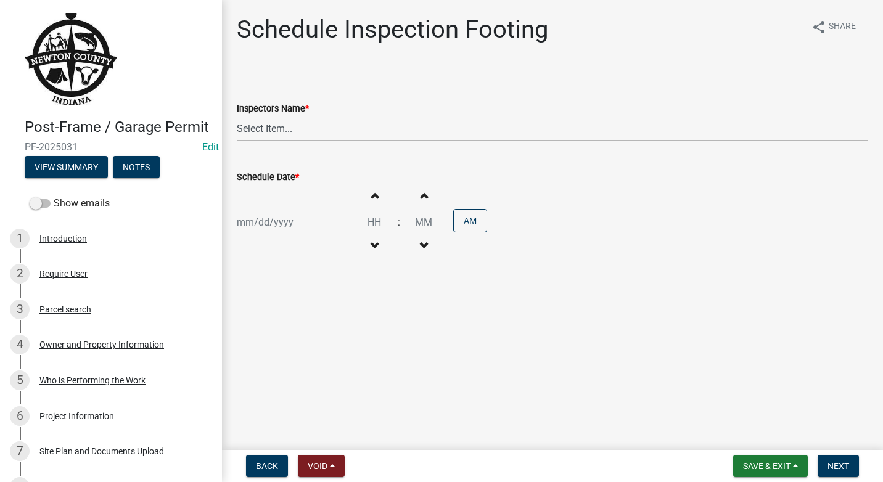
click at [311, 133] on select "Select Item... jcornell ([PERSON_NAME]) cvanderborg ([PERSON_NAME])" at bounding box center [553, 128] width 632 height 25
select select "ecc854ab-63d8-45dc-90da-232b9cdbb1ad"
click at [237, 116] on select "Select Item... jcornell ([PERSON_NAME]) cvanderborg ([PERSON_NAME])" at bounding box center [553, 128] width 632 height 25
select select "9"
select select "2025"
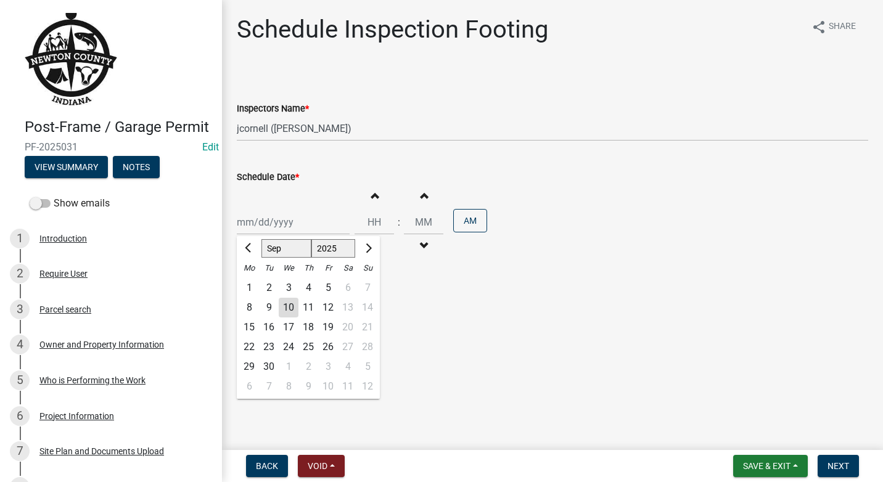
click at [302, 220] on div "[PERSON_NAME] Feb Mar Apr [PERSON_NAME][DATE] Oct Nov [DATE] 1526 1527 1528 152…" at bounding box center [293, 222] width 113 height 25
click at [249, 242] on button "Previous month" at bounding box center [249, 249] width 15 height 20
select select "8"
click at [250, 347] on div "18" at bounding box center [249, 347] width 20 height 20
type input "[DATE]"
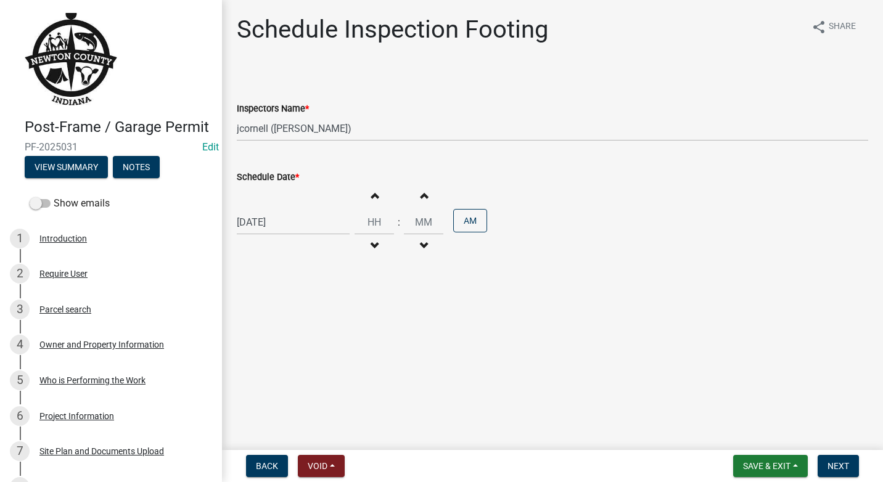
click at [376, 194] on button "Increment hours" at bounding box center [374, 195] width 26 height 22
type input "01"
type input "00"
click at [376, 194] on button "Increment hours" at bounding box center [374, 195] width 26 height 22
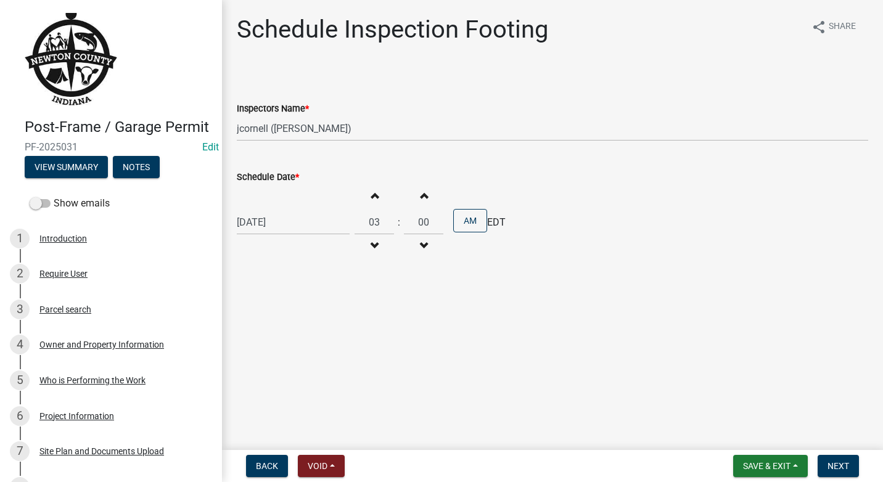
click at [376, 194] on button "Increment hours" at bounding box center [374, 195] width 26 height 22
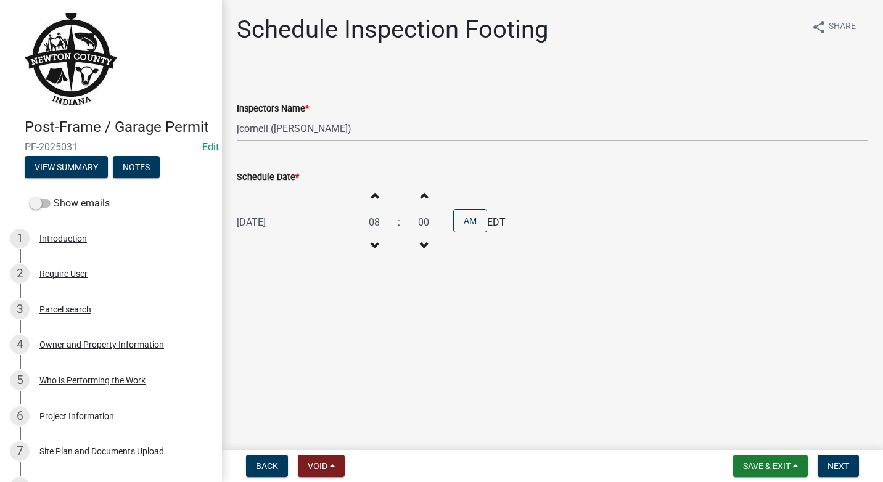
click at [376, 194] on button "Increment hours" at bounding box center [374, 195] width 26 height 22
type input "09"
click at [422, 199] on span "button" at bounding box center [424, 196] width 6 height 10
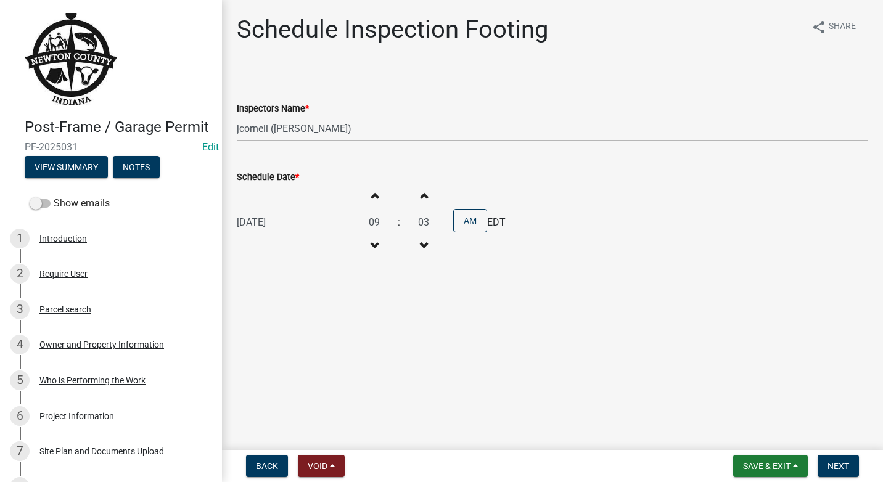
click at [422, 199] on span "button" at bounding box center [424, 196] width 6 height 10
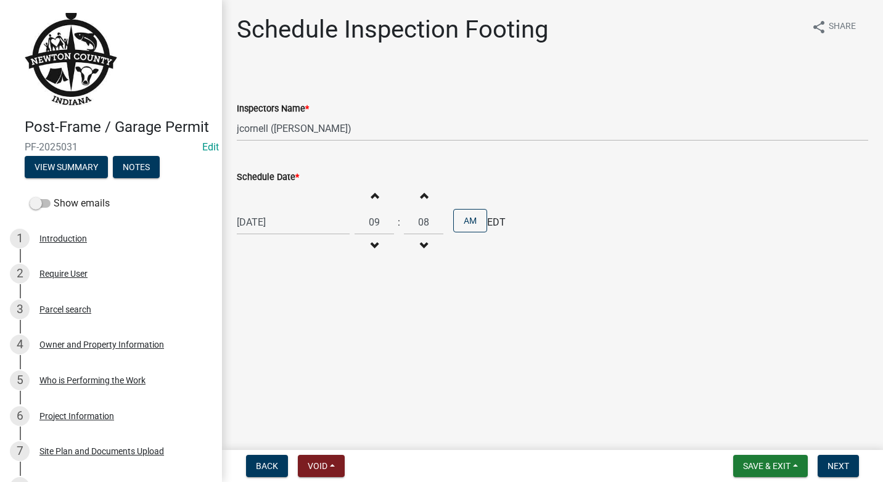
click at [422, 199] on span "button" at bounding box center [424, 196] width 6 height 10
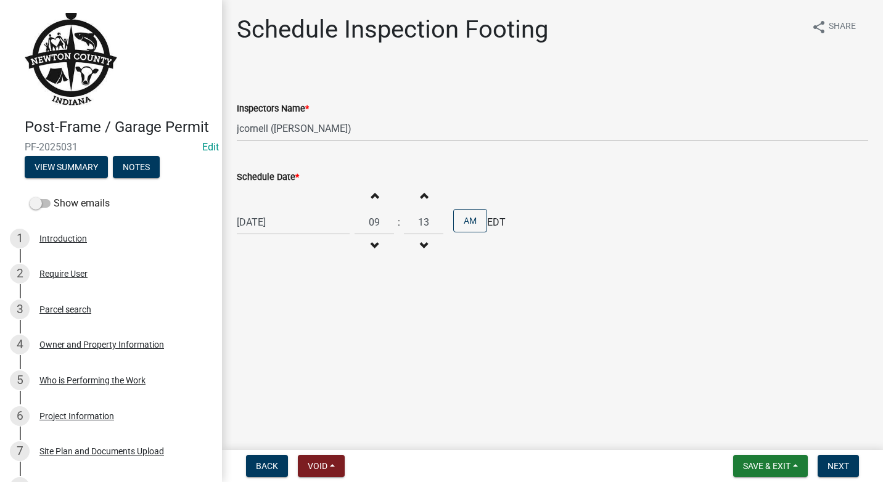
click at [422, 199] on span "button" at bounding box center [424, 196] width 6 height 10
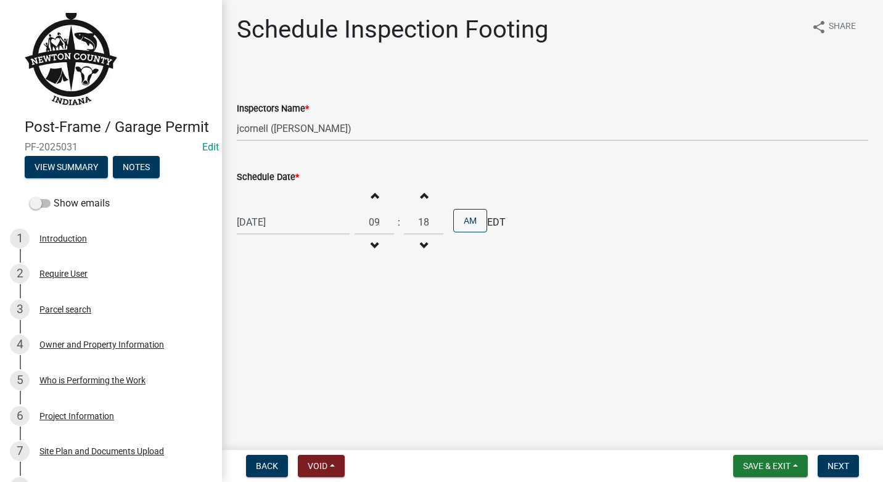
click at [422, 199] on span "button" at bounding box center [424, 196] width 6 height 10
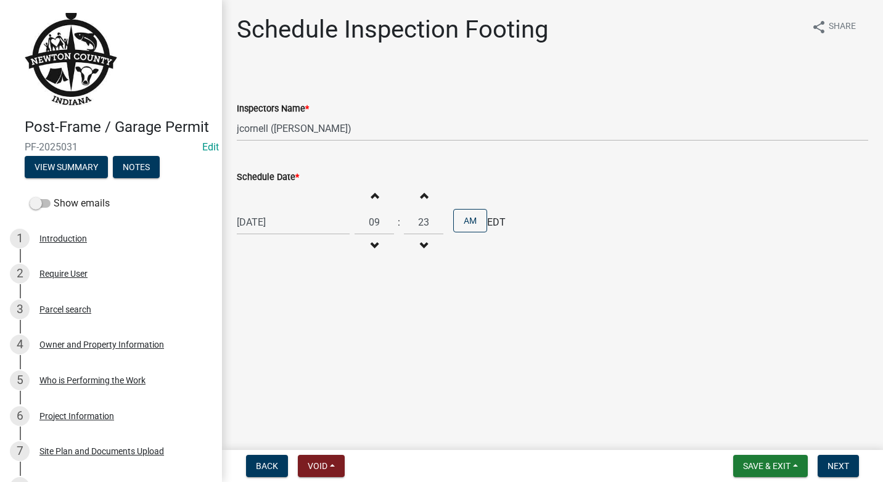
click at [422, 199] on span "button" at bounding box center [424, 196] width 6 height 10
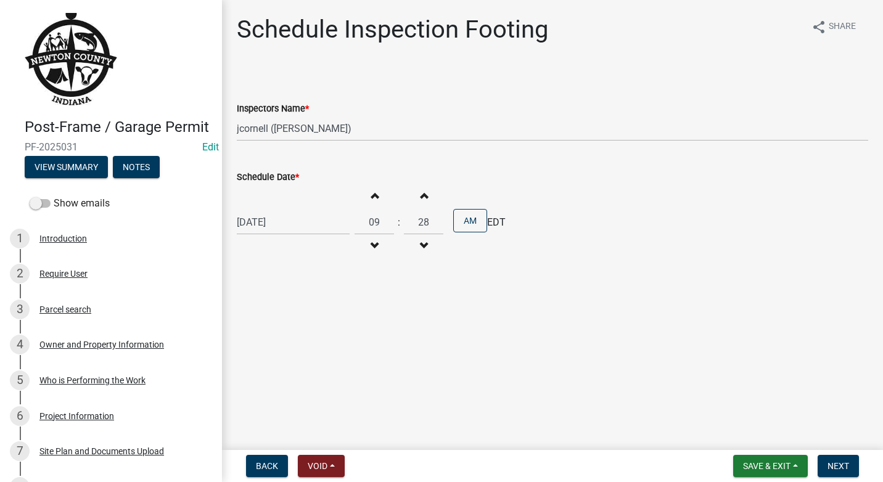
click at [422, 199] on span "button" at bounding box center [424, 196] width 6 height 10
click at [421, 199] on span "button" at bounding box center [424, 196] width 6 height 10
type input "30"
click at [850, 459] on button "Next" at bounding box center [838, 466] width 41 height 22
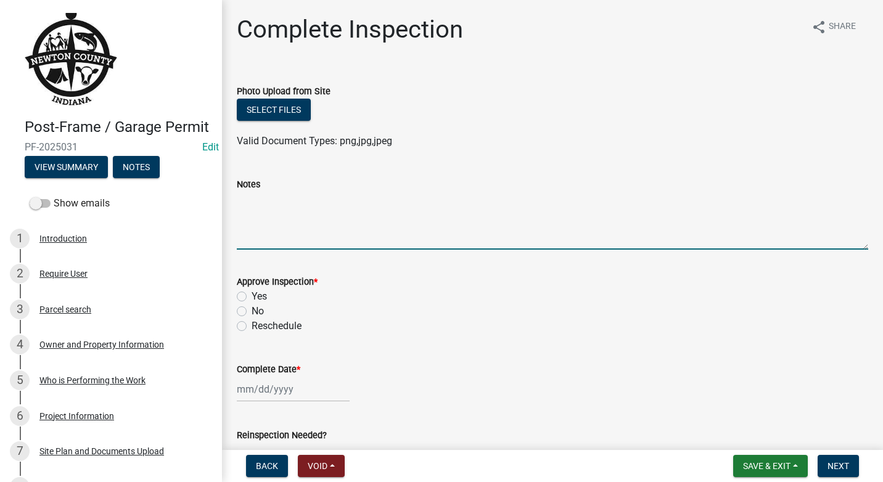
click at [293, 232] on textarea "Notes" at bounding box center [553, 221] width 632 height 58
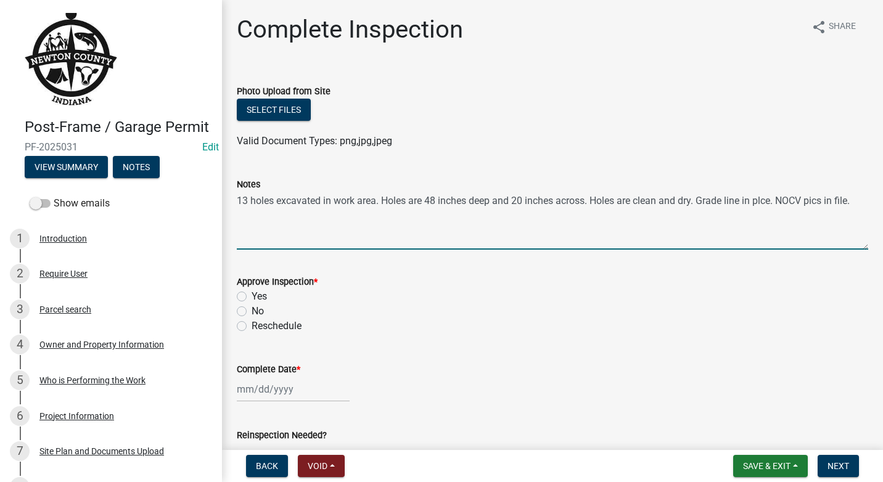
type textarea "13 holes excavated in work area. Holes are 48 inches deep and 20 inches across.…"
click at [252, 294] on label "Yes" at bounding box center [259, 296] width 15 height 15
click at [252, 294] on input "Yes" at bounding box center [256, 293] width 8 height 8
radio input "true"
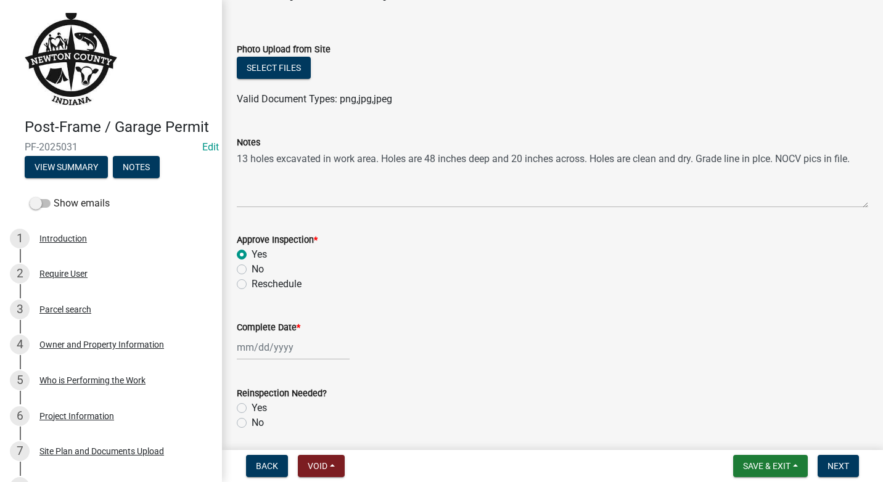
scroll to position [62, 0]
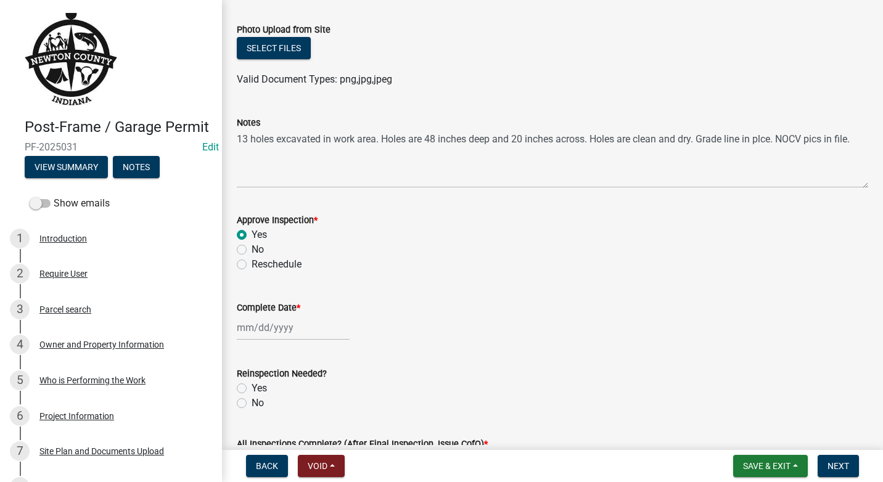
select select "9"
select select "2025"
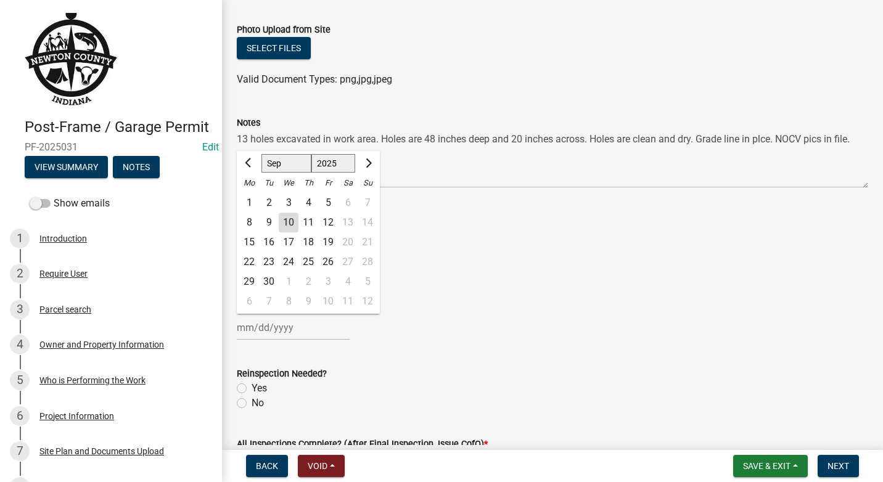
click at [313, 328] on div "[PERSON_NAME] Feb Mar Apr [PERSON_NAME][DATE] Oct Nov [DATE] 1526 1527 1528 152…" at bounding box center [293, 327] width 113 height 25
click at [246, 159] on button "Previous month" at bounding box center [249, 164] width 15 height 20
select select "8"
click at [250, 255] on div "18" at bounding box center [249, 262] width 20 height 20
type input "[DATE]"
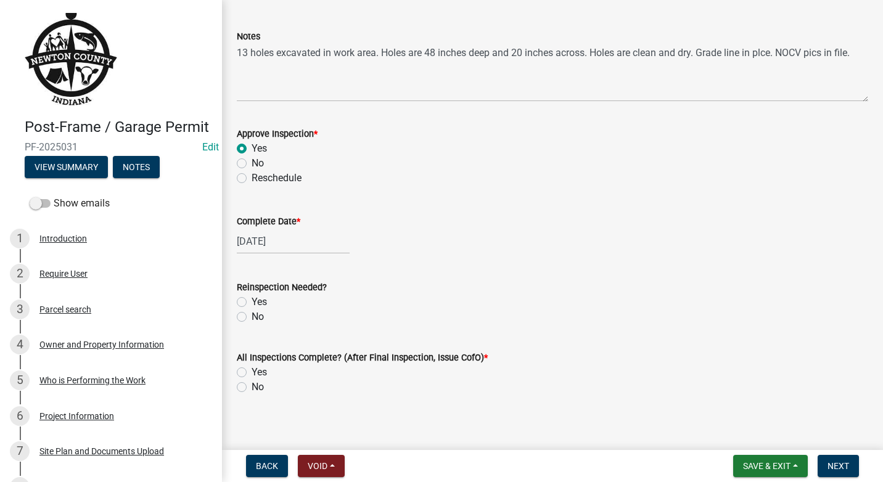
scroll to position [157, 0]
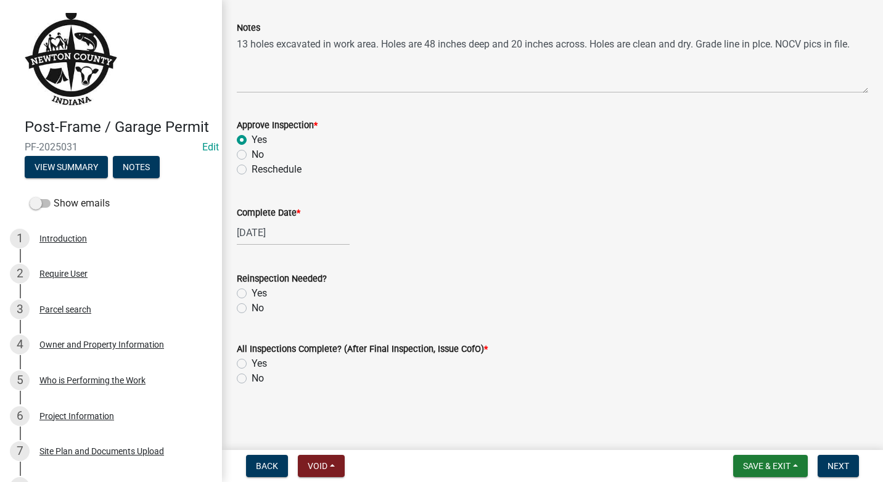
click at [252, 308] on label "No" at bounding box center [258, 308] width 12 height 15
click at [252, 308] on input "No" at bounding box center [256, 305] width 8 height 8
radio input "true"
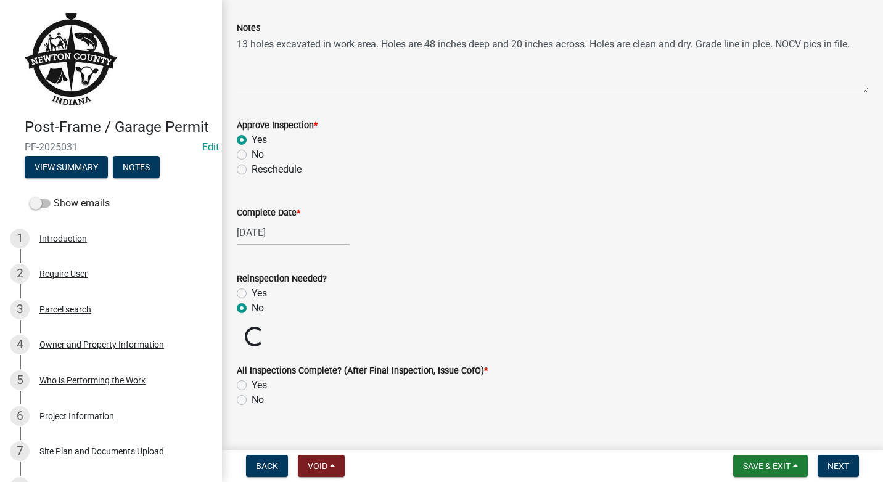
click at [252, 395] on label "No" at bounding box center [258, 400] width 12 height 15
click at [252, 395] on input "No" at bounding box center [256, 397] width 8 height 8
radio input "true"
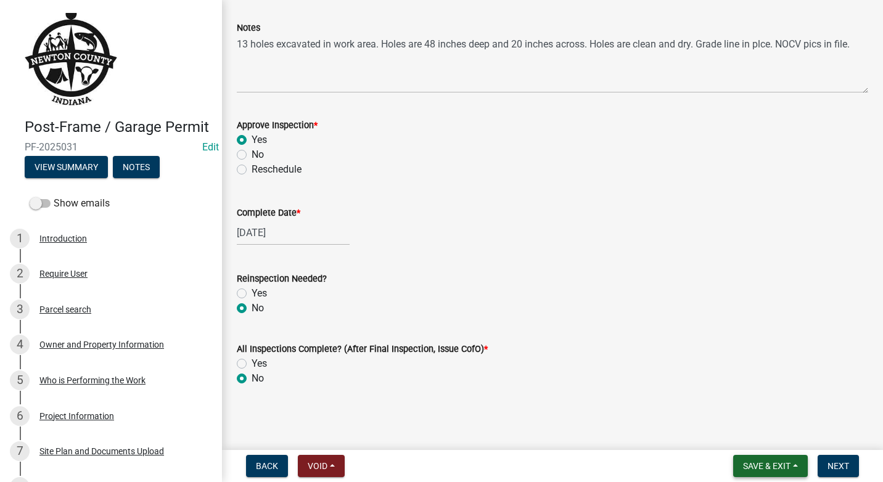
click at [774, 468] on span "Save & Exit" at bounding box center [766, 466] width 47 height 10
click at [768, 434] on button "Save & Exit" at bounding box center [758, 434] width 99 height 30
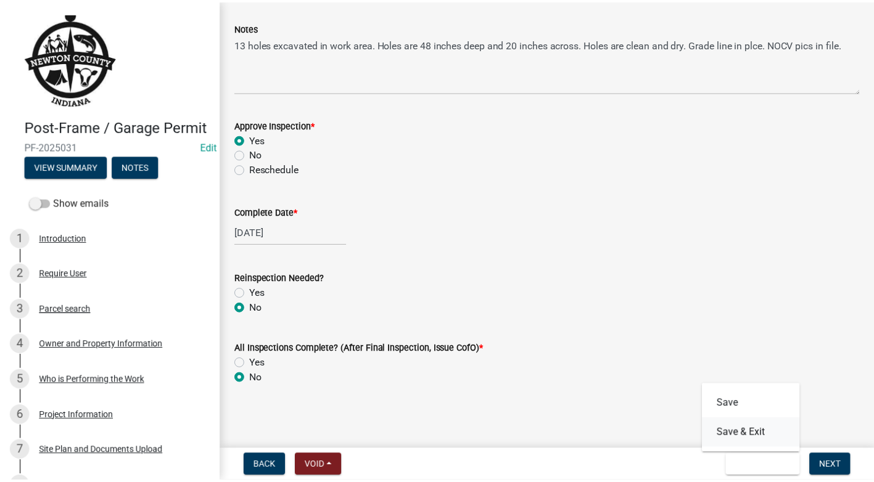
scroll to position [0, 0]
